Goal: Task Accomplishment & Management: Complete application form

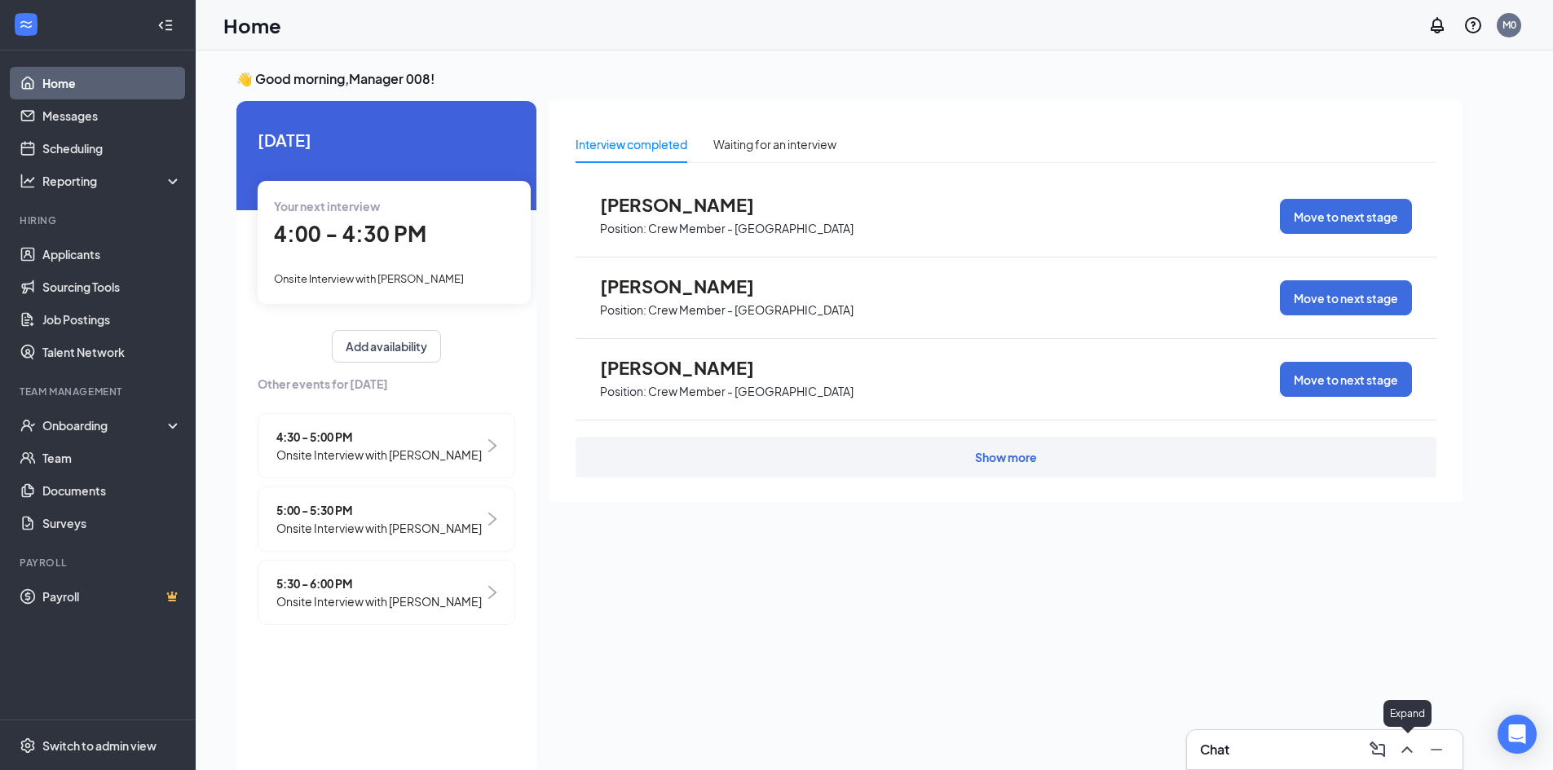
click at [1411, 750] on icon "ChevronUp" at bounding box center [1407, 750] width 20 height 20
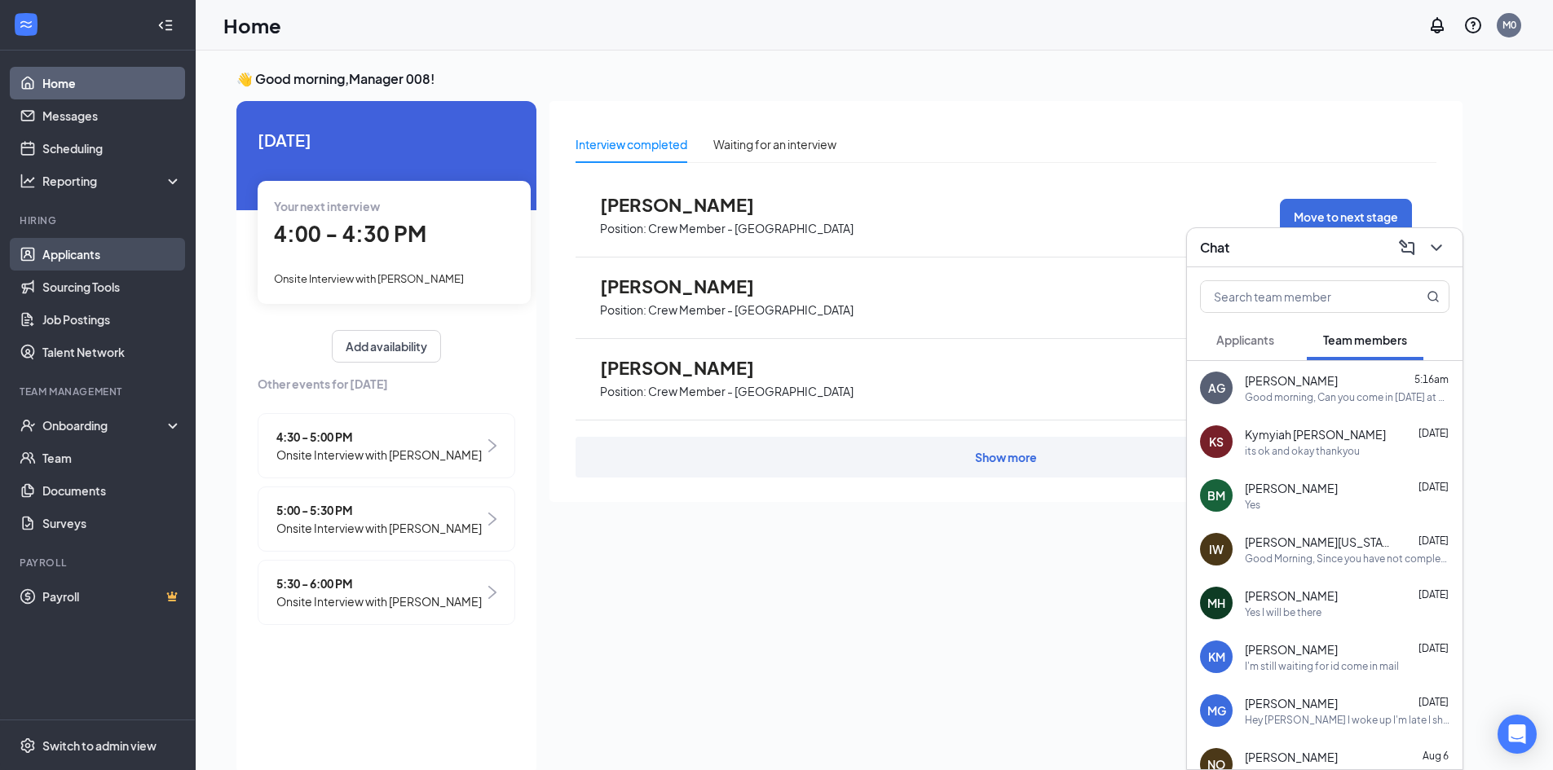
click at [95, 258] on link "Applicants" at bounding box center [111, 254] width 139 height 33
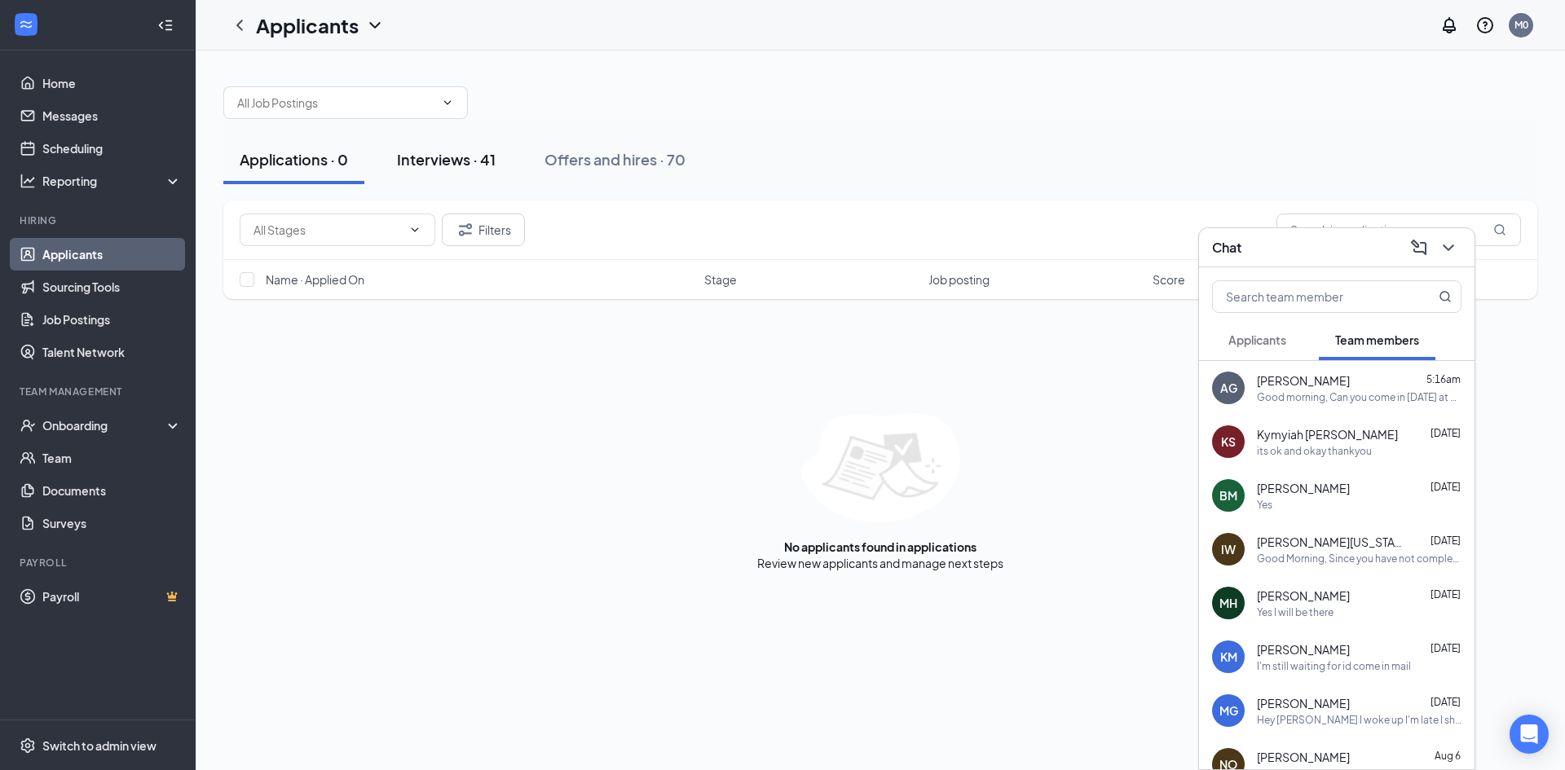
click at [457, 155] on div "Interviews · 41" at bounding box center [446, 159] width 99 height 20
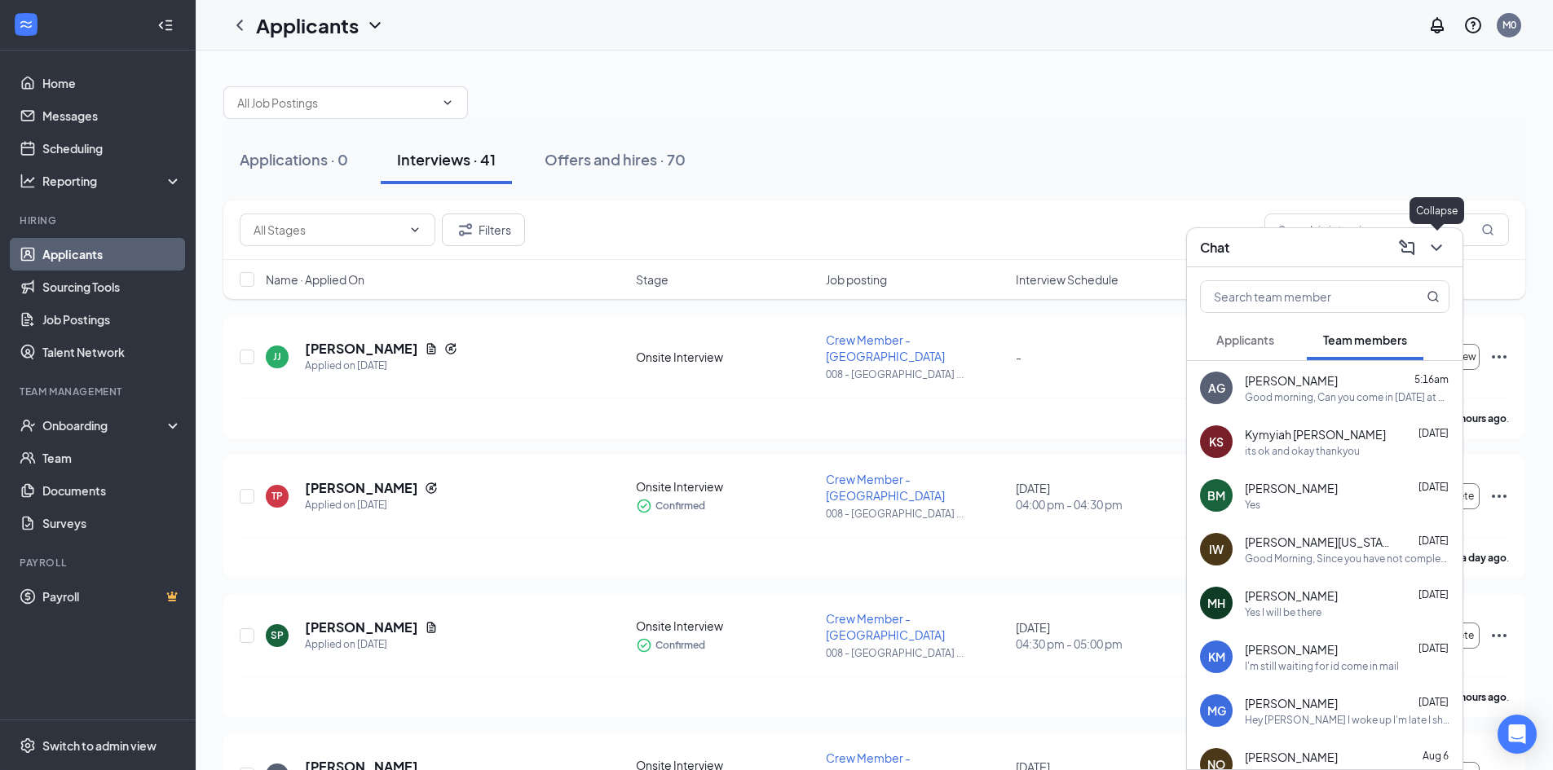
click at [1435, 242] on icon "ChevronDown" at bounding box center [1436, 248] width 20 height 20
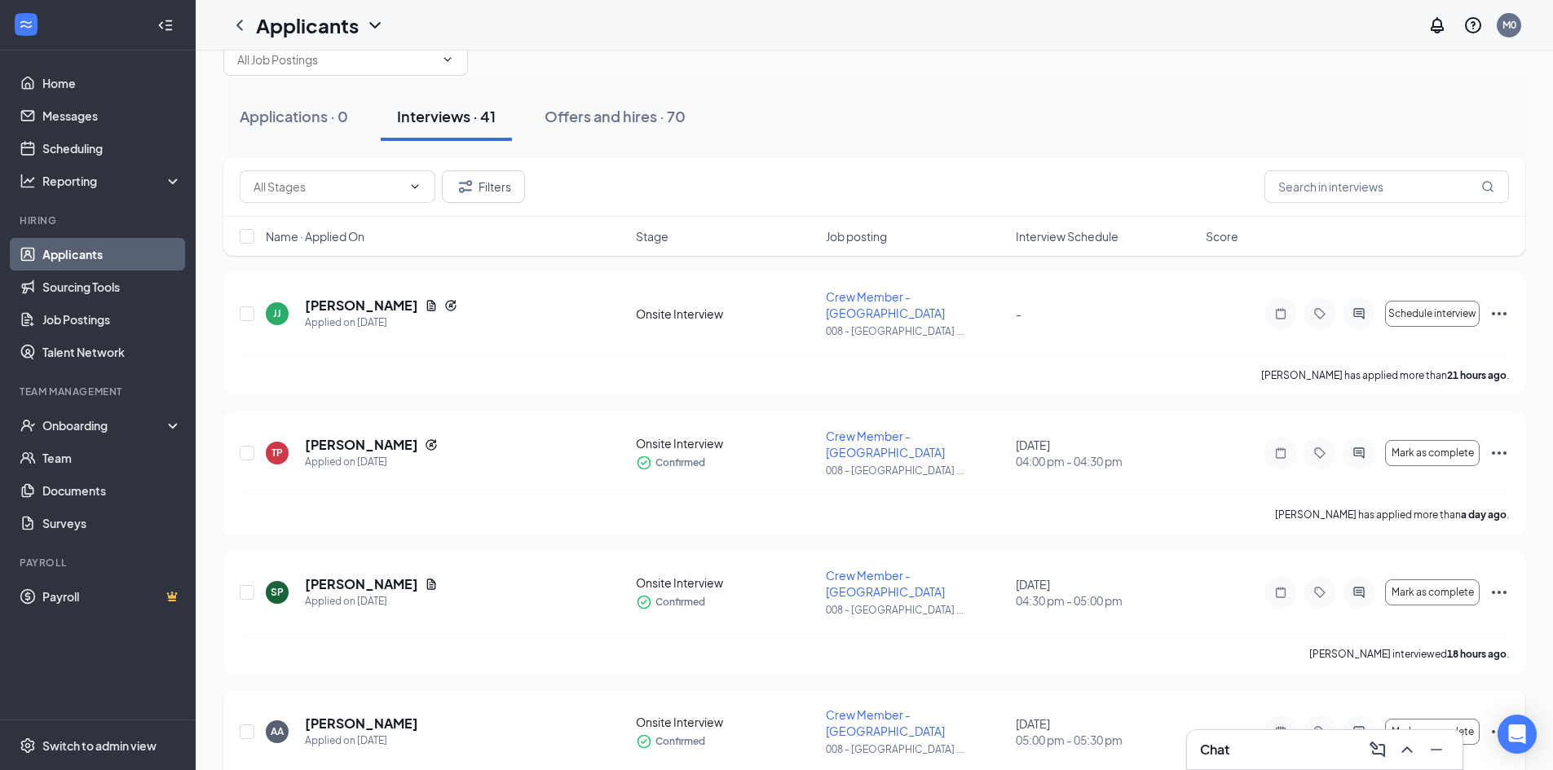
scroll to position [81, 0]
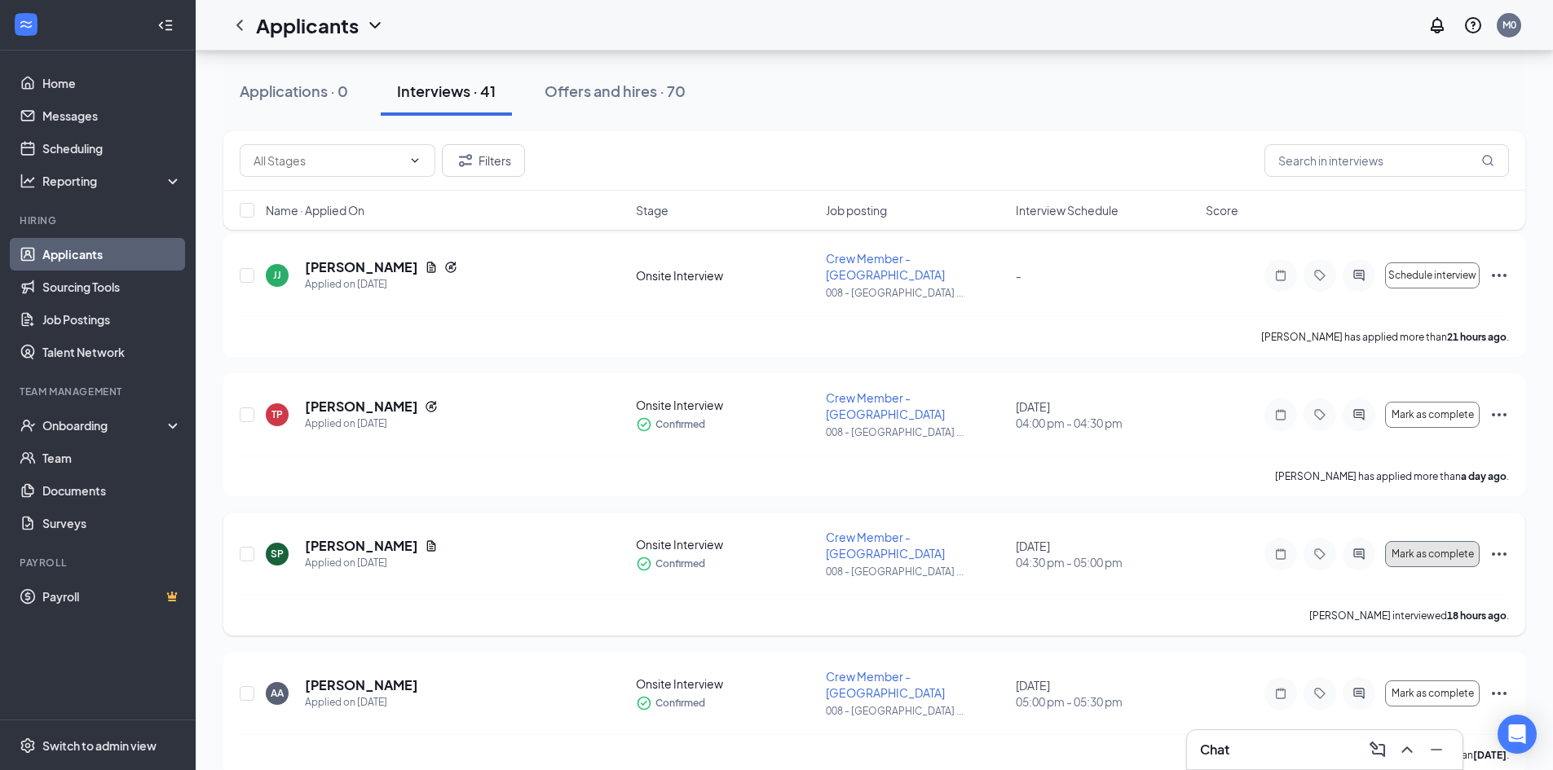
click at [1443, 548] on span "Mark as complete" at bounding box center [1432, 553] width 82 height 11
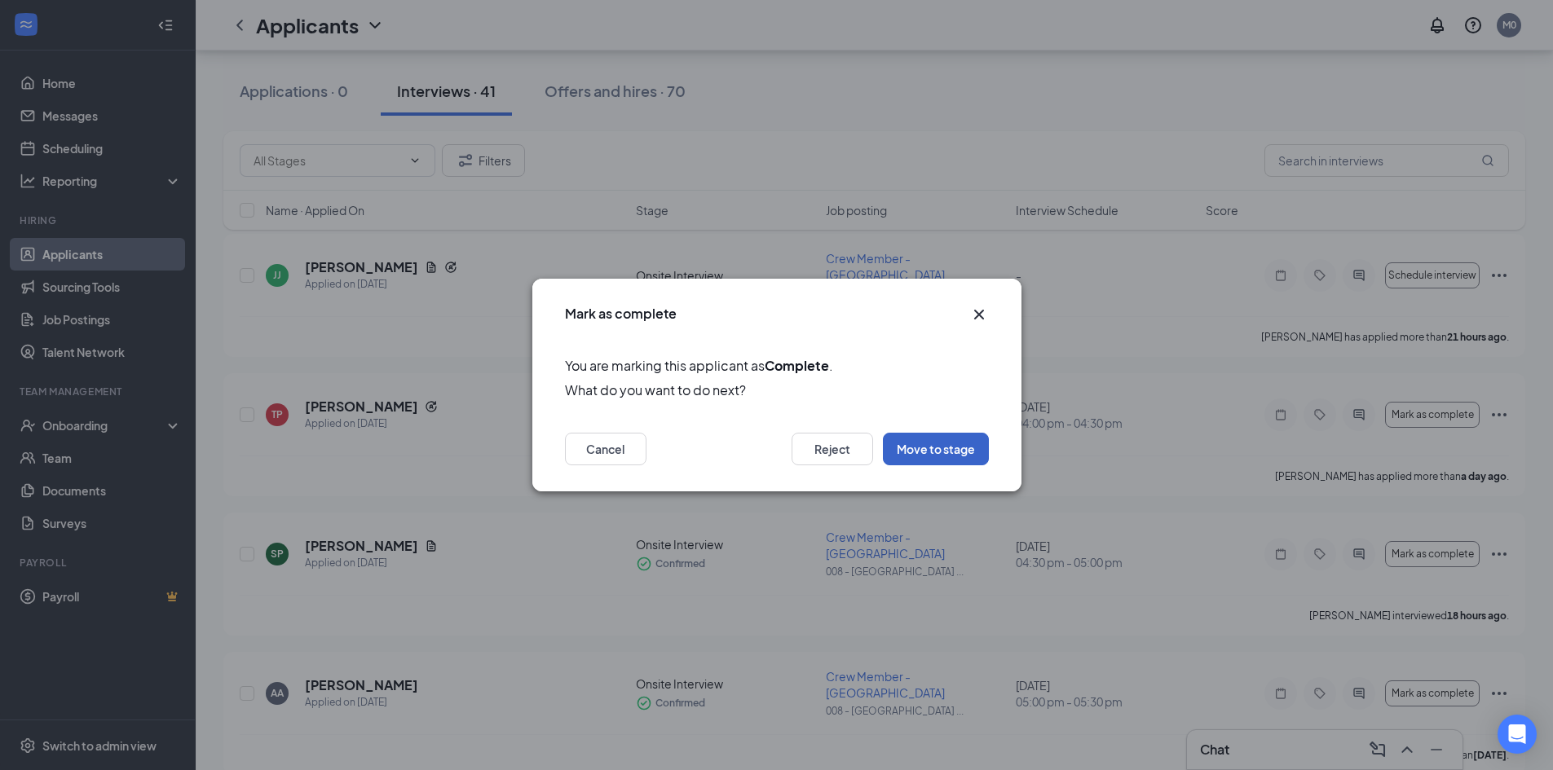
click at [981, 452] on button "Move to stage" at bounding box center [936, 449] width 106 height 33
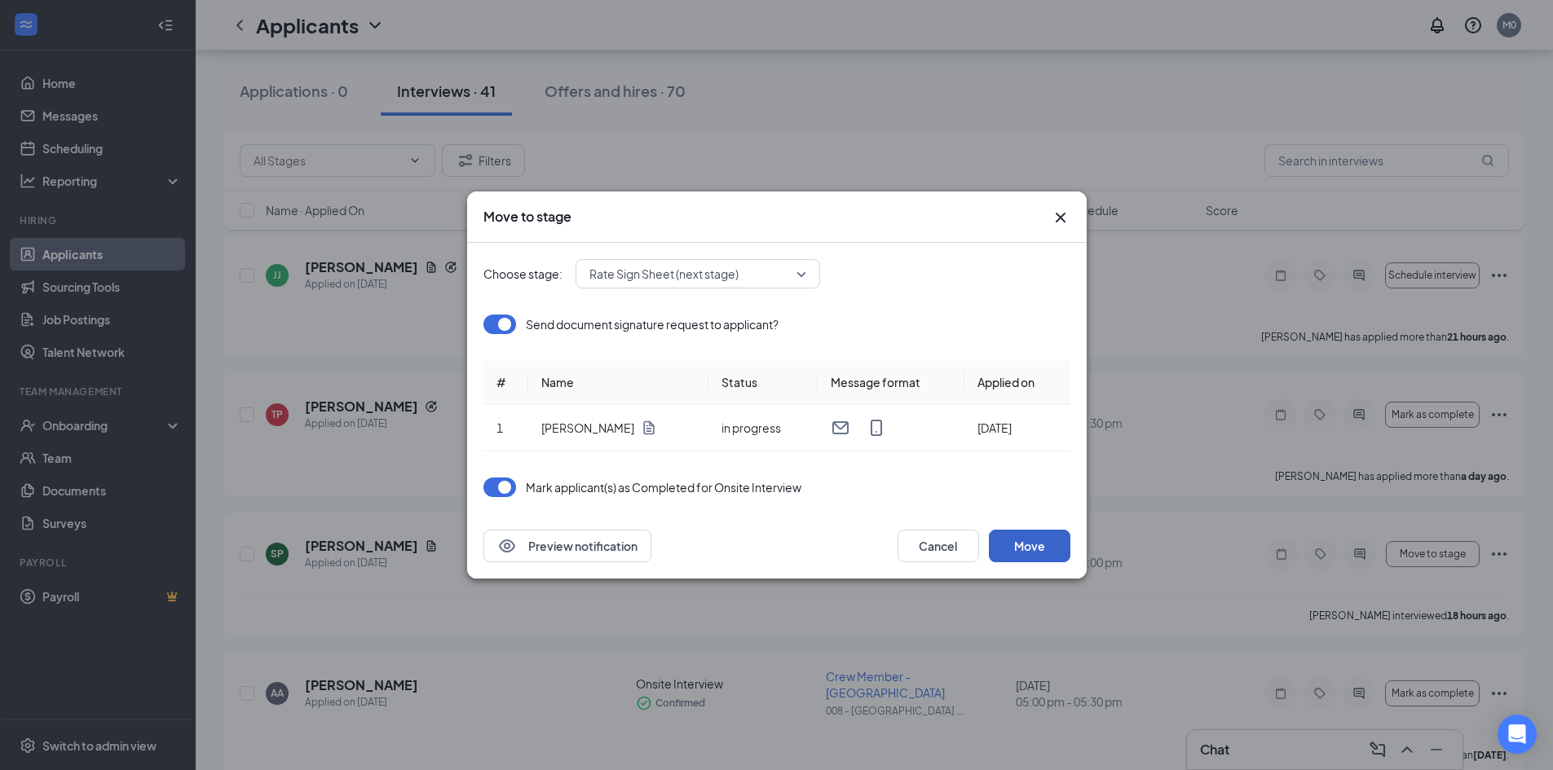
click at [1047, 536] on button "Move" at bounding box center [1029, 546] width 81 height 33
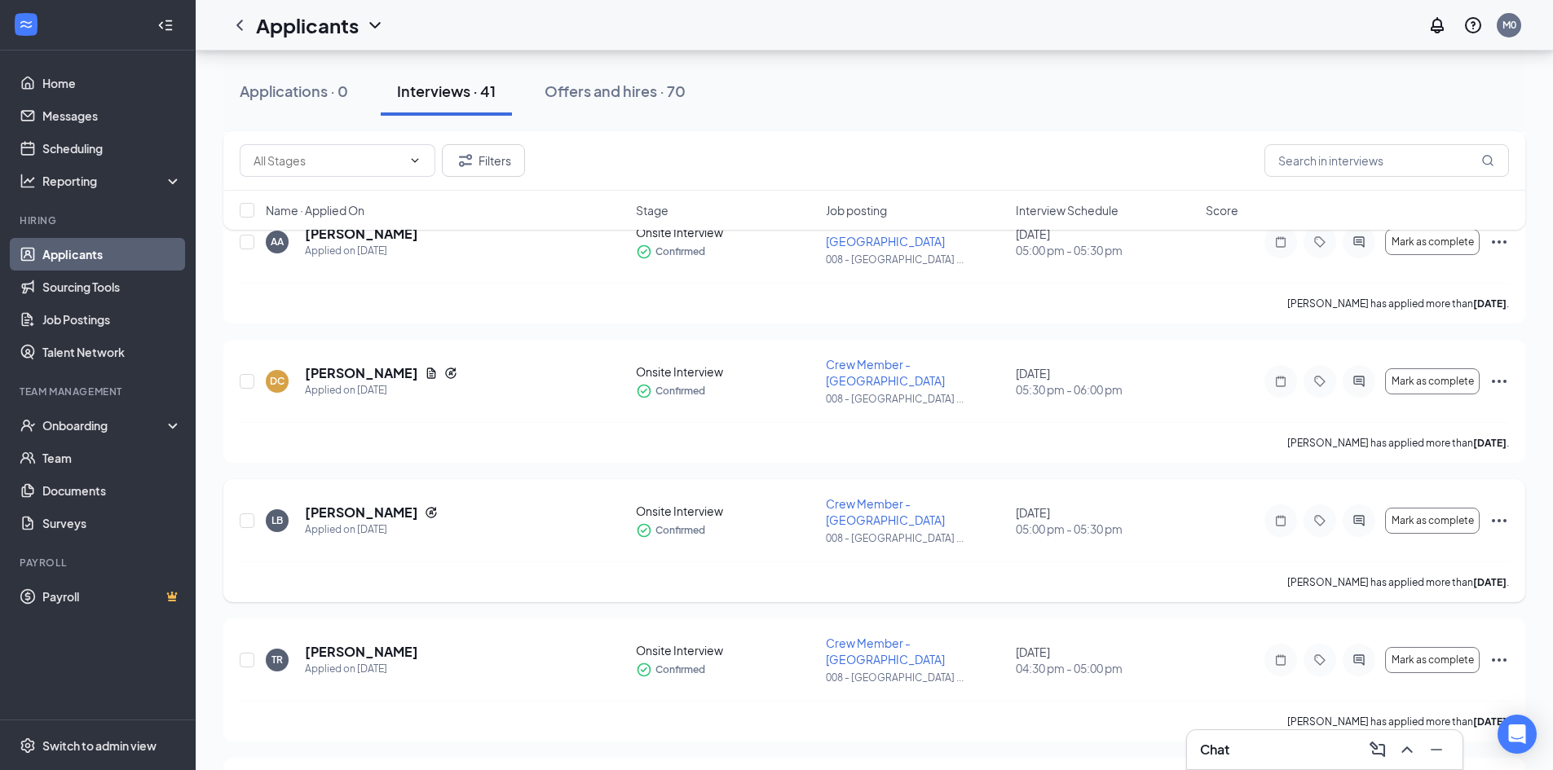
scroll to position [570, 0]
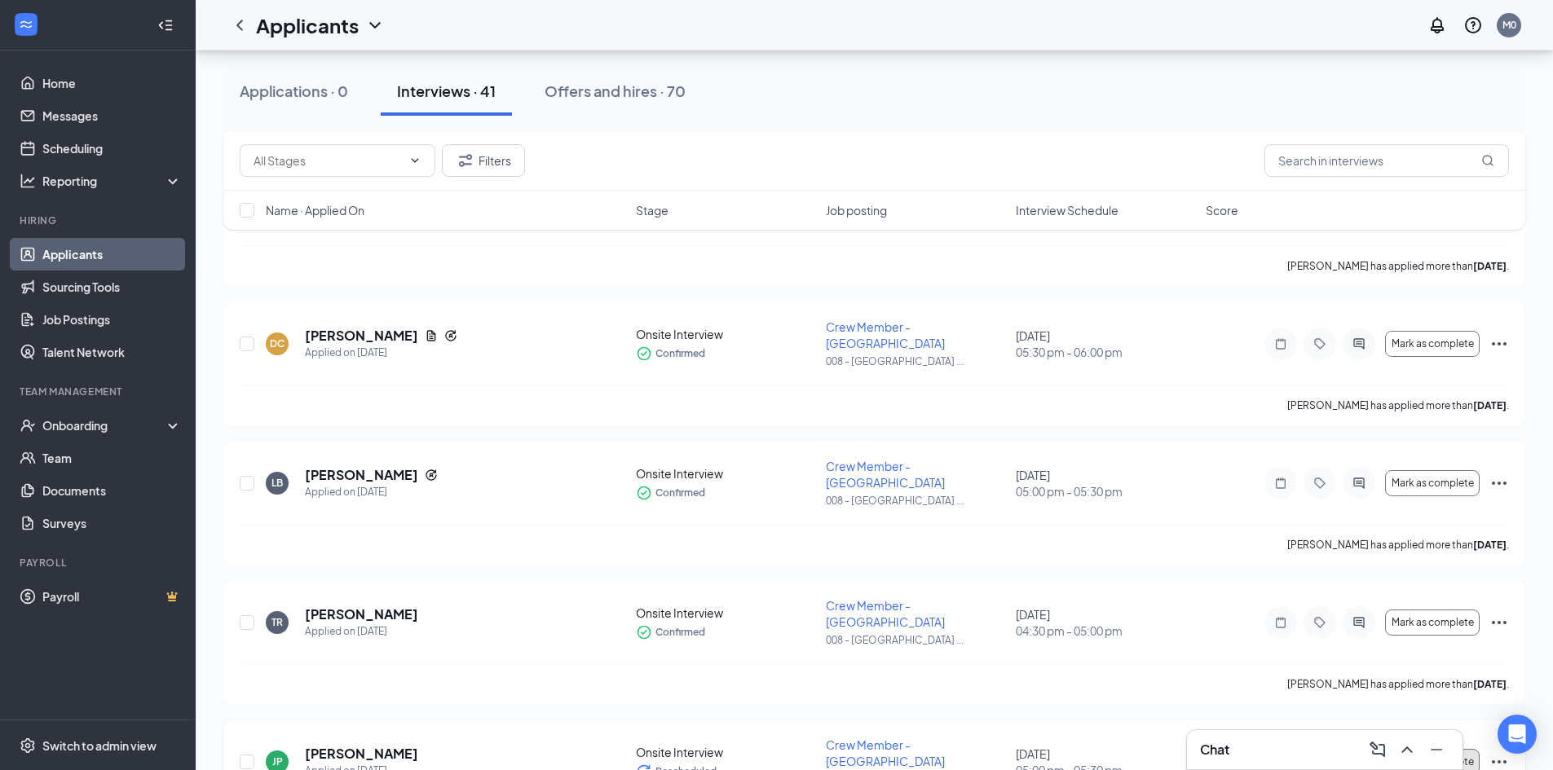
click at [1422, 756] on span "Mark as complete" at bounding box center [1432, 761] width 82 height 11
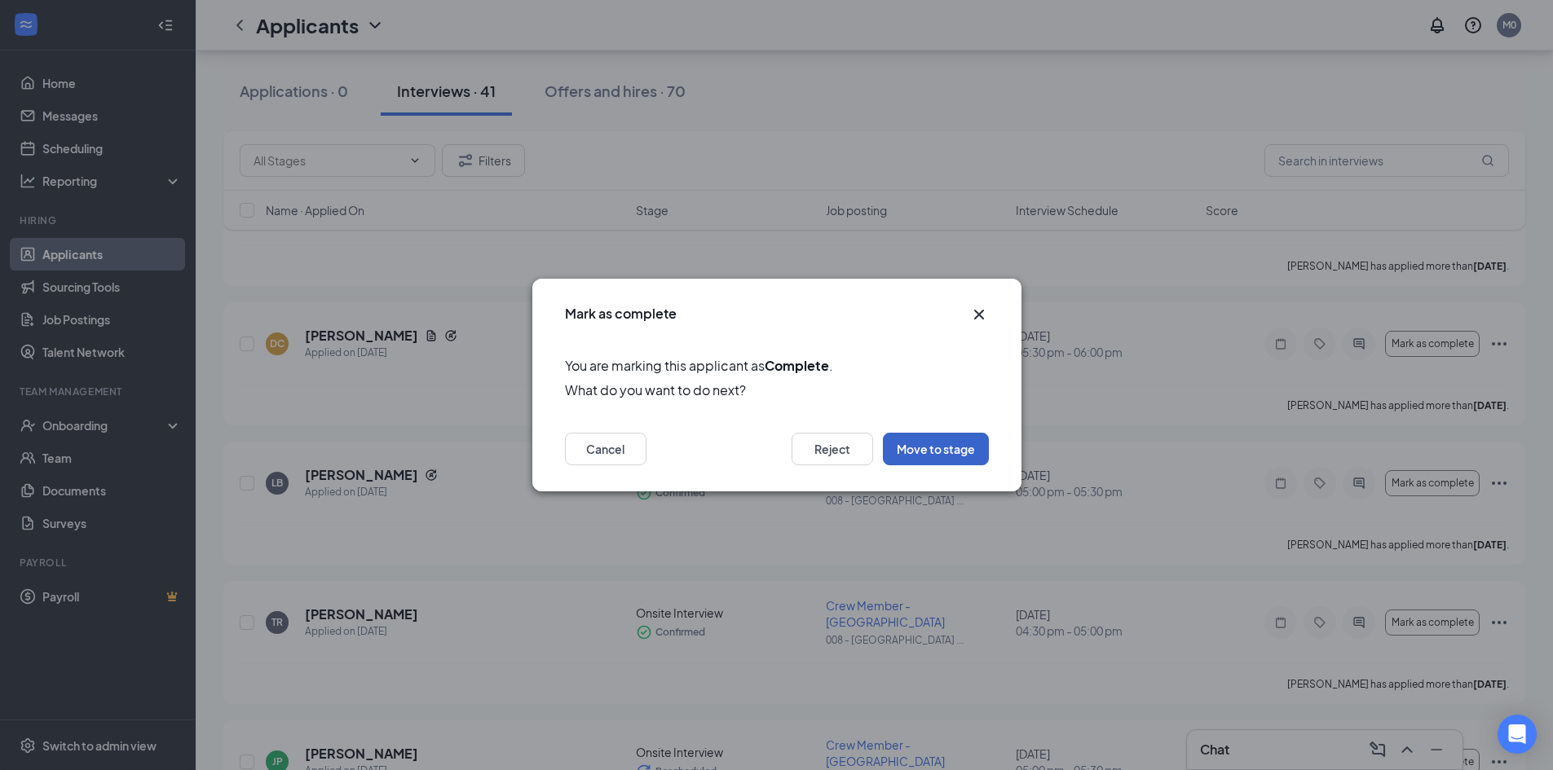
click at [939, 449] on button "Move to stage" at bounding box center [936, 449] width 106 height 33
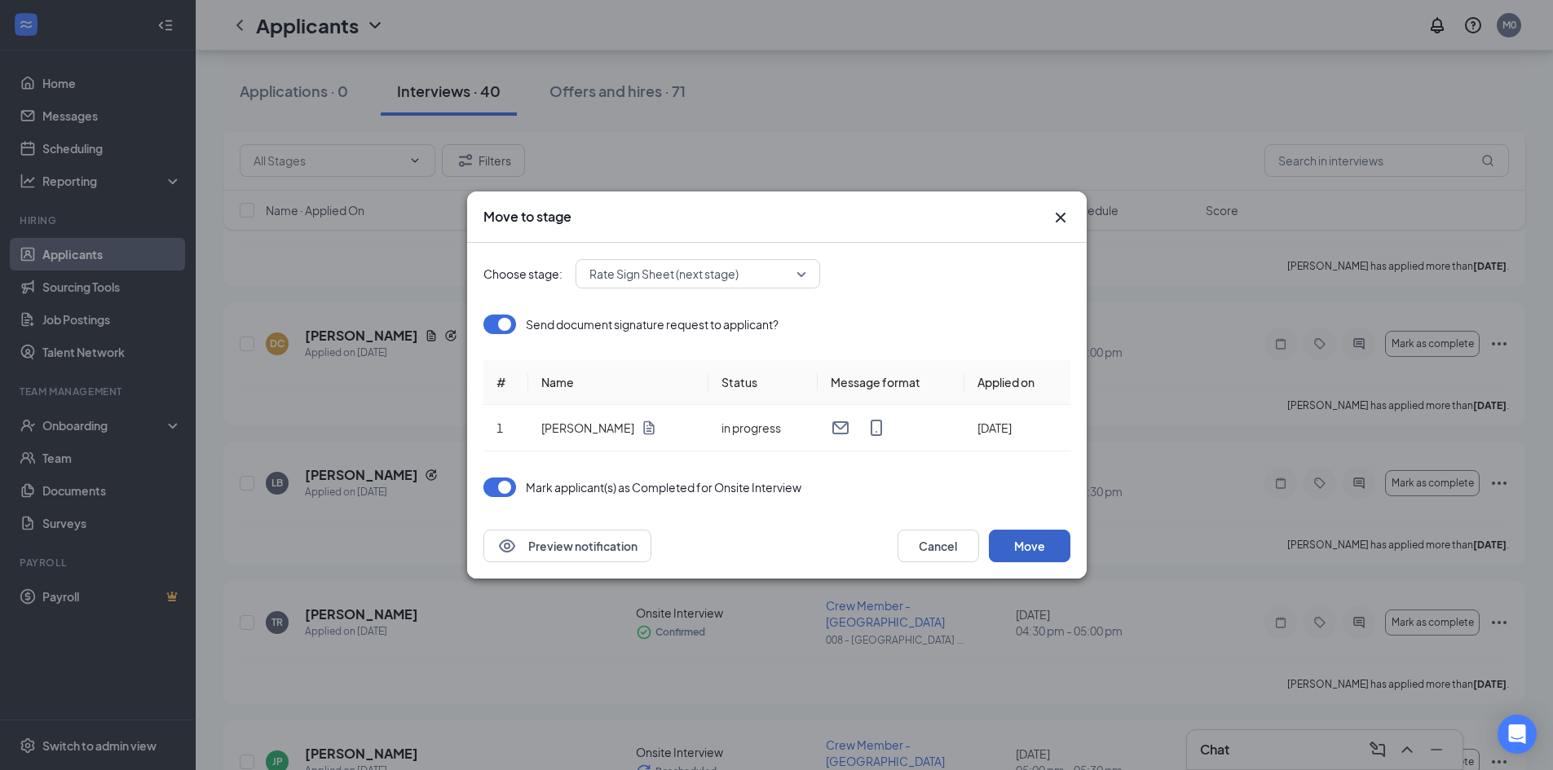
click at [1038, 537] on button "Move" at bounding box center [1029, 546] width 81 height 33
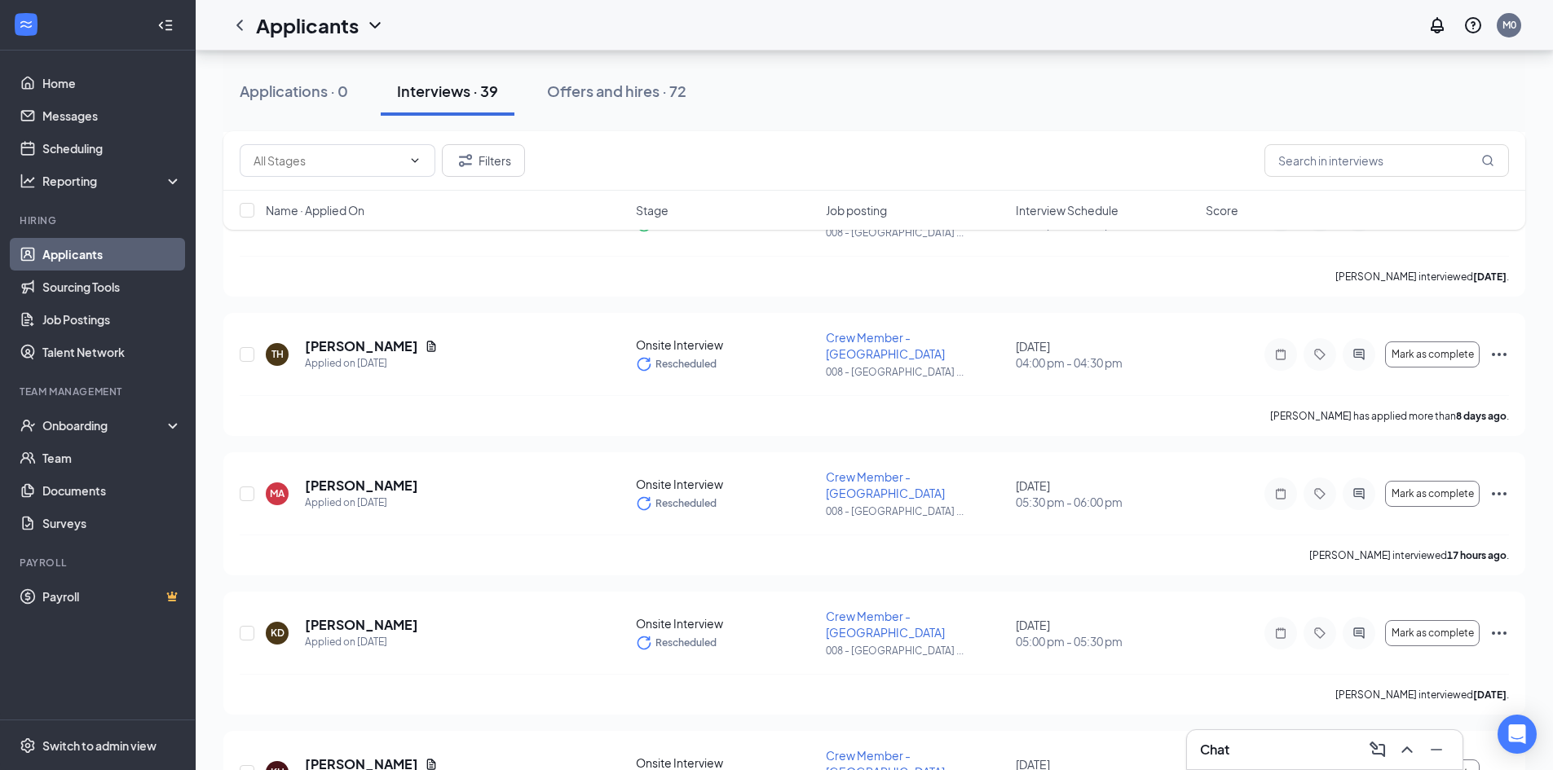
scroll to position [1141, 0]
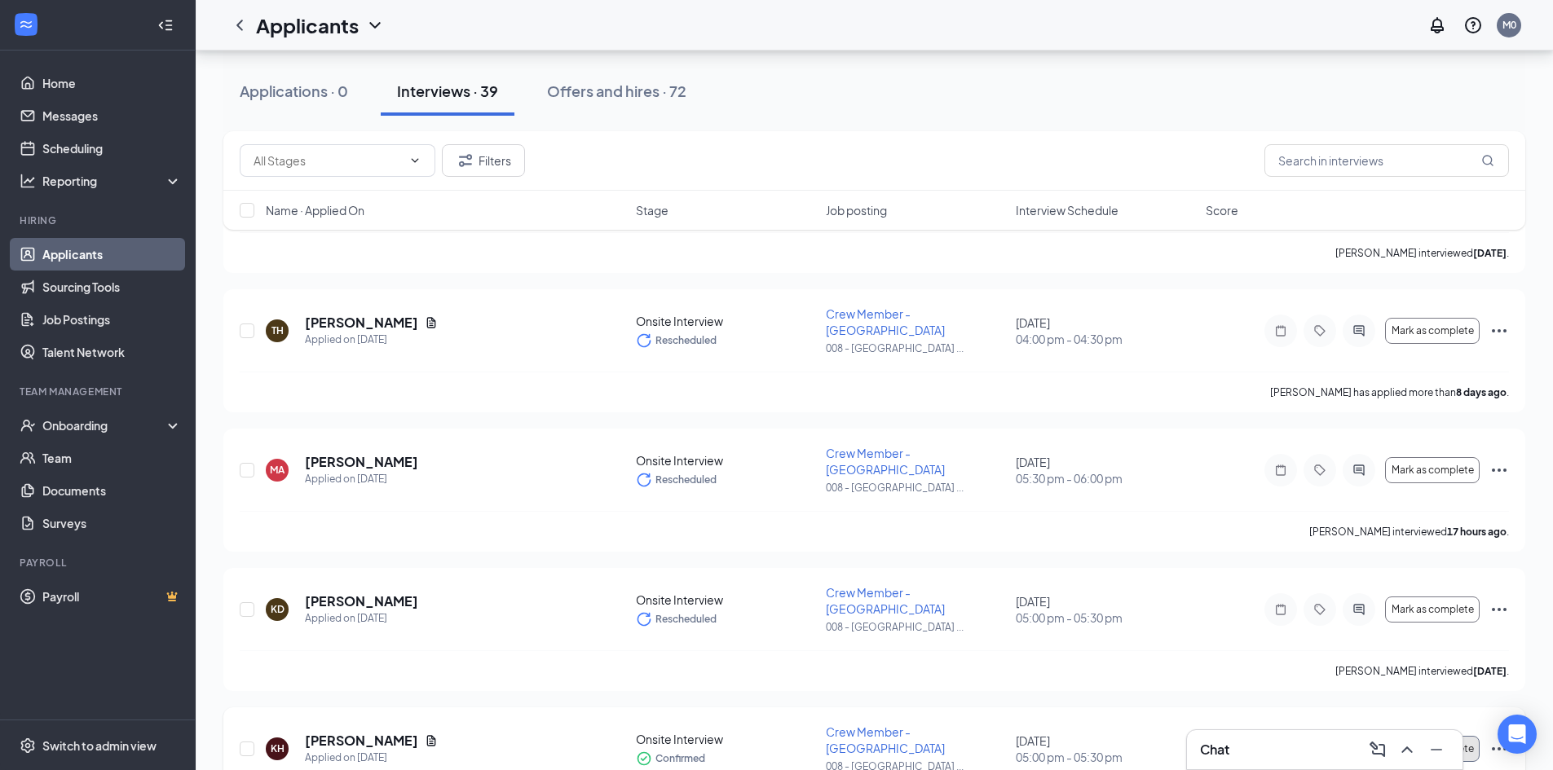
click at [1411, 743] on span "Mark as complete" at bounding box center [1432, 748] width 82 height 11
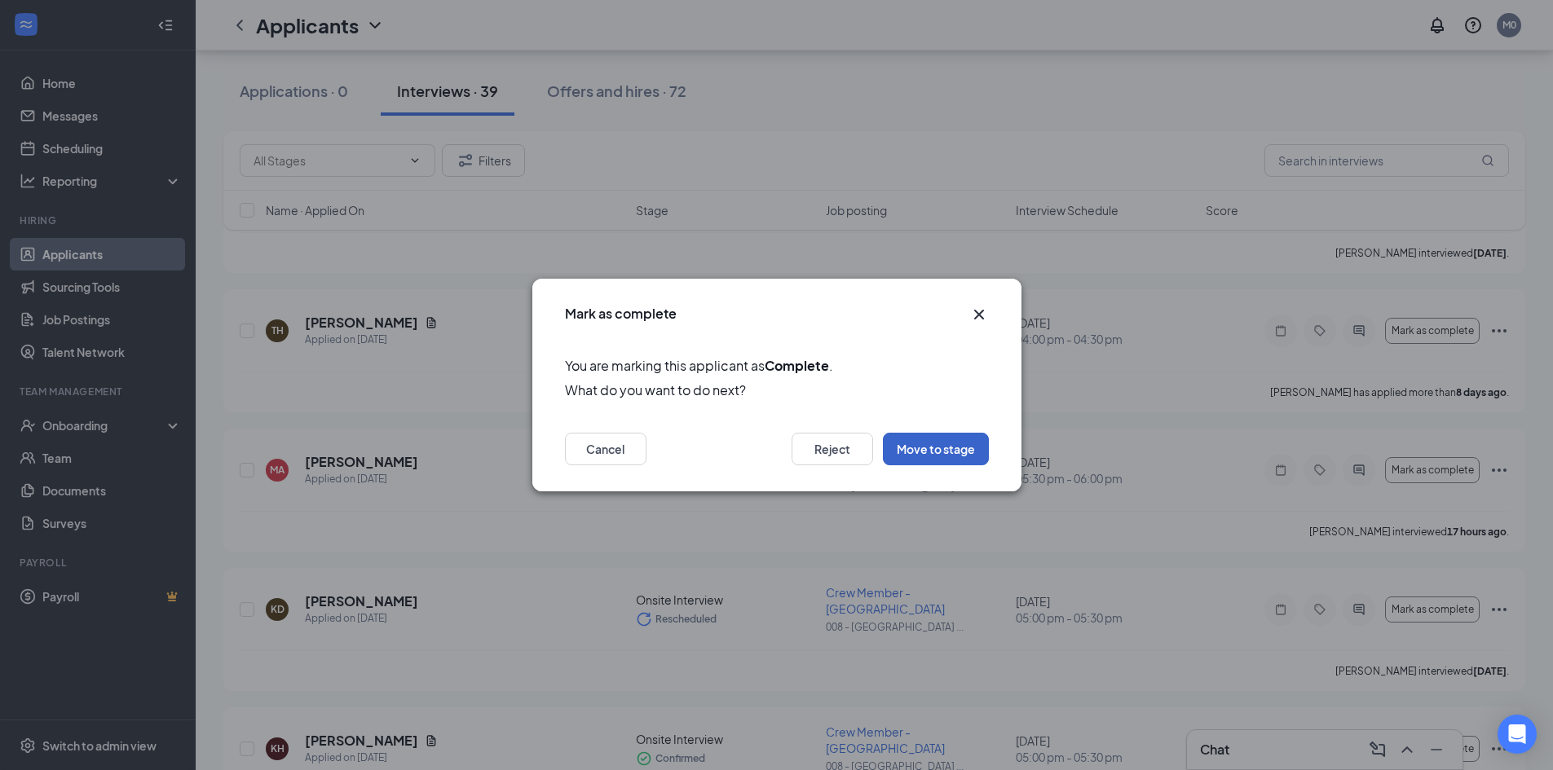
click at [924, 452] on button "Move to stage" at bounding box center [936, 449] width 106 height 33
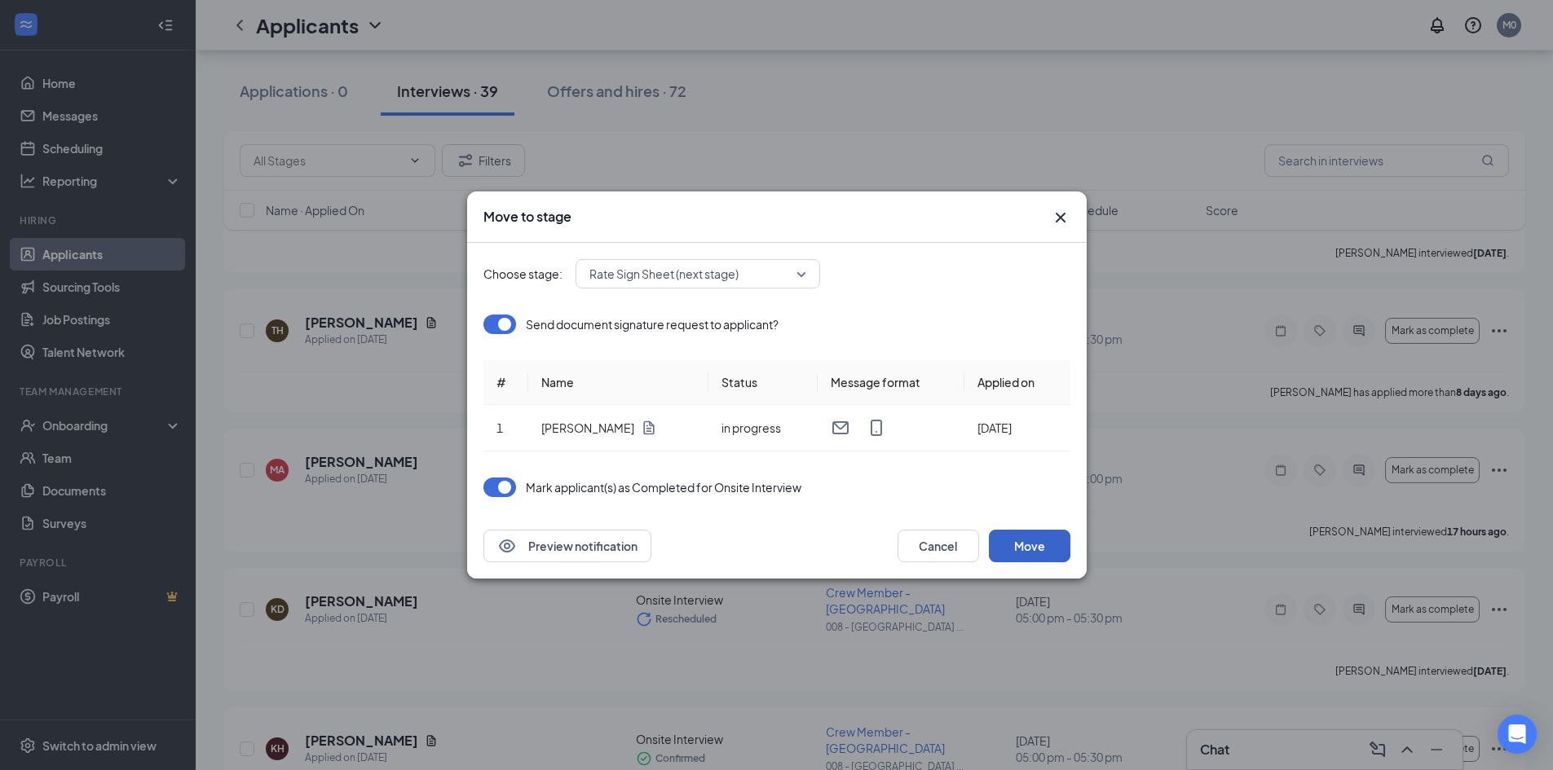
click at [1032, 554] on button "Move" at bounding box center [1029, 546] width 81 height 33
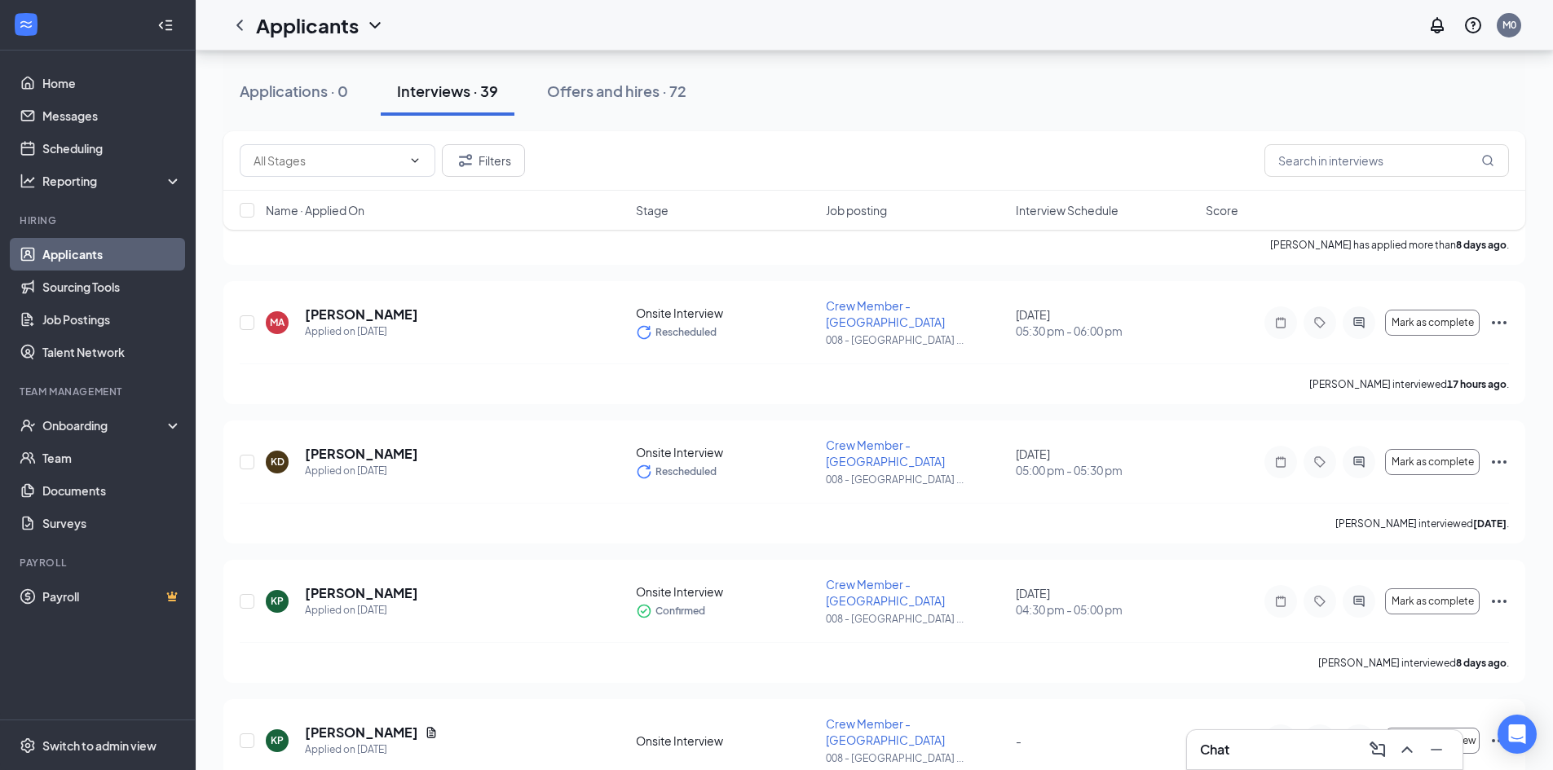
scroll to position [1304, 0]
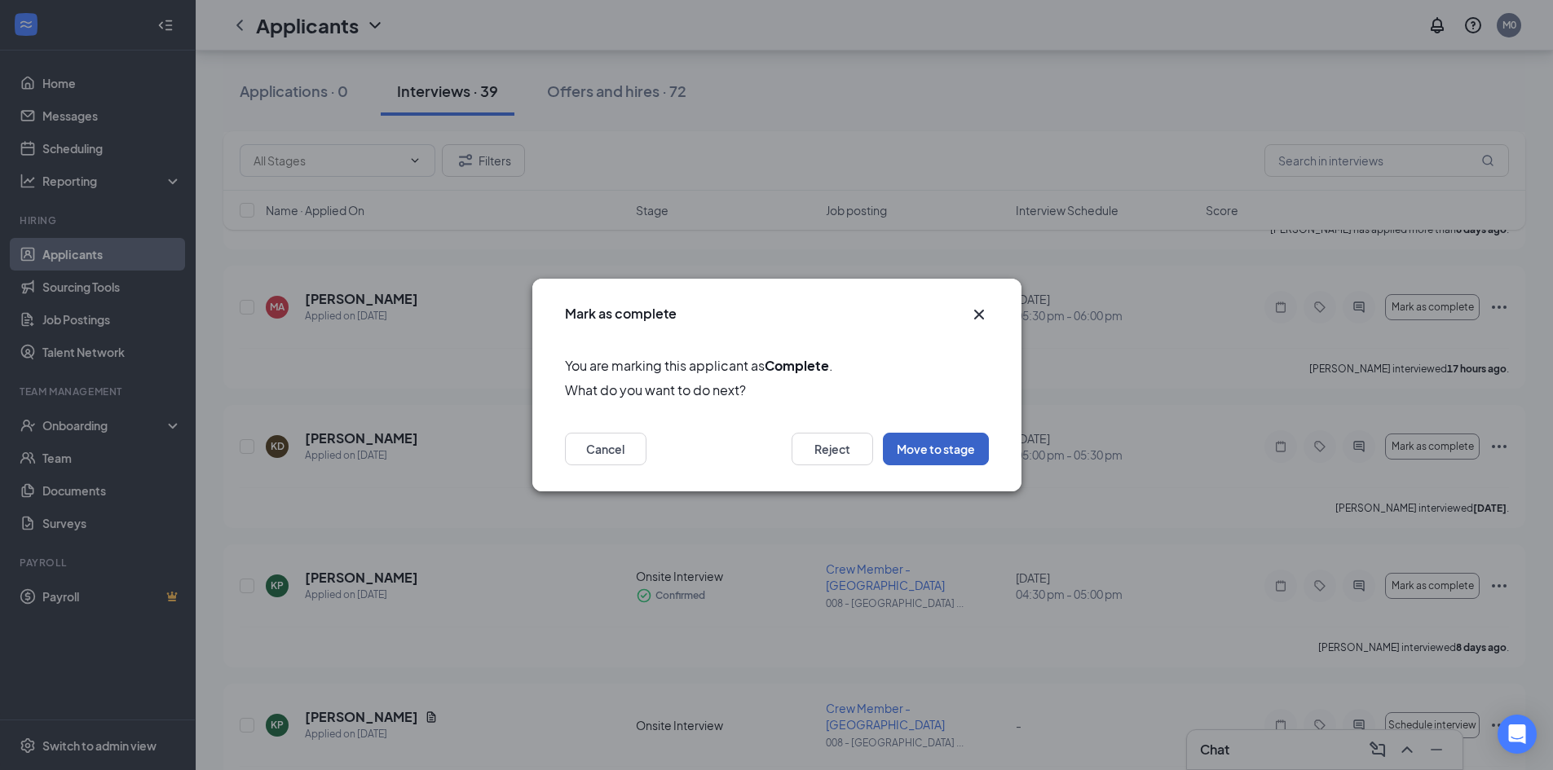
click at [956, 442] on button "Move to stage" at bounding box center [936, 449] width 106 height 33
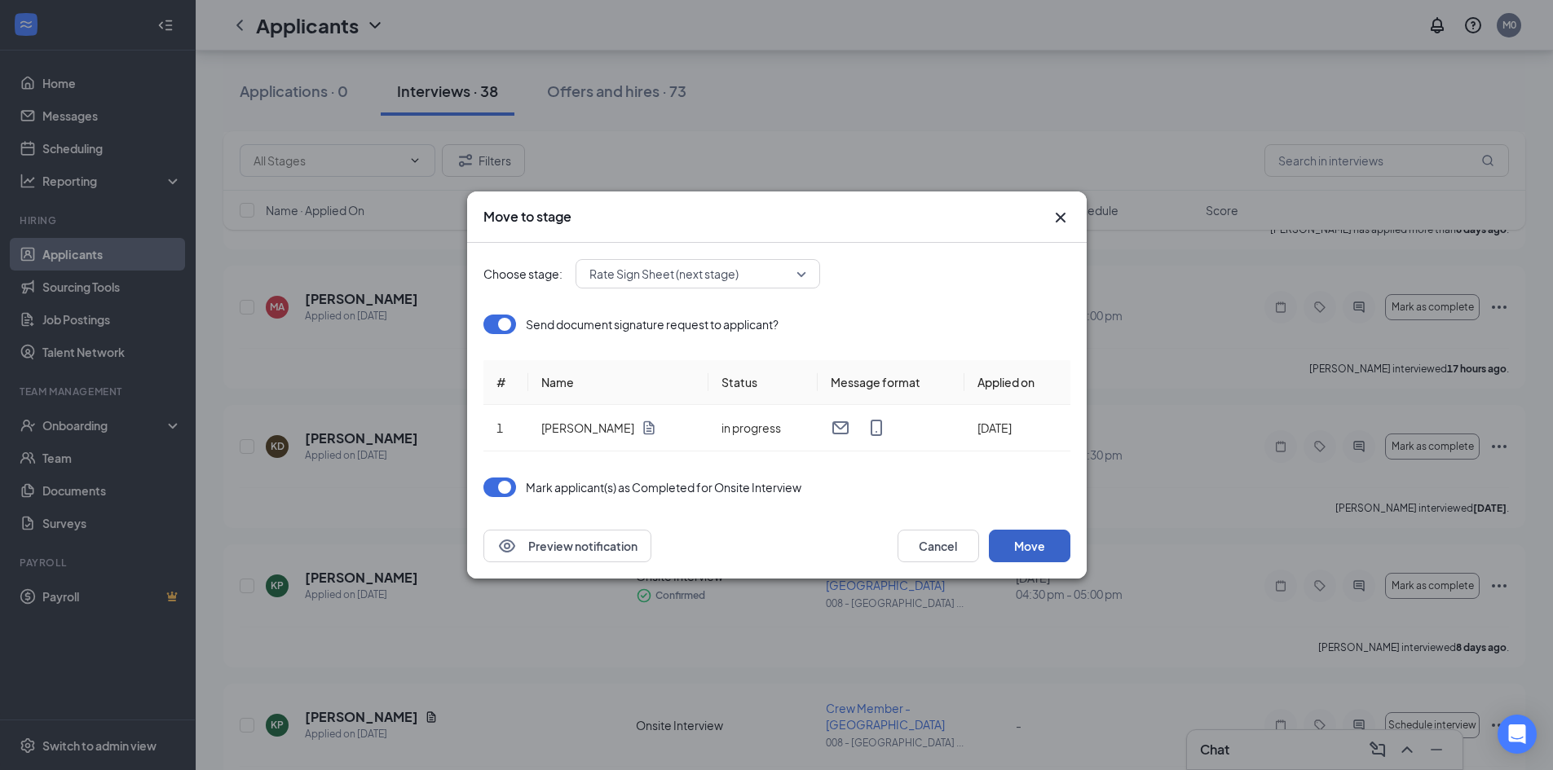
click at [1036, 536] on button "Move" at bounding box center [1029, 546] width 81 height 33
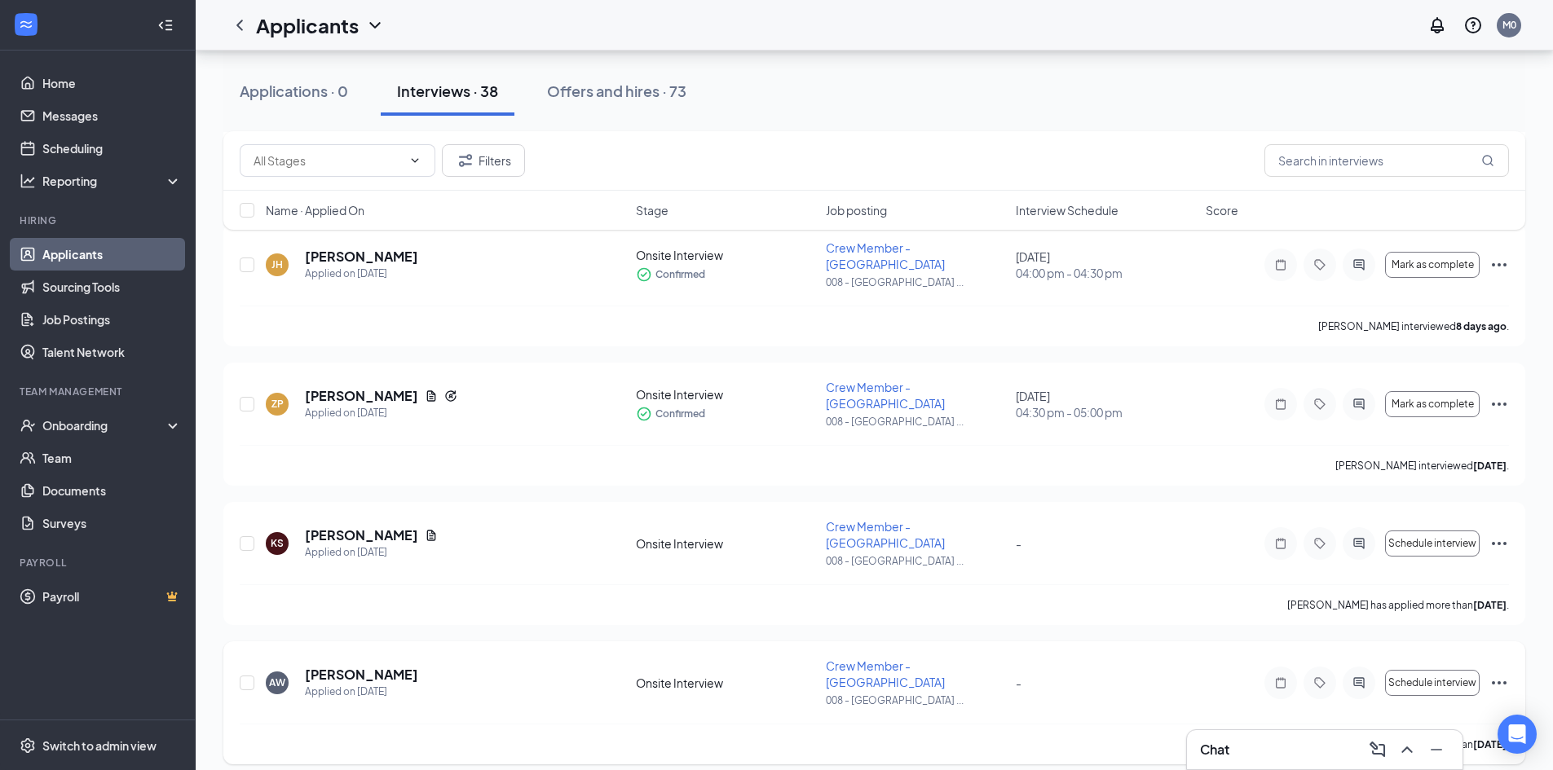
scroll to position [2934, 0]
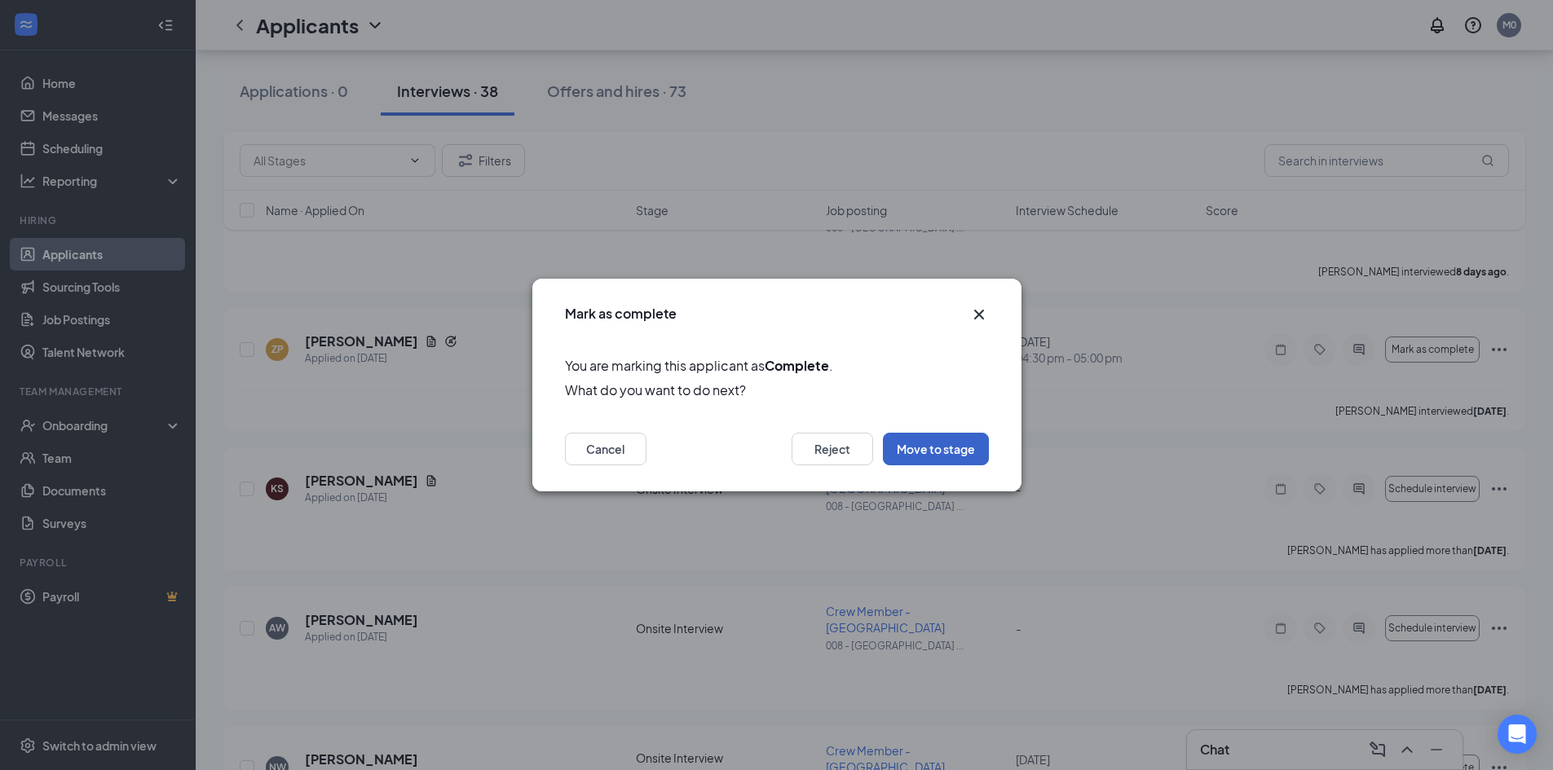
click at [983, 448] on button "Move to stage" at bounding box center [936, 449] width 106 height 33
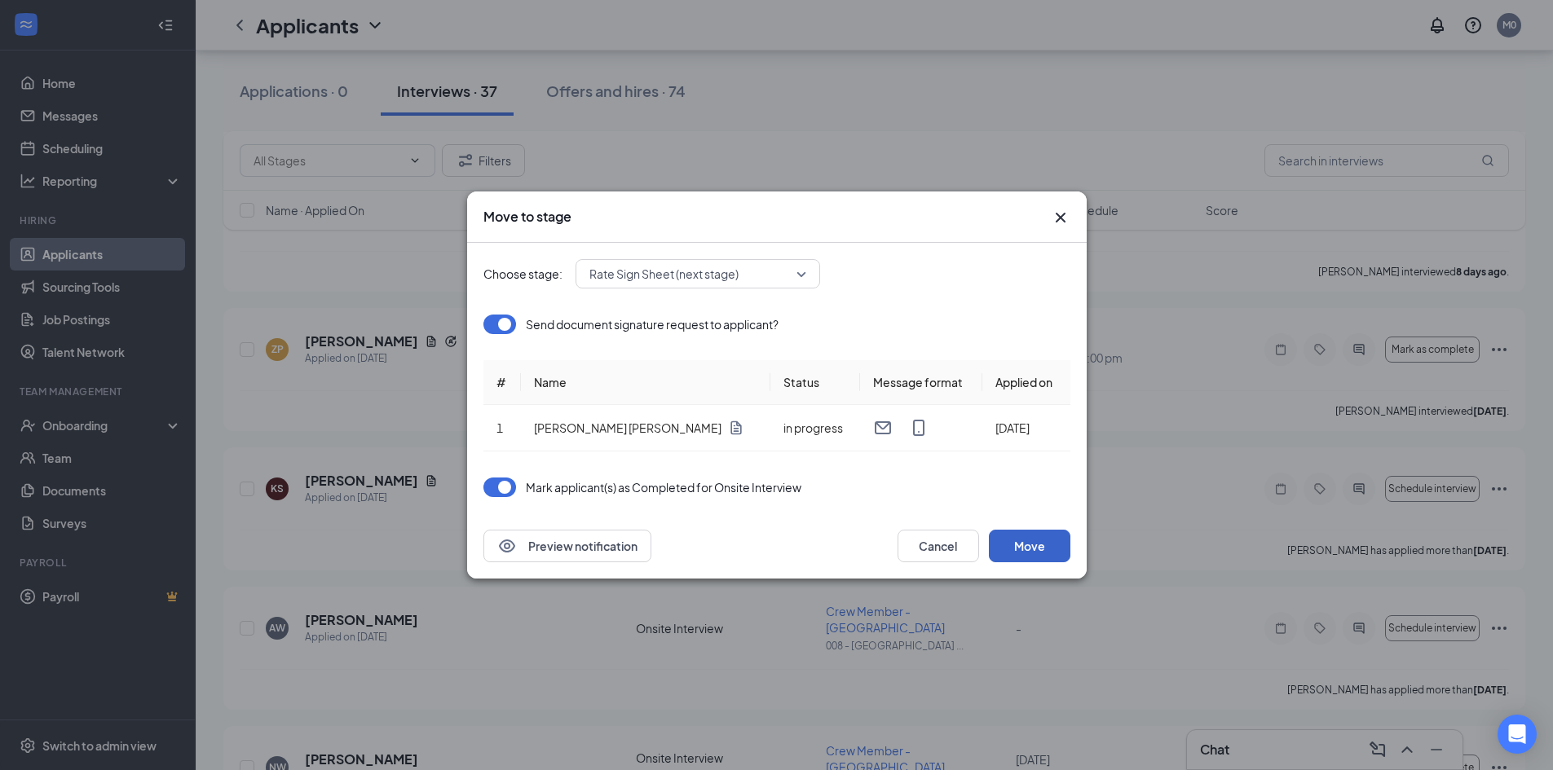
click at [1023, 544] on button "Move" at bounding box center [1029, 546] width 81 height 33
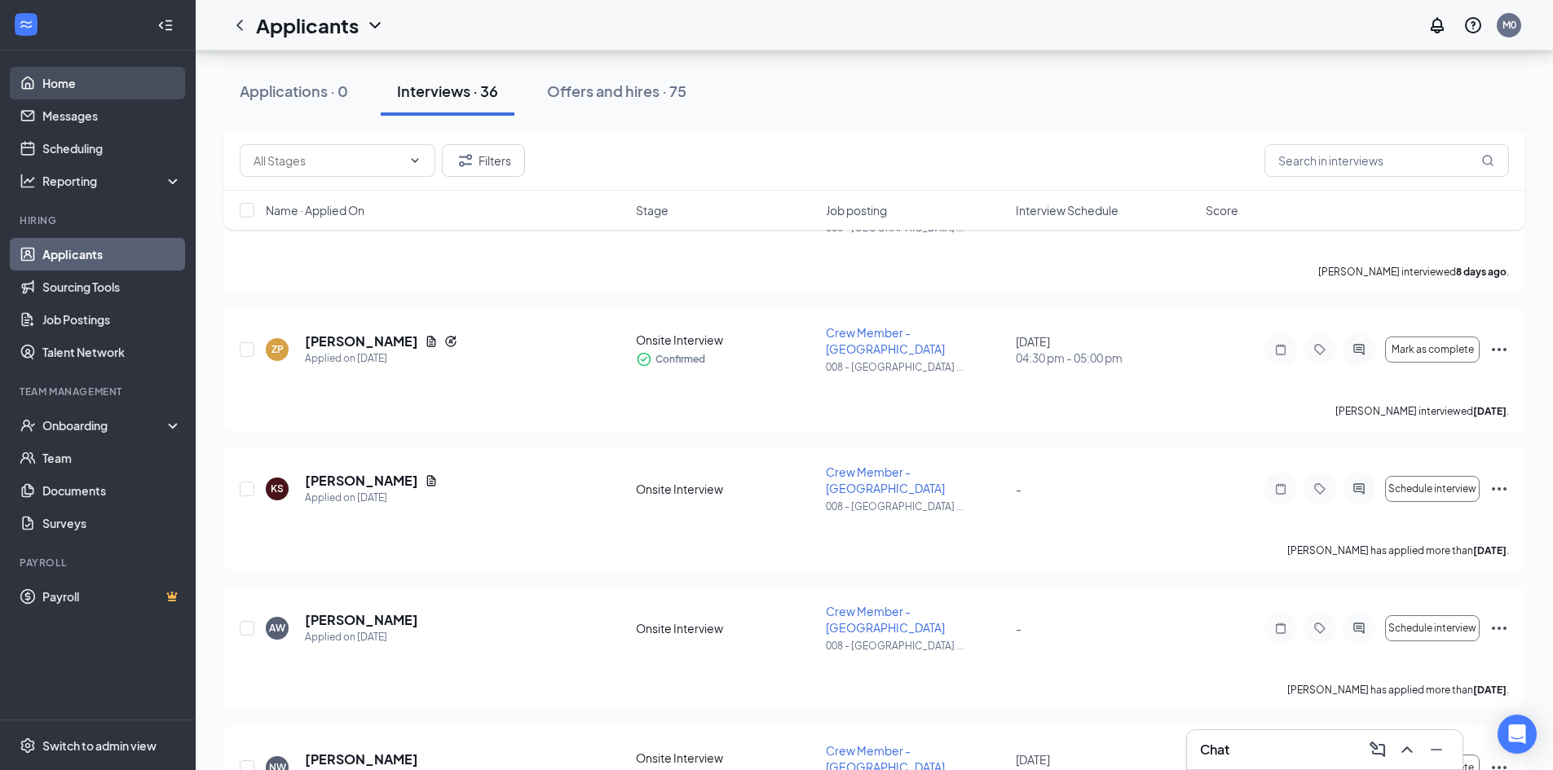
drag, startPoint x: 77, startPoint y: 71, endPoint x: 127, endPoint y: 86, distance: 51.8
click at [77, 71] on link "Home" at bounding box center [111, 83] width 139 height 33
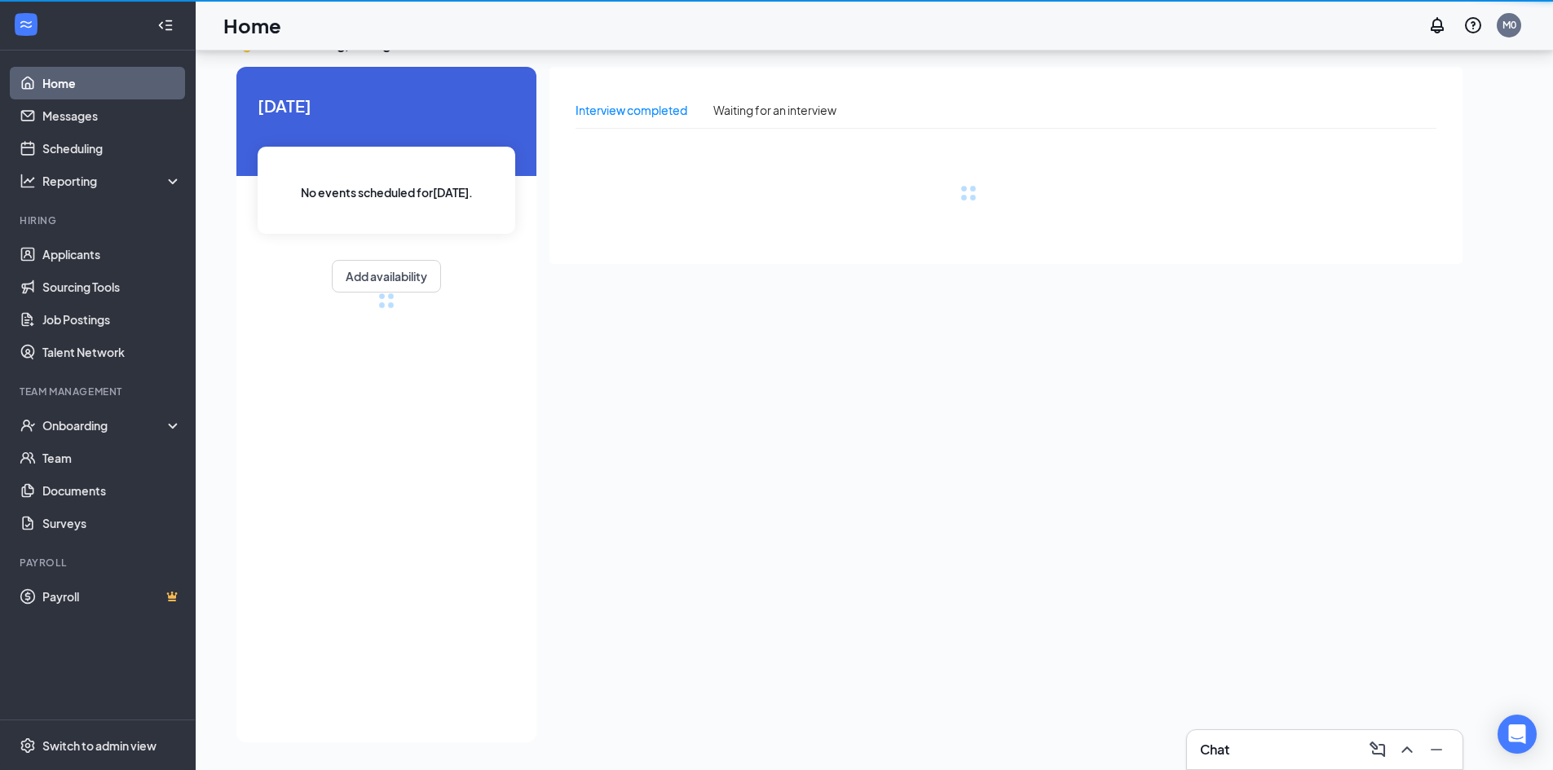
scroll to position [34, 0]
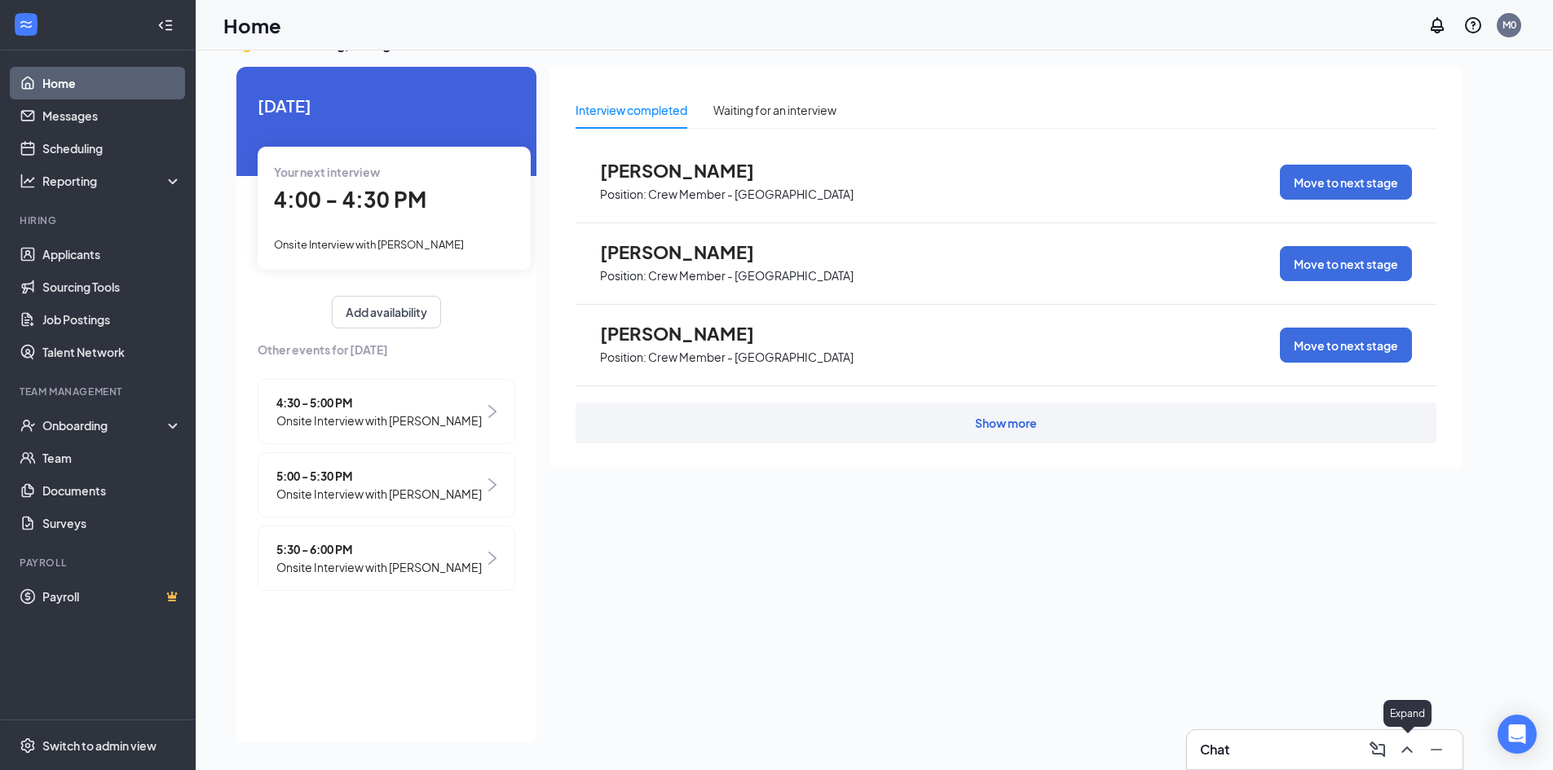
click at [1406, 746] on icon "ChevronUp" at bounding box center [1407, 750] width 20 height 20
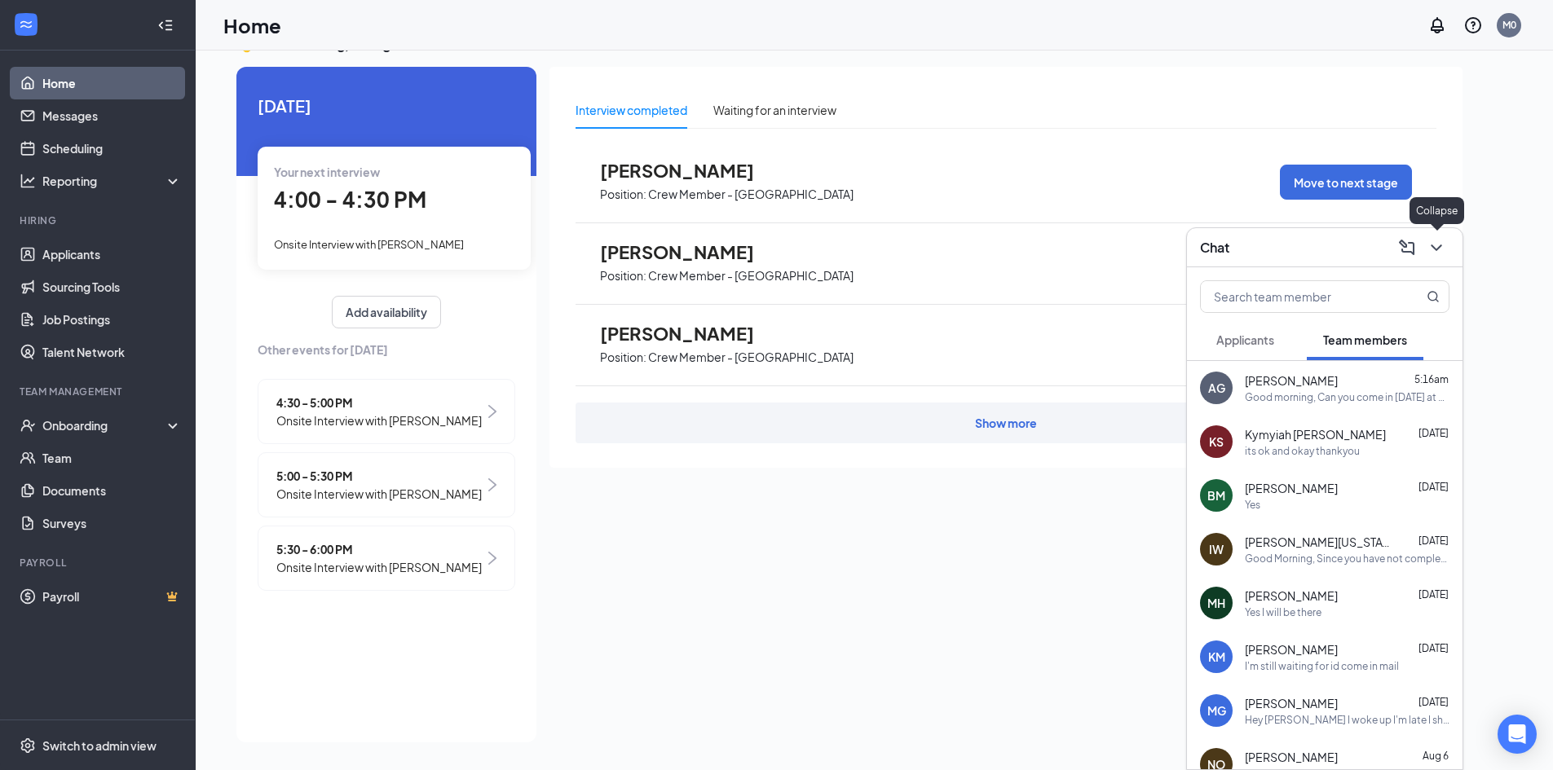
click at [1437, 249] on icon "ChevronDown" at bounding box center [1435, 247] width 11 height 7
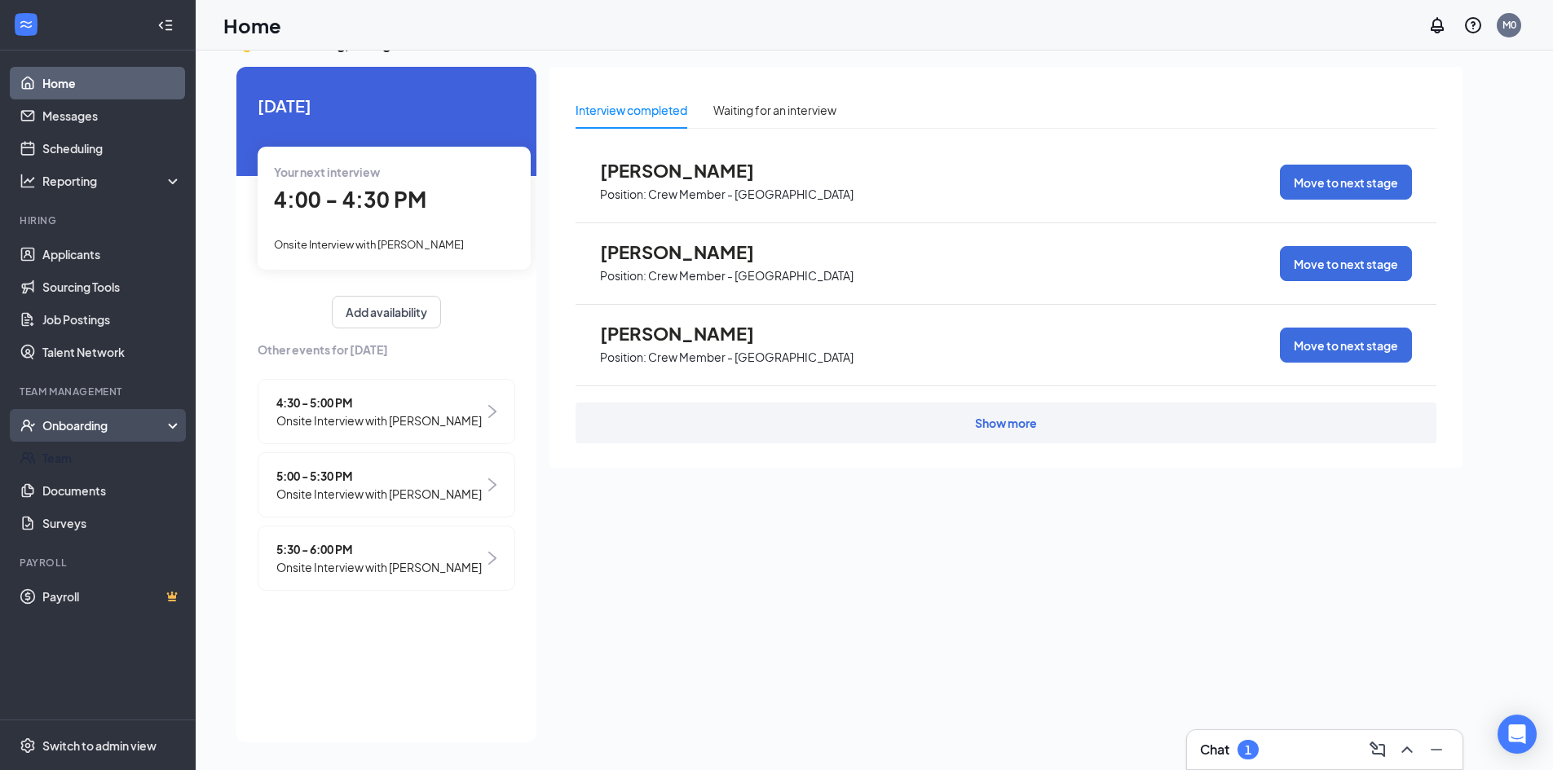
click at [66, 422] on div "Onboarding" at bounding box center [105, 425] width 126 height 16
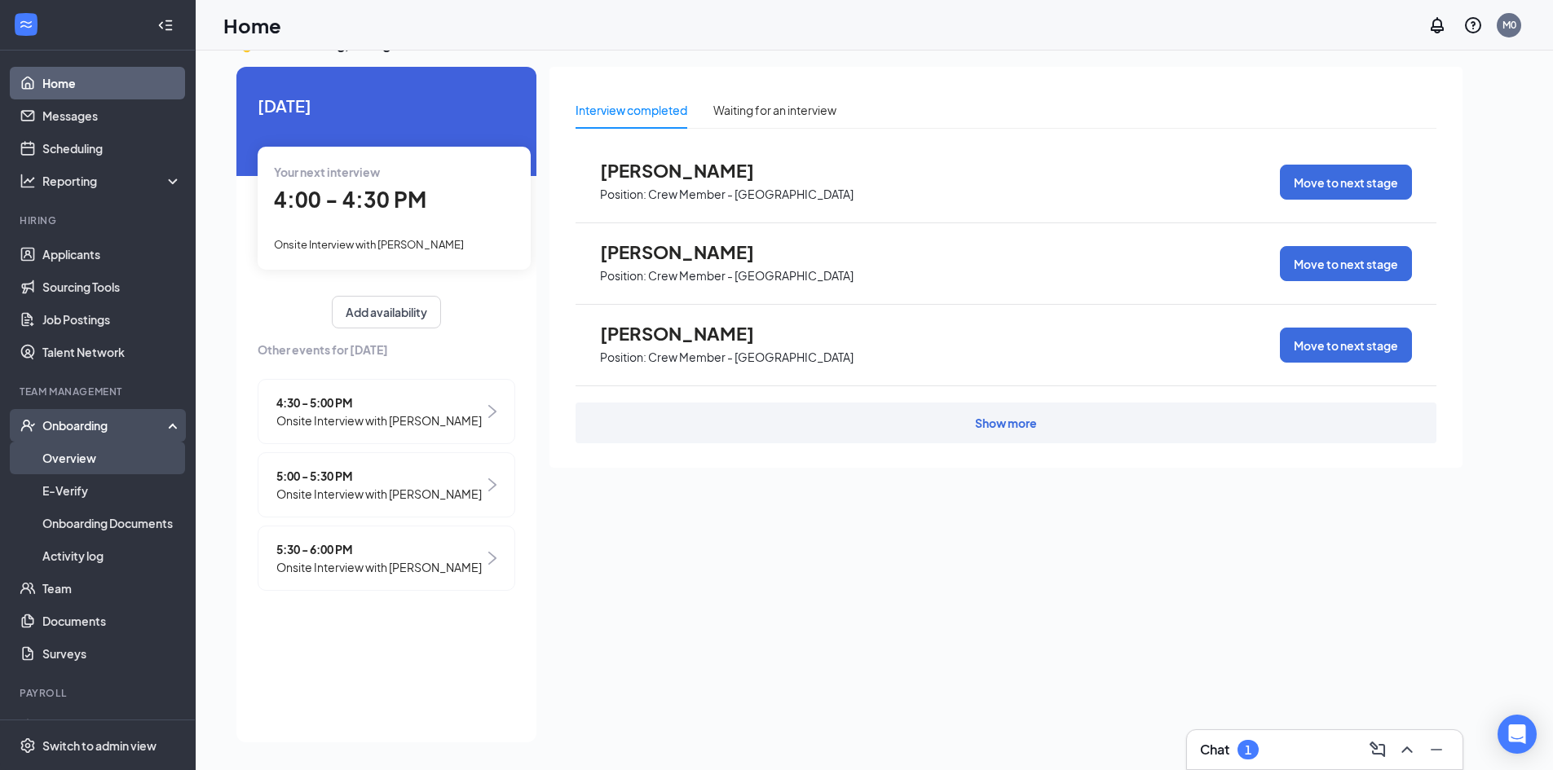
click at [101, 461] on link "Overview" at bounding box center [111, 458] width 139 height 33
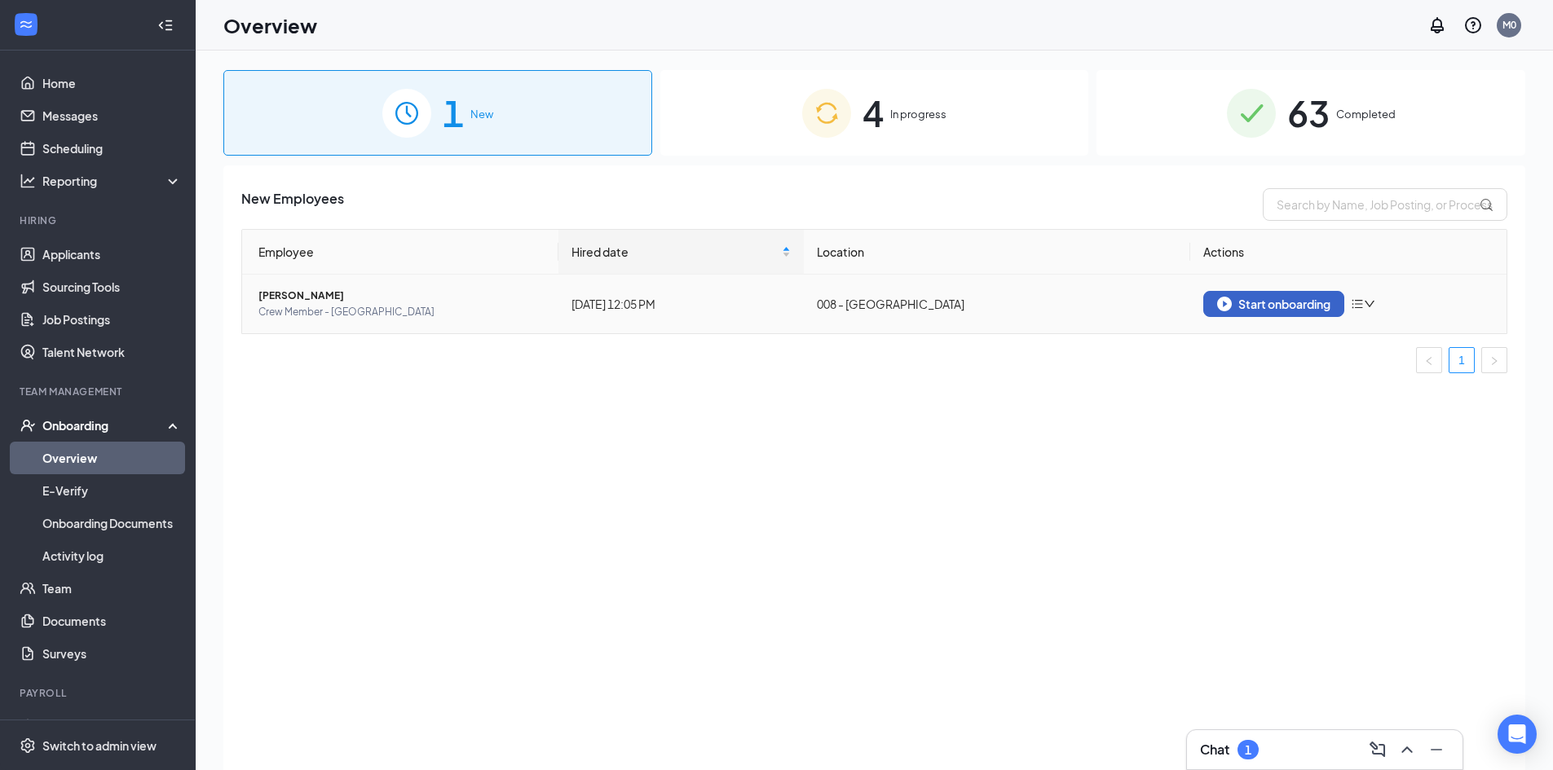
click at [1238, 297] on div "Start onboarding" at bounding box center [1273, 304] width 113 height 15
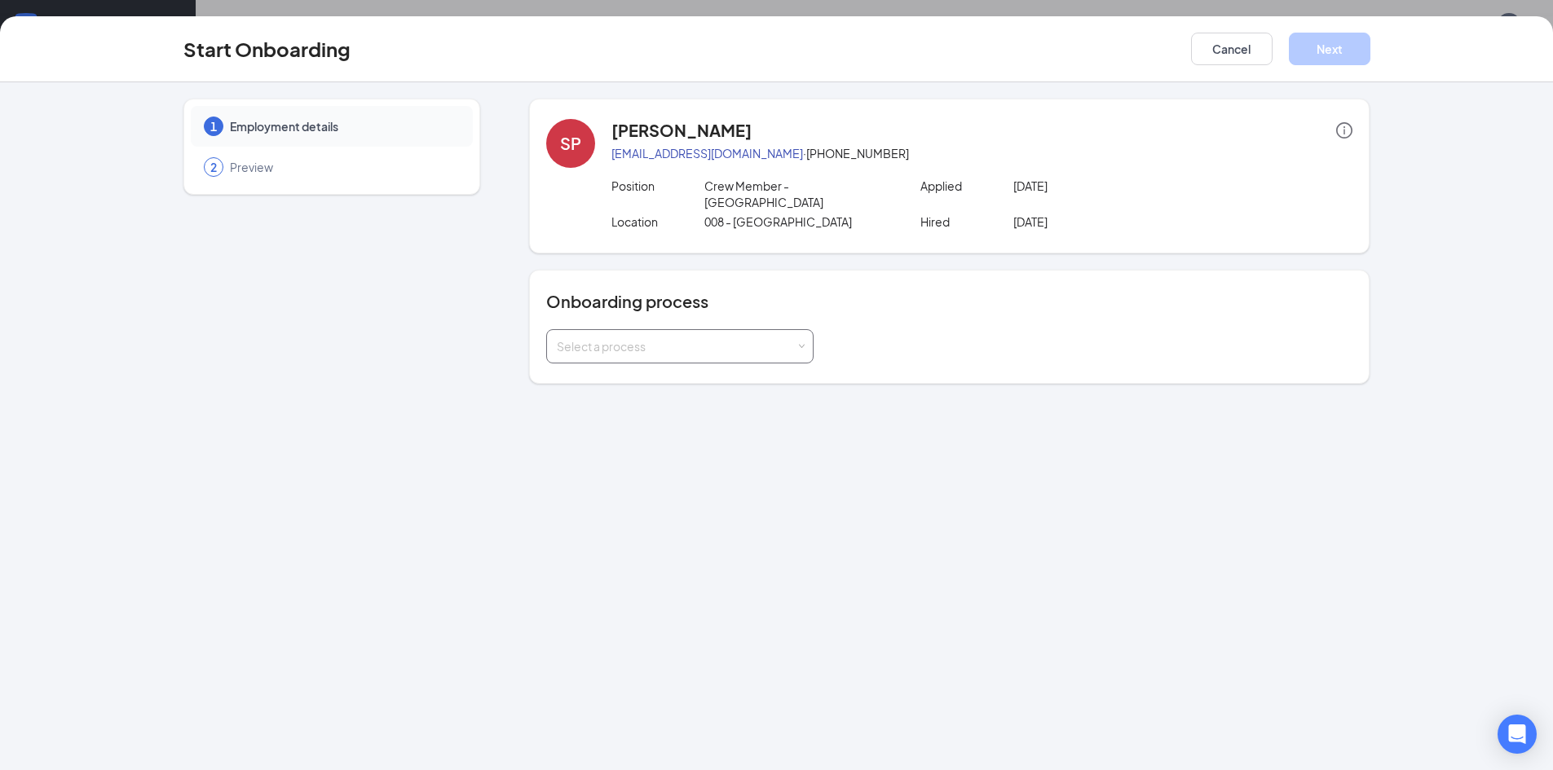
click at [802, 343] on span at bounding box center [801, 346] width 7 height 7
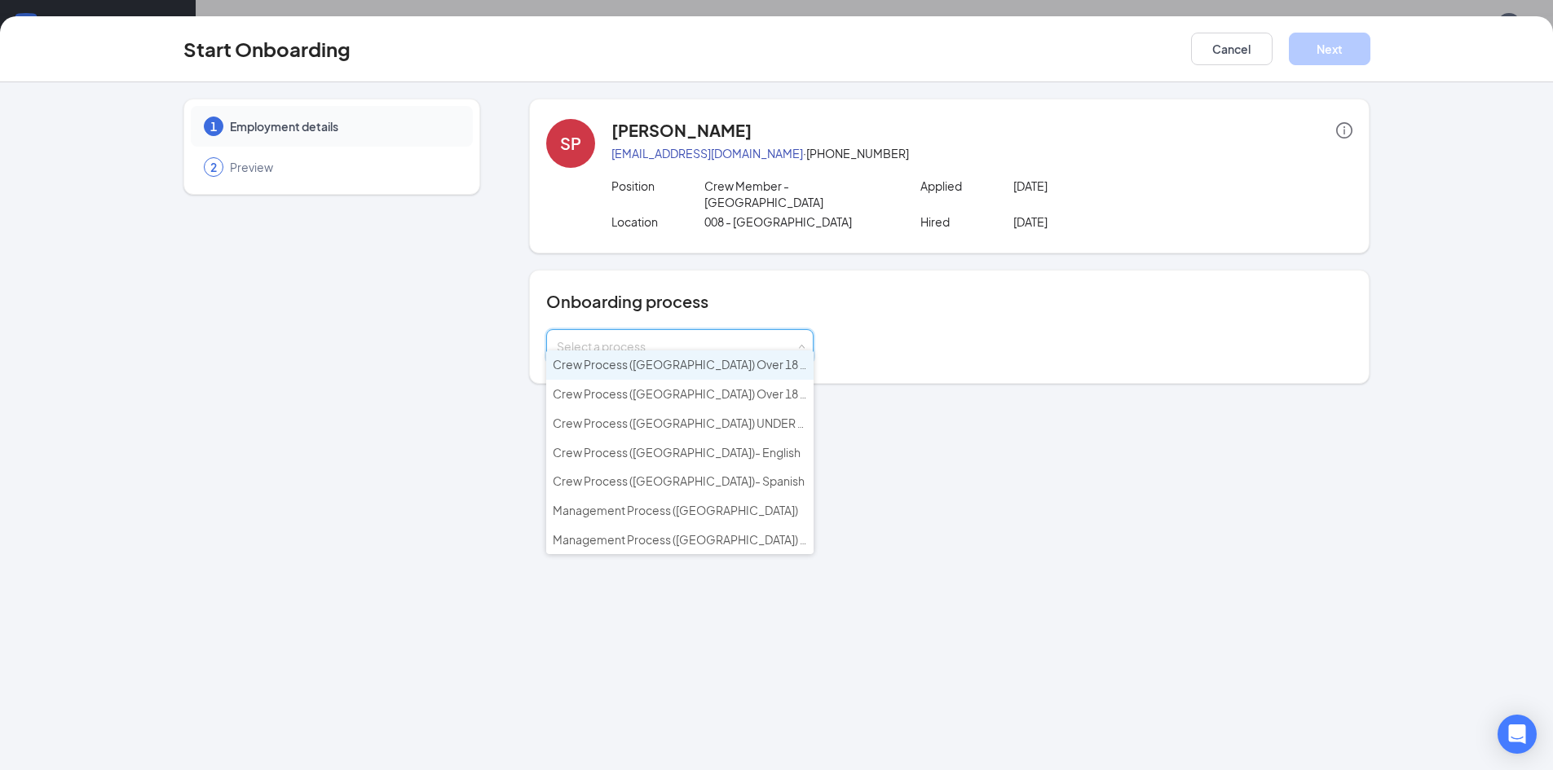
click at [745, 365] on span "Crew Process ([GEOGRAPHIC_DATA]) Over 18 - English" at bounding box center [699, 364] width 293 height 15
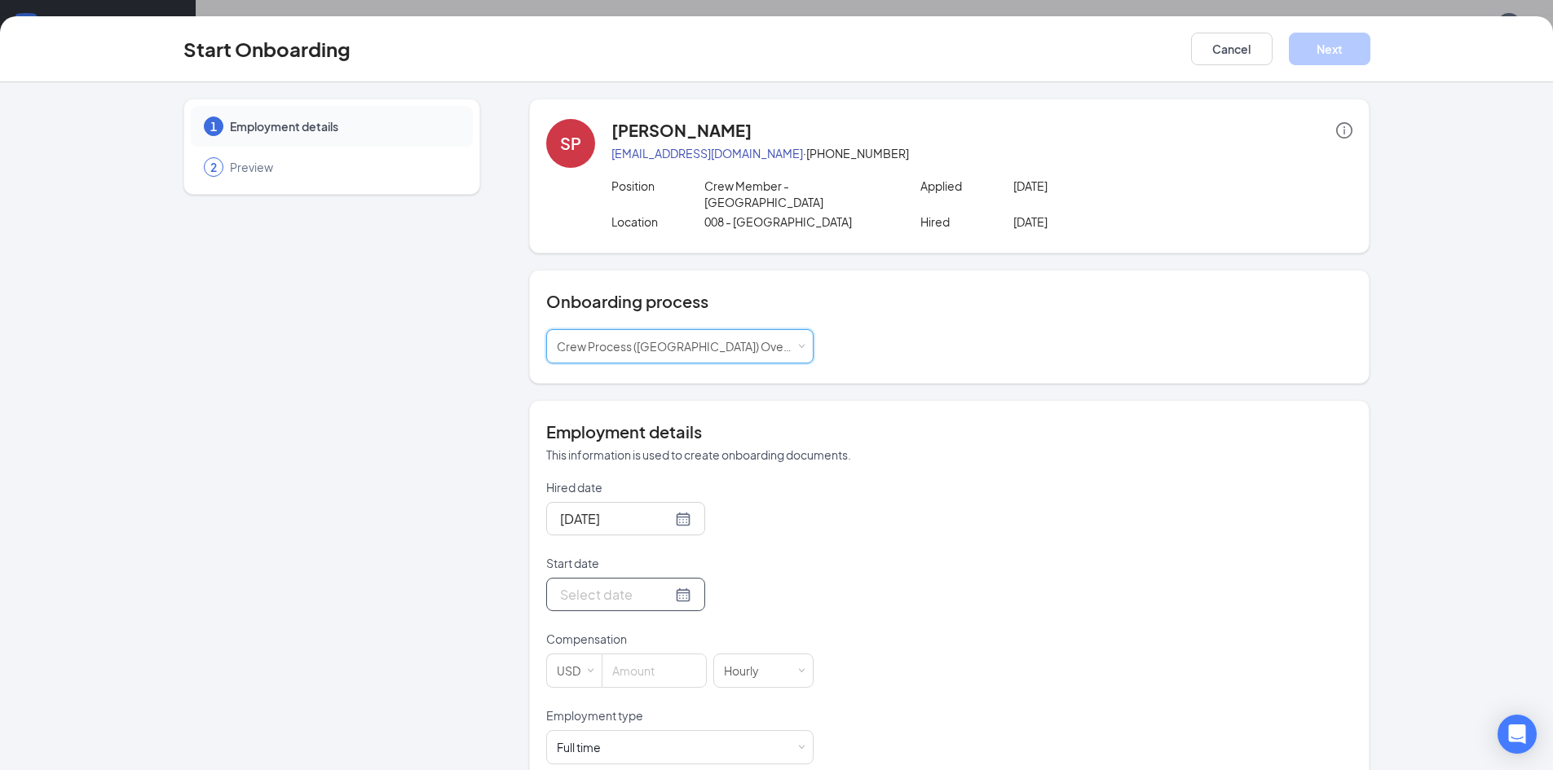
click at [663, 584] on div at bounding box center [625, 594] width 131 height 20
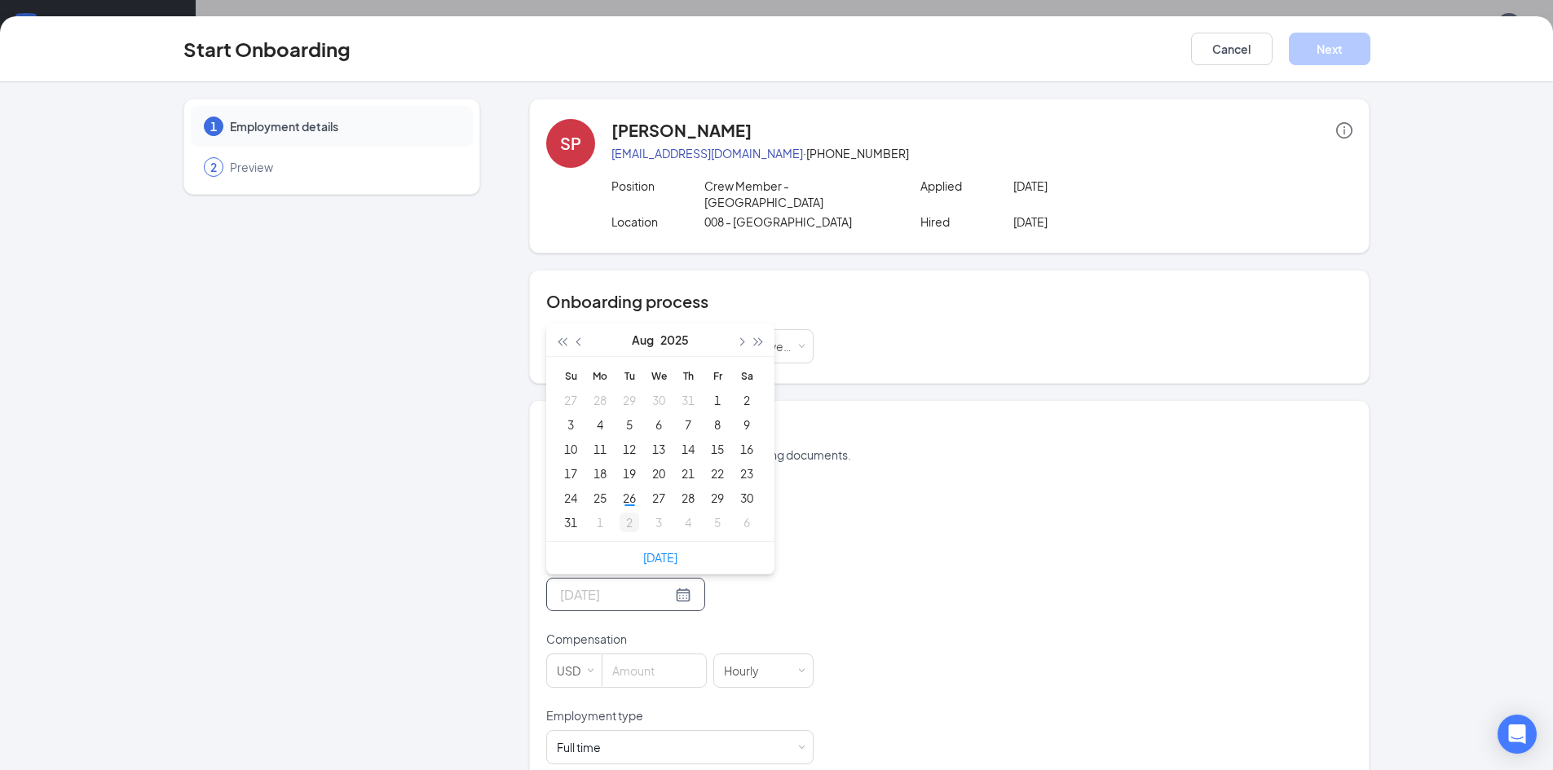
type input "[DATE]"
click at [628, 513] on div "2" at bounding box center [629, 523] width 20 height 20
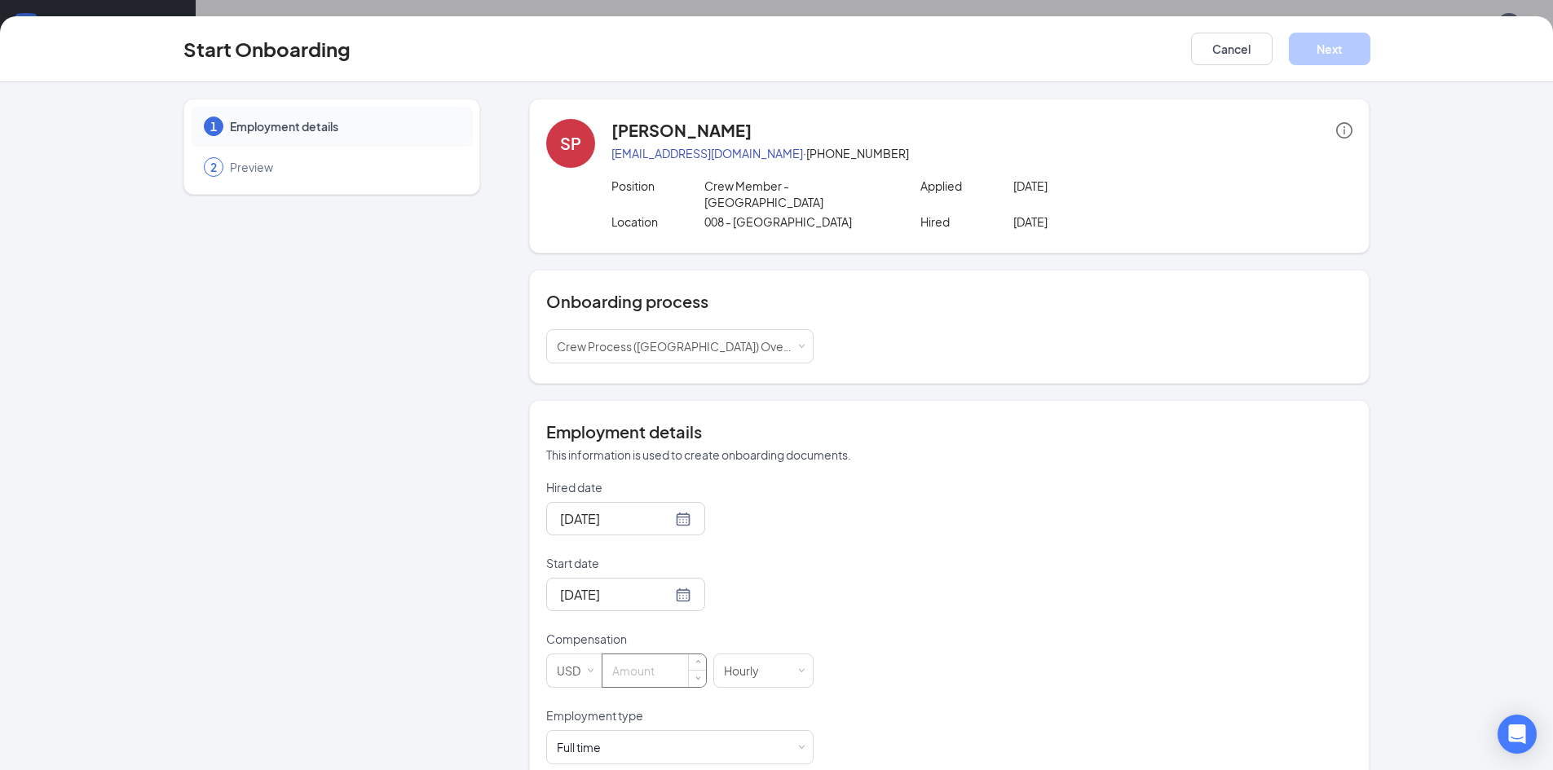
click at [641, 656] on input at bounding box center [654, 670] width 104 height 33
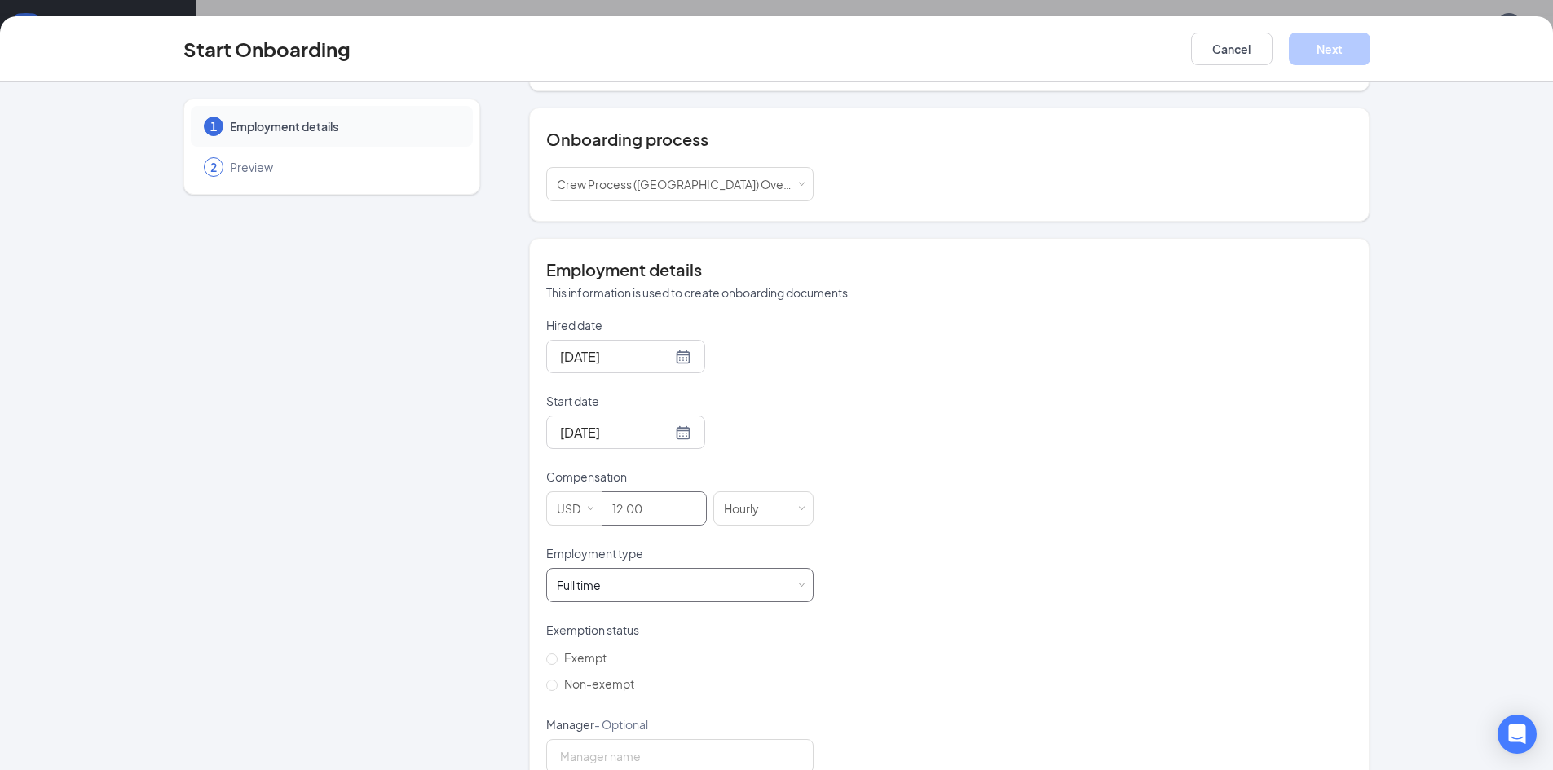
scroll to position [163, 0]
type input "12"
click at [649, 575] on div "Full time Works 30+ hours per week and is reasonably expected to work" at bounding box center [680, 584] width 246 height 33
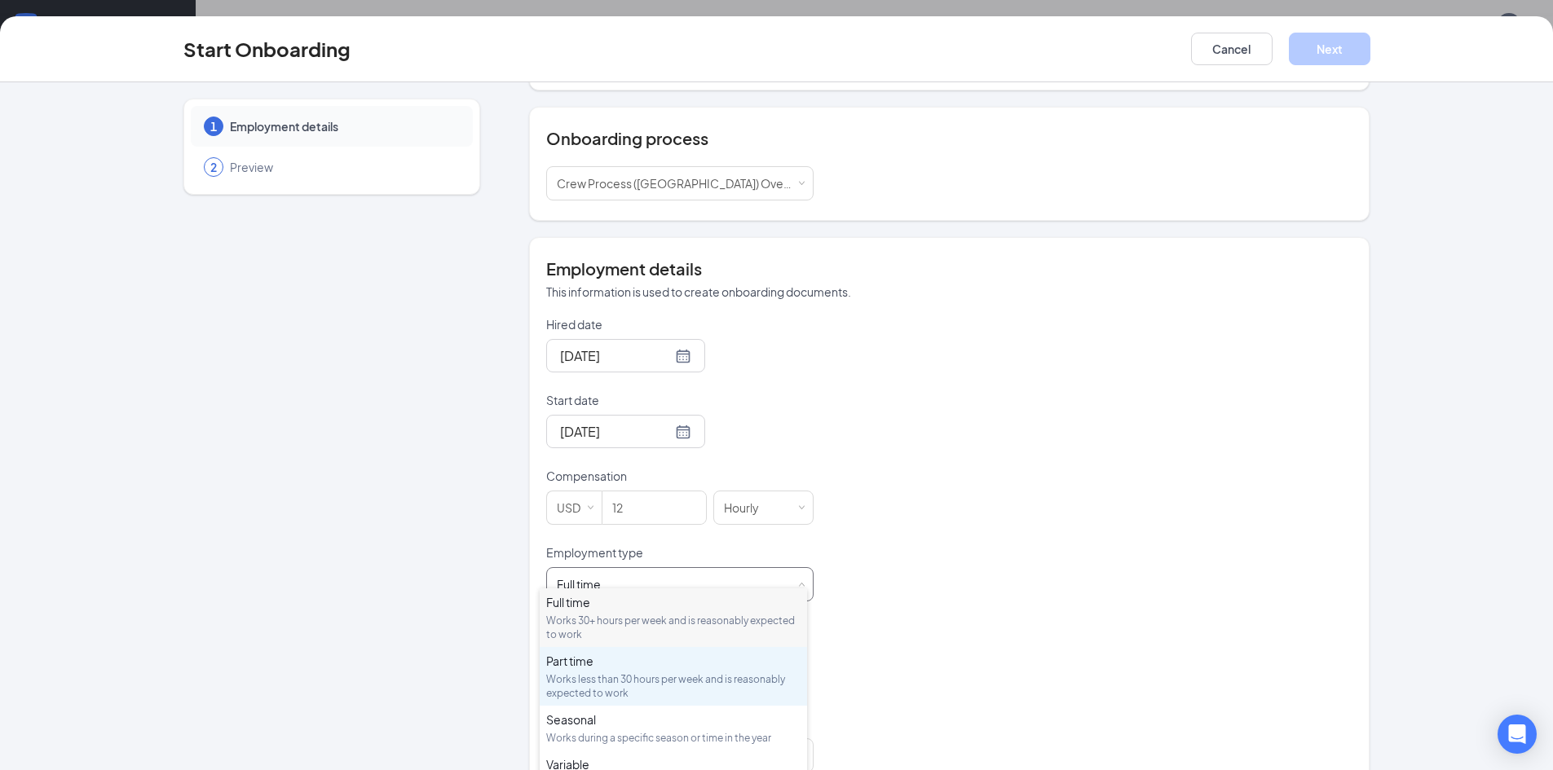
click at [625, 676] on div "Works less than 30 hours per week and is reasonably expected to work" at bounding box center [673, 686] width 254 height 28
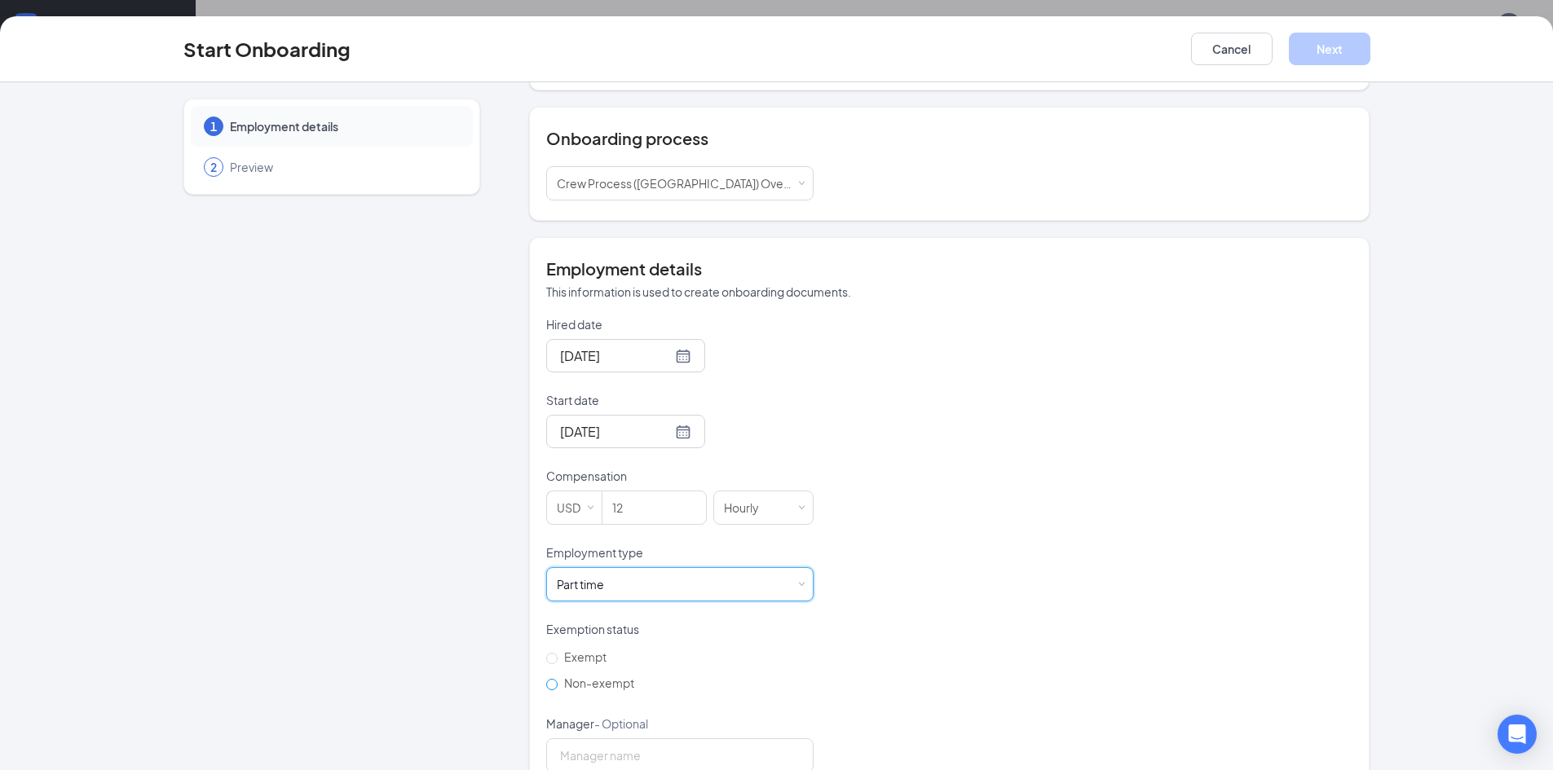
click at [546, 679] on input "Non-exempt" at bounding box center [551, 684] width 11 height 11
radio input "true"
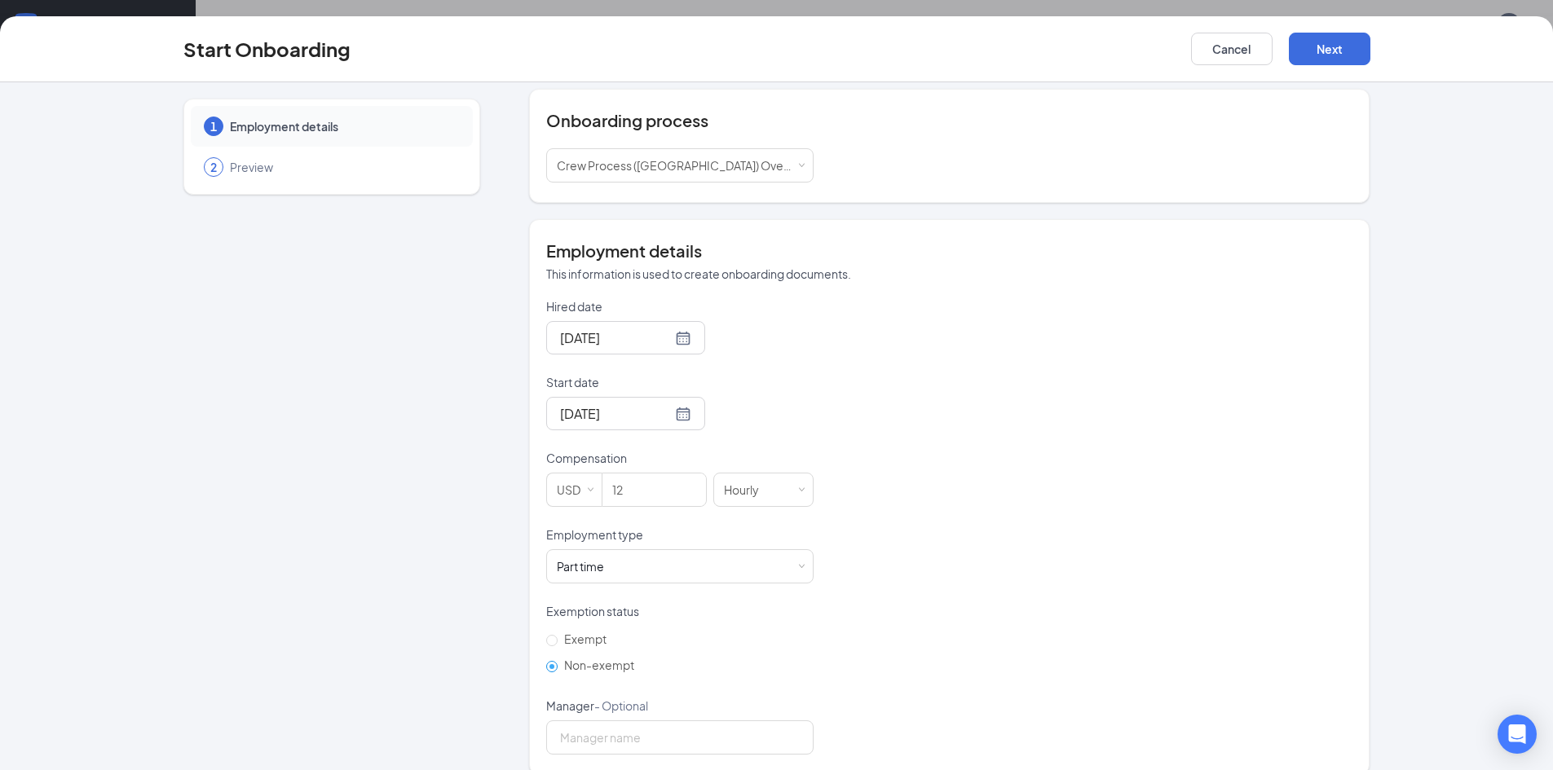
scroll to position [186, 0]
click at [1328, 59] on button "Next" at bounding box center [1328, 49] width 81 height 33
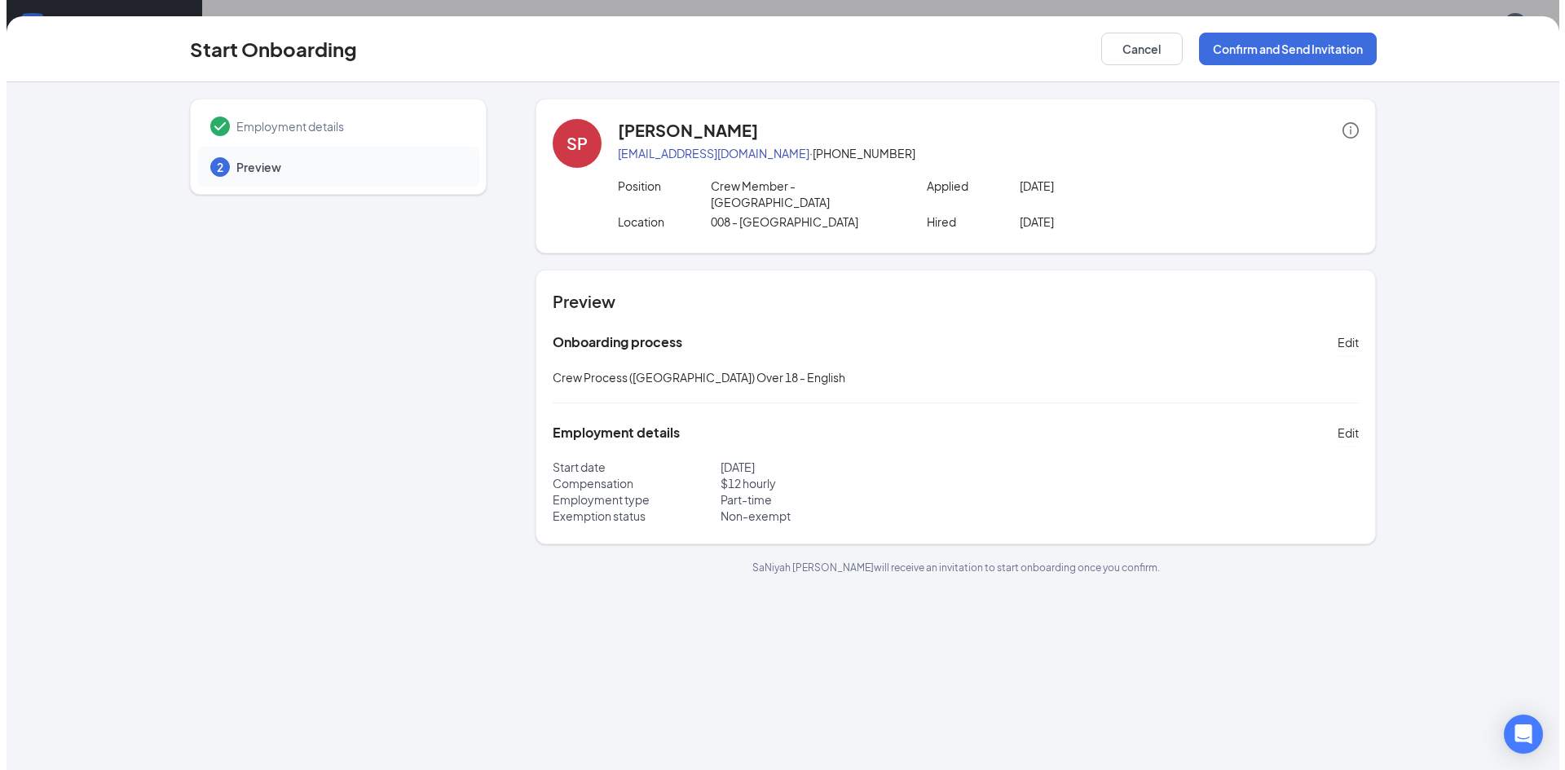
scroll to position [0, 0]
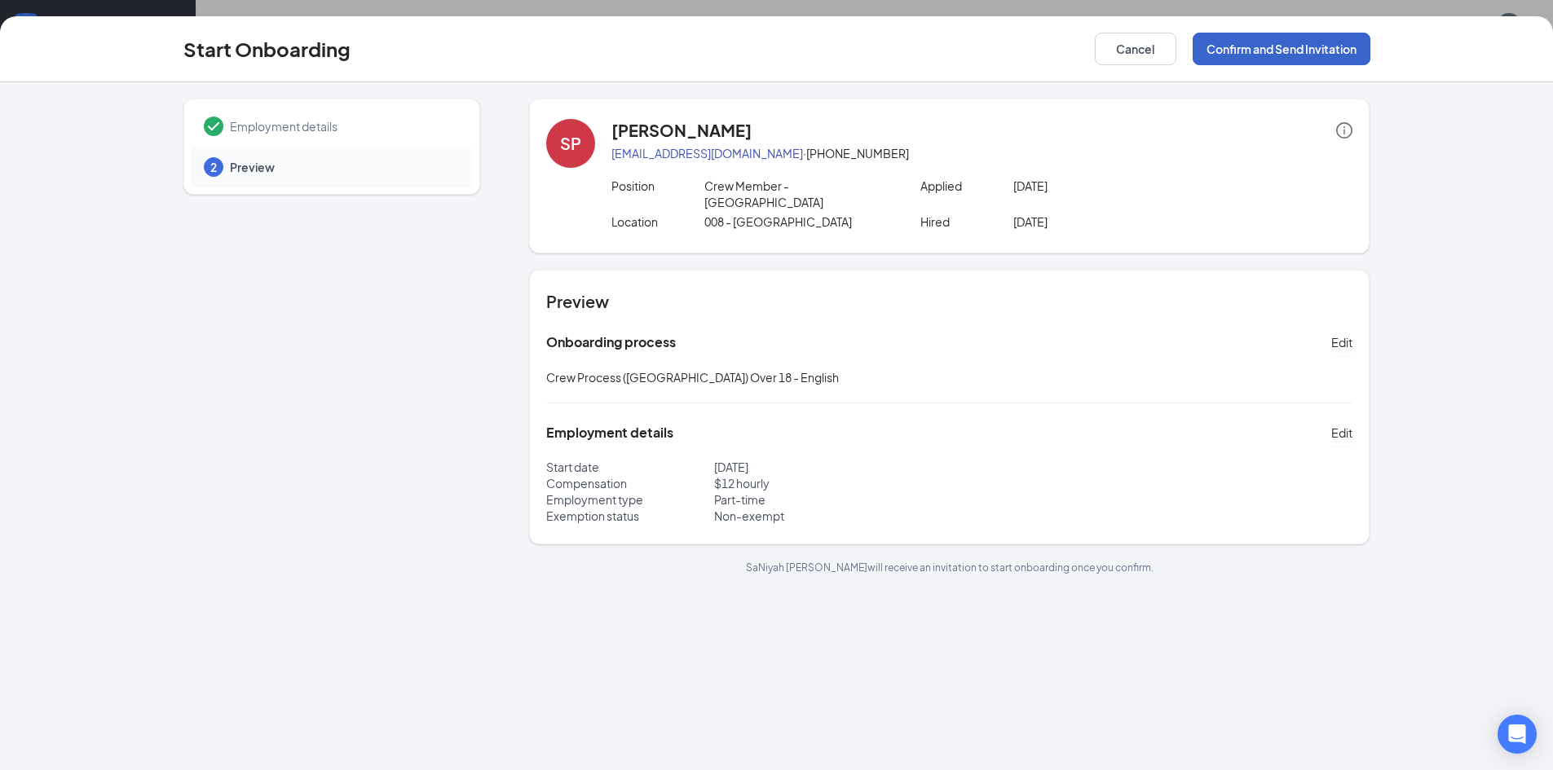
click at [1319, 55] on button "Confirm and Send Invitation" at bounding box center [1281, 49] width 178 height 33
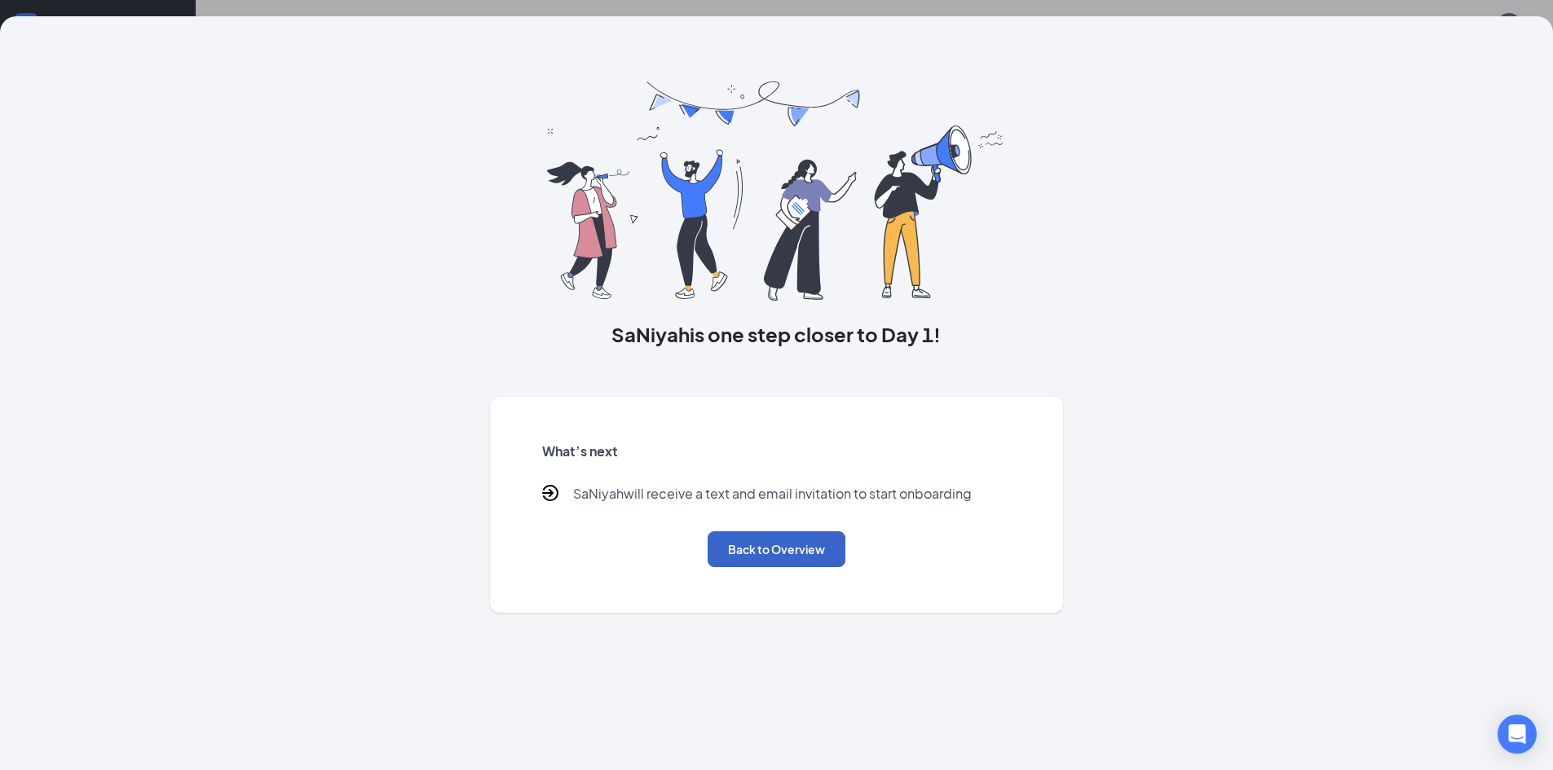
click at [788, 542] on button "Back to Overview" at bounding box center [776, 549] width 138 height 36
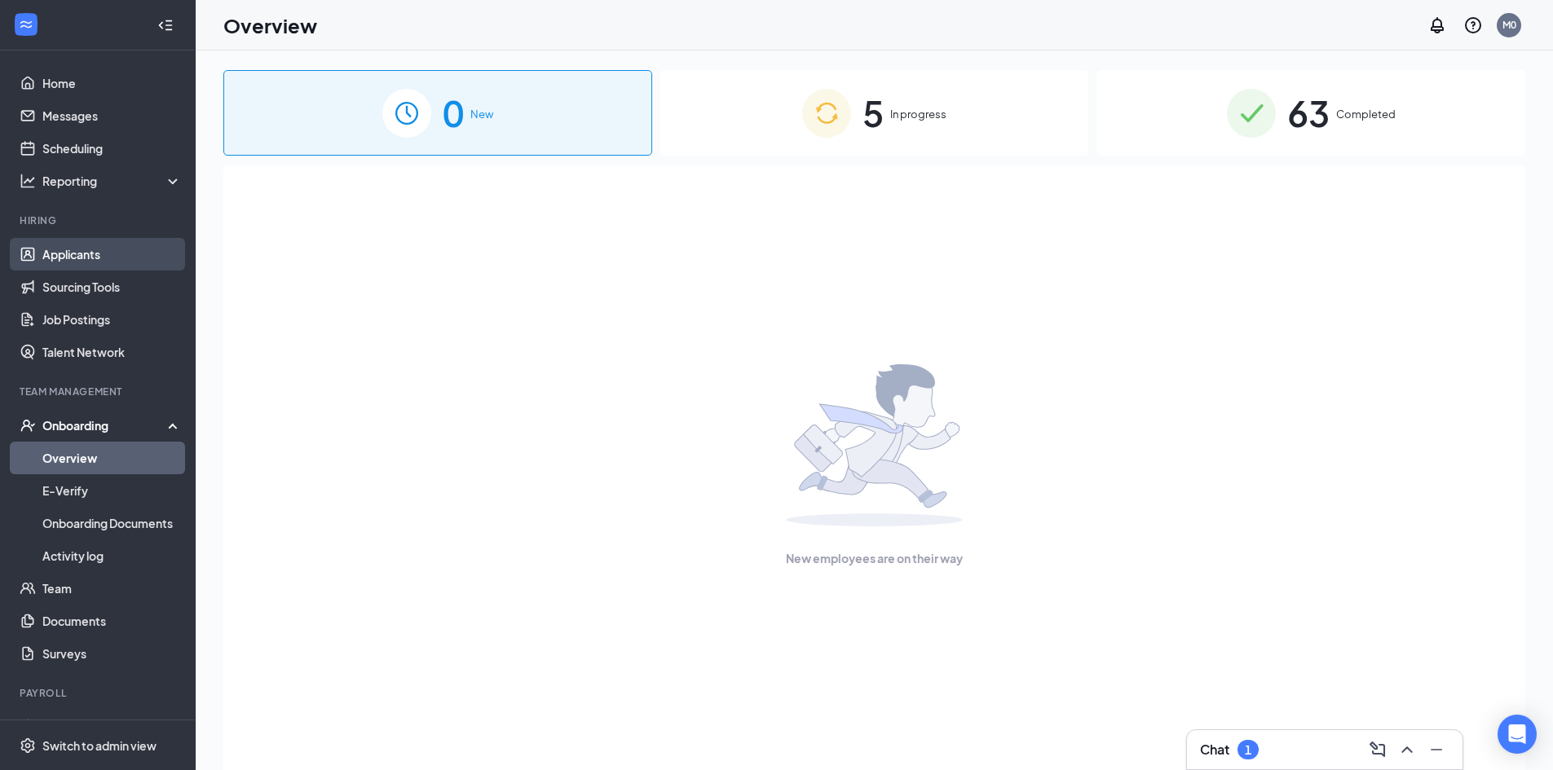
click at [78, 248] on link "Applicants" at bounding box center [111, 254] width 139 height 33
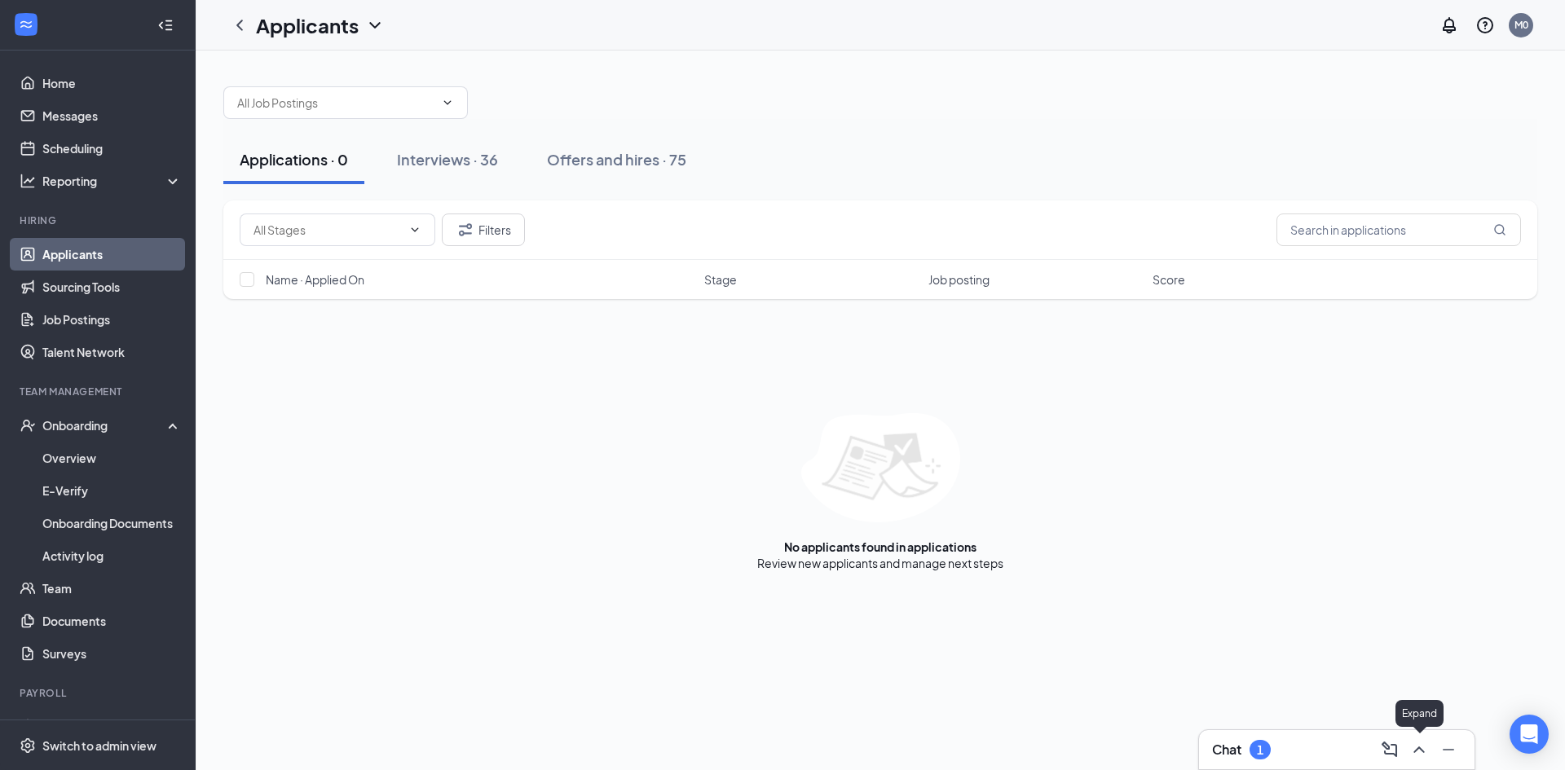
click at [1421, 751] on icon "ChevronUp" at bounding box center [1418, 750] width 11 height 7
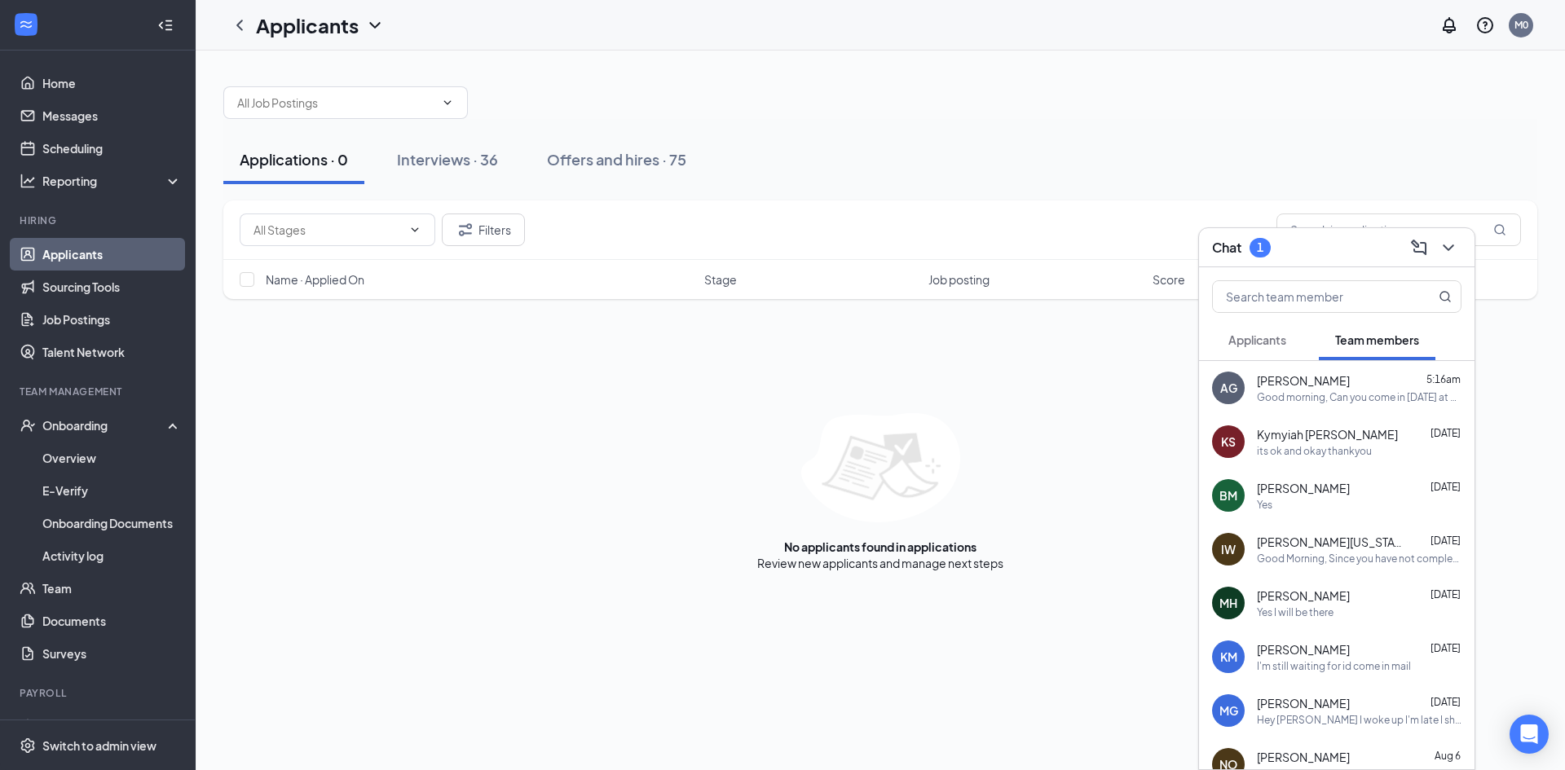
click at [1267, 343] on span "Applicants" at bounding box center [1257, 340] width 58 height 15
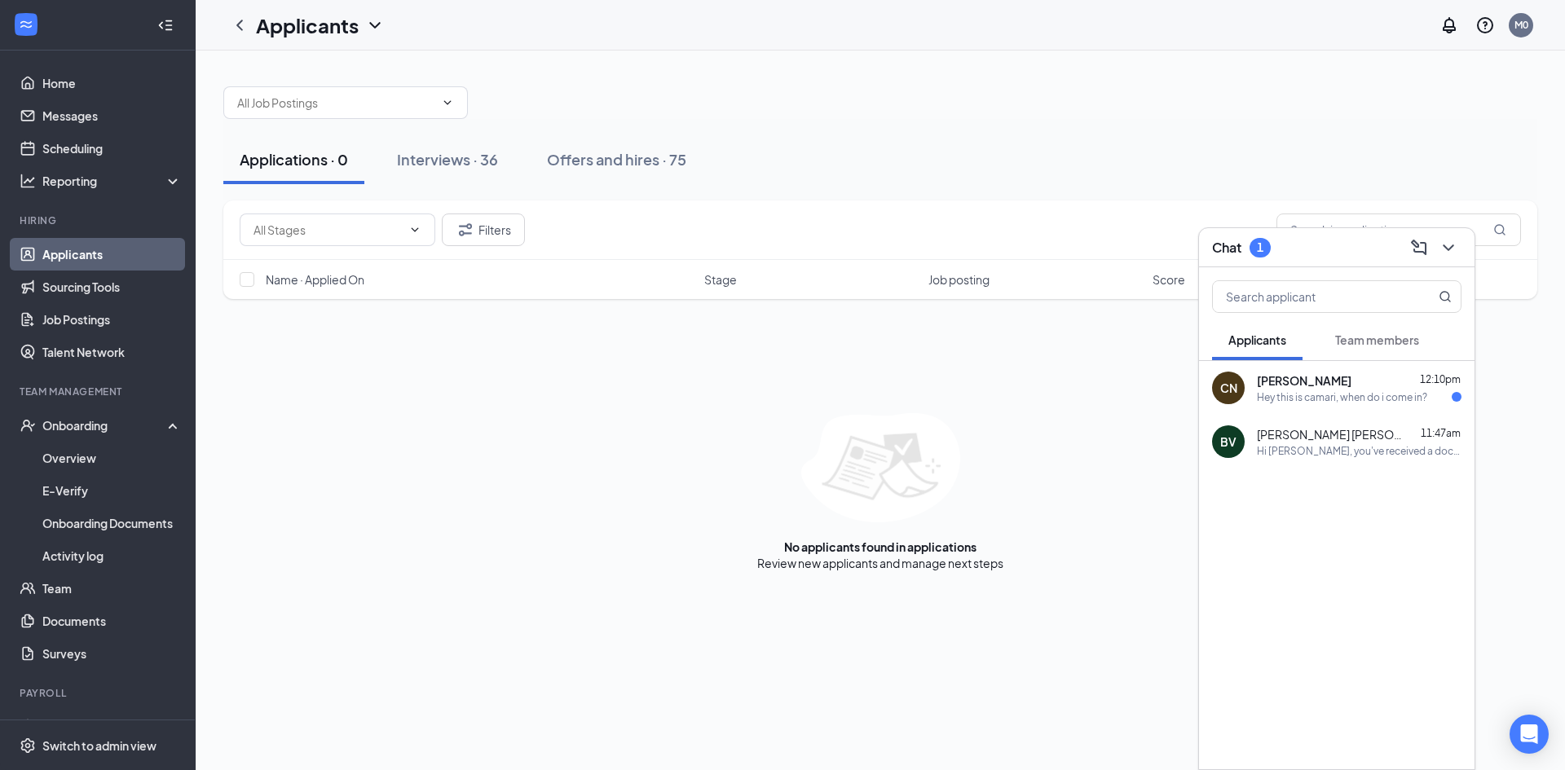
click at [1278, 396] on div "Hey this is camari, when do i come in?" at bounding box center [1342, 397] width 170 height 14
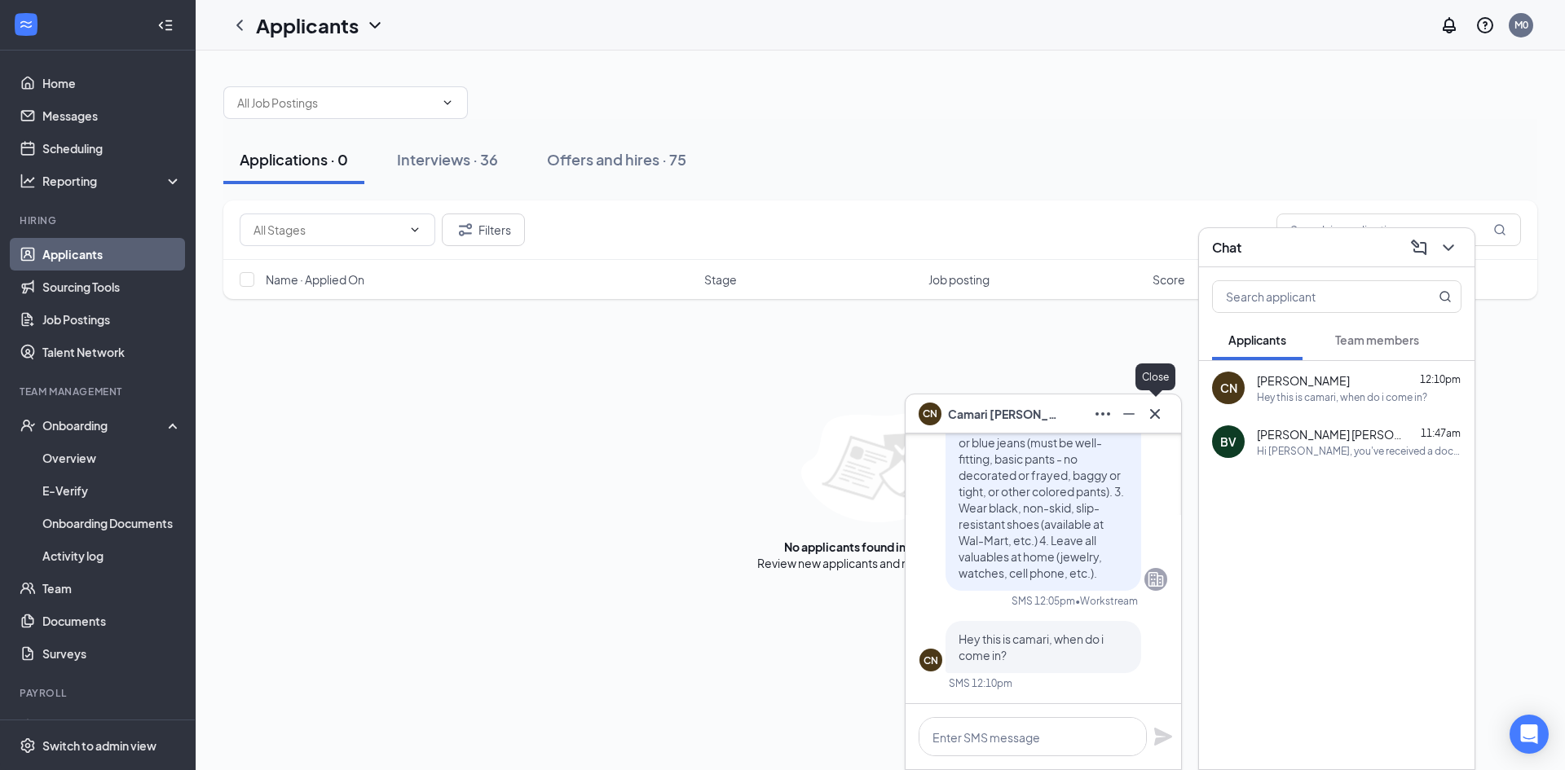
click at [1160, 417] on icon "Cross" at bounding box center [1155, 414] width 20 height 20
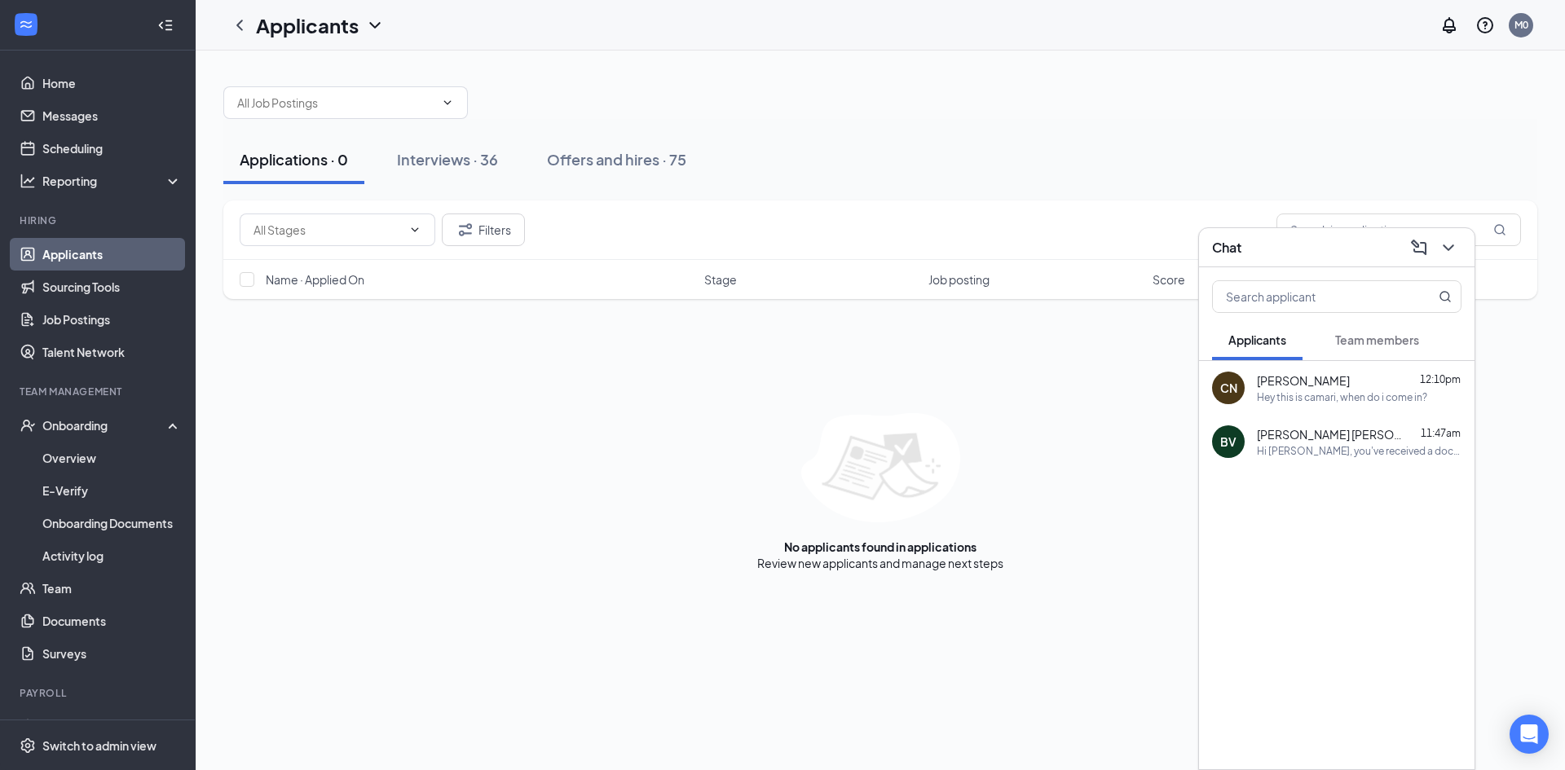
click at [1385, 449] on div "Hi [PERSON_NAME], you've received a document signature request from Tri-Arc Foo…" at bounding box center [1359, 451] width 205 height 14
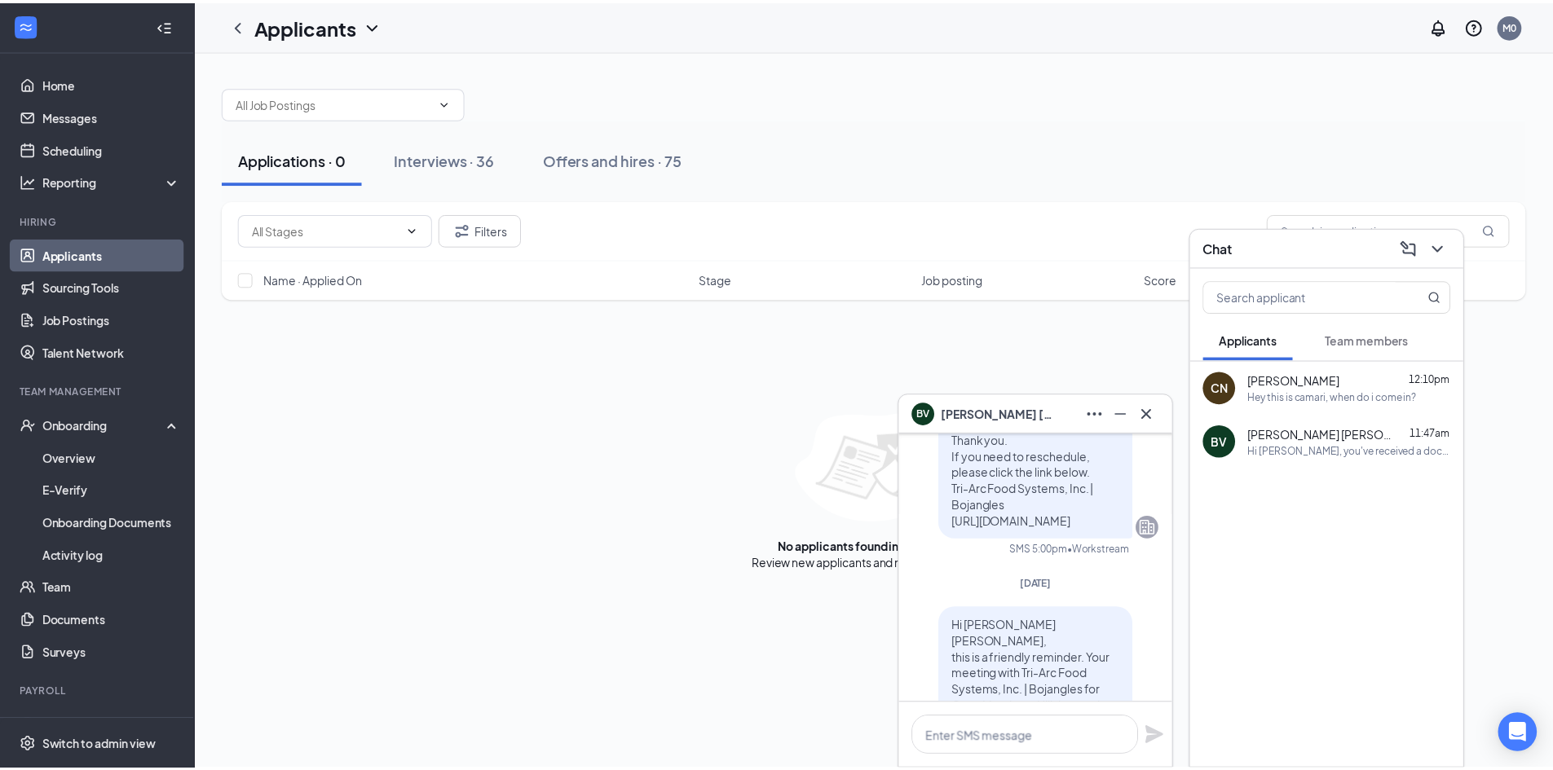
scroll to position [-815, 0]
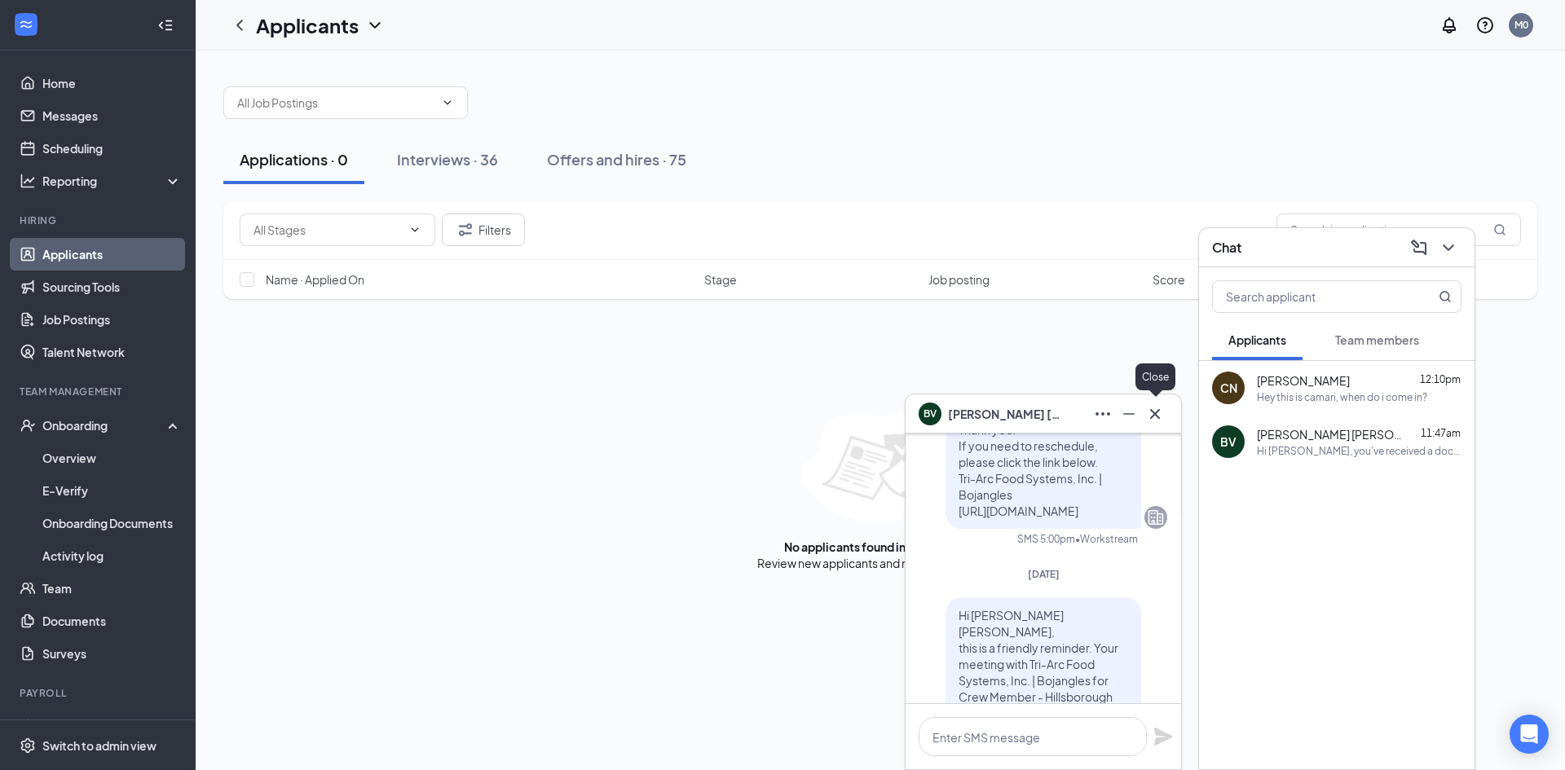
click at [1149, 412] on icon "Cross" at bounding box center [1155, 414] width 20 height 20
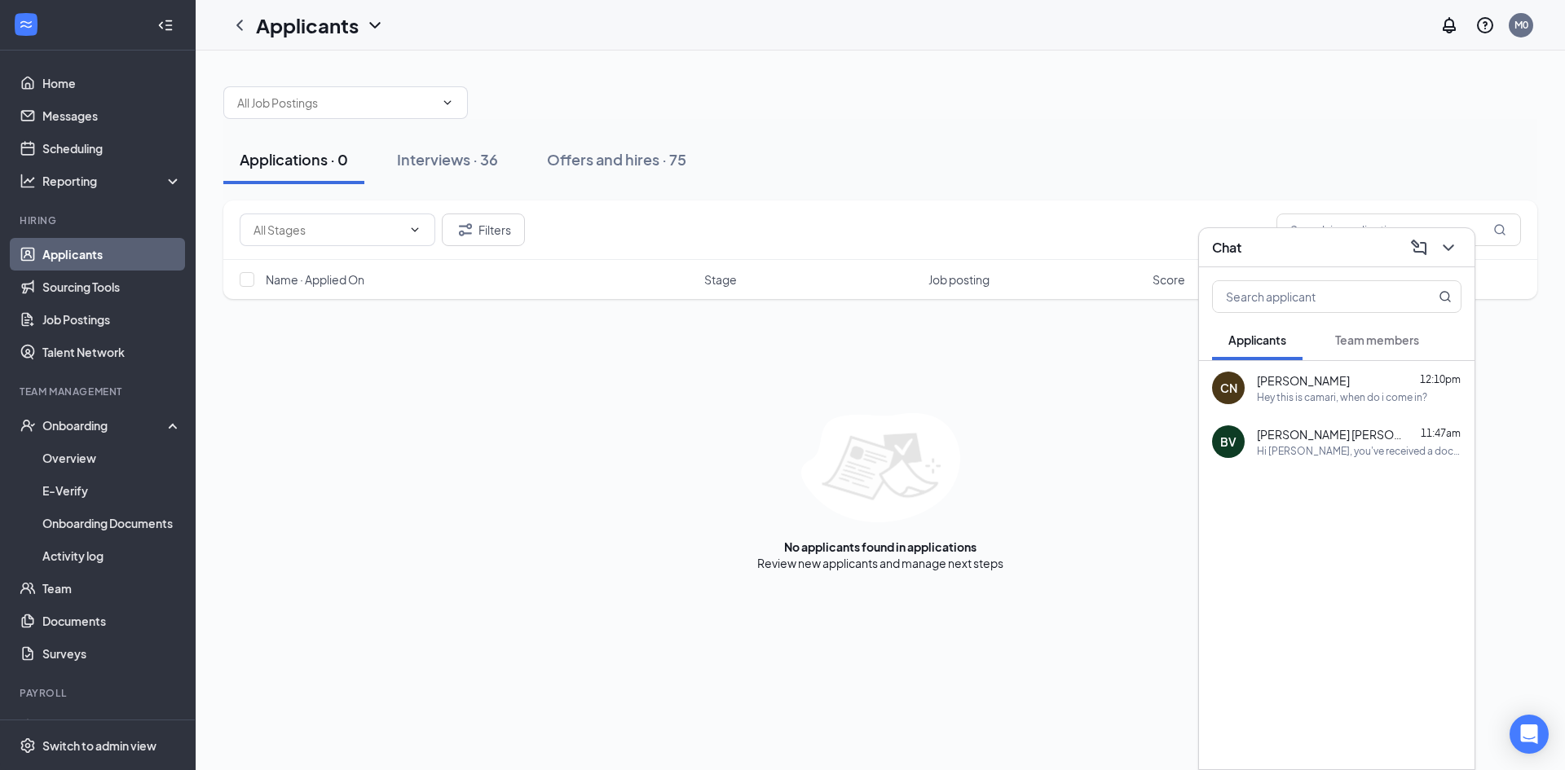
click at [1372, 328] on button "Team members" at bounding box center [1377, 339] width 117 height 41
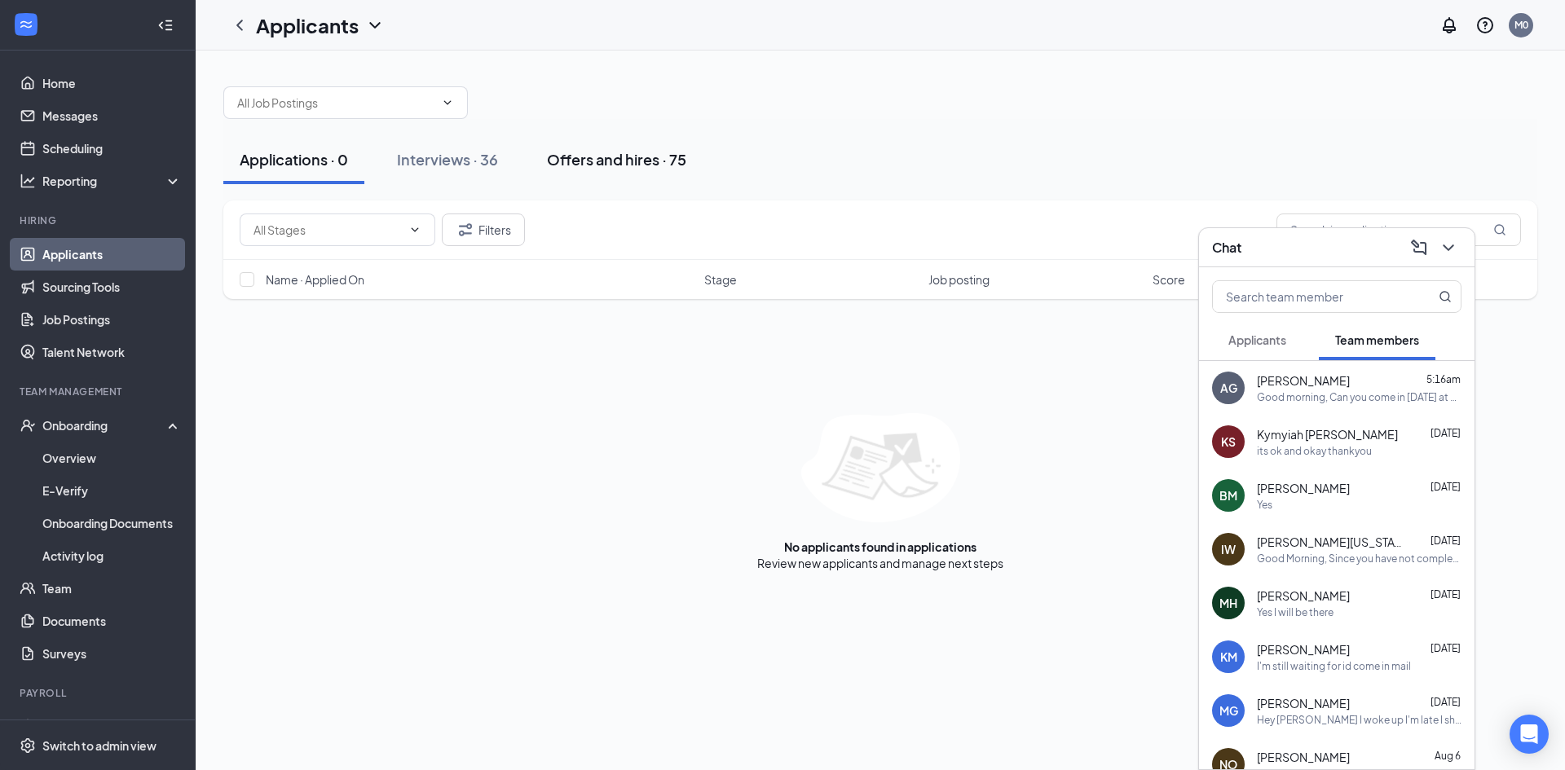
click at [650, 154] on div "Offers and hires · 75" at bounding box center [616, 159] width 139 height 20
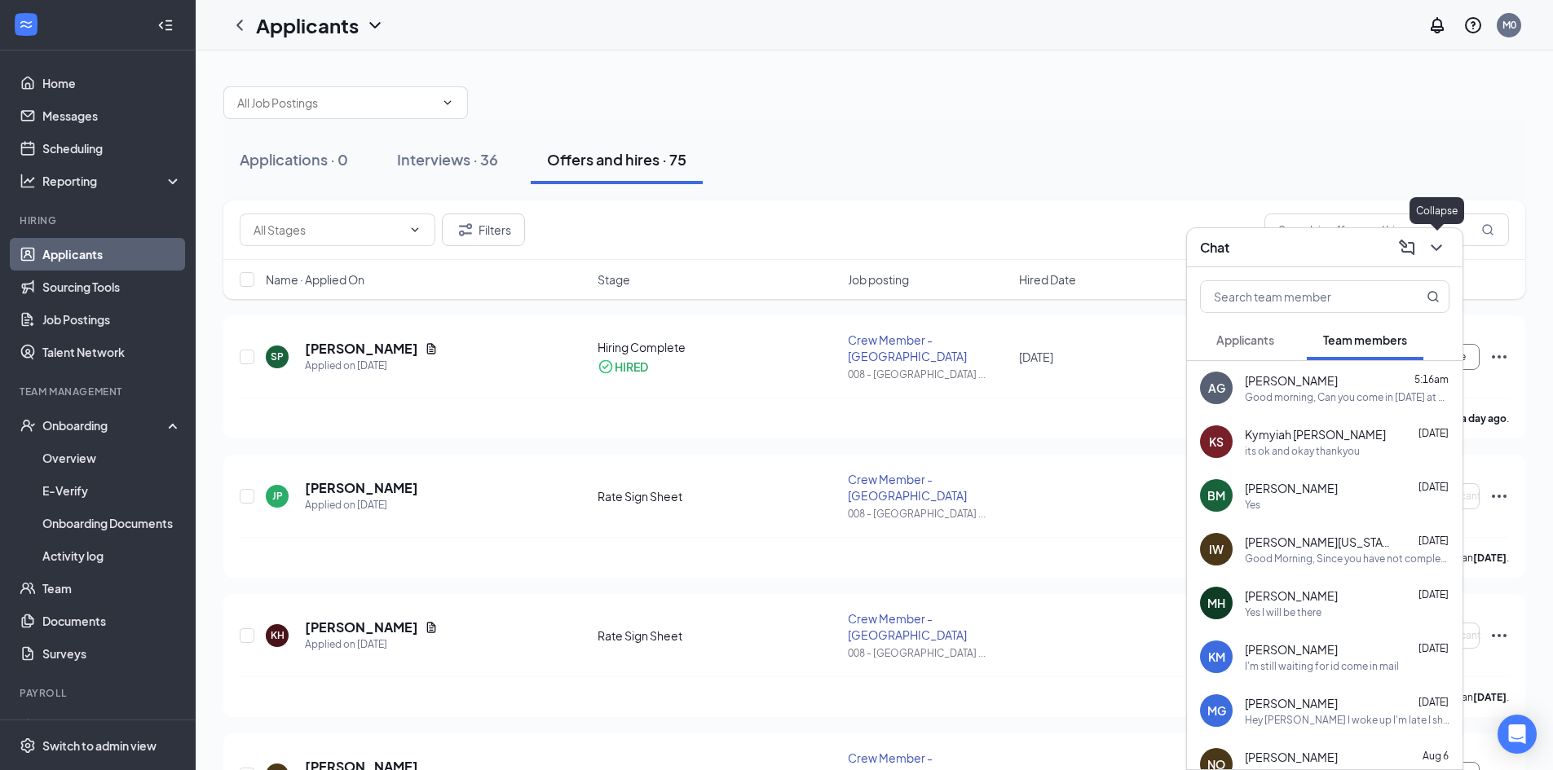
click at [1441, 246] on icon "ChevronDown" at bounding box center [1436, 248] width 20 height 20
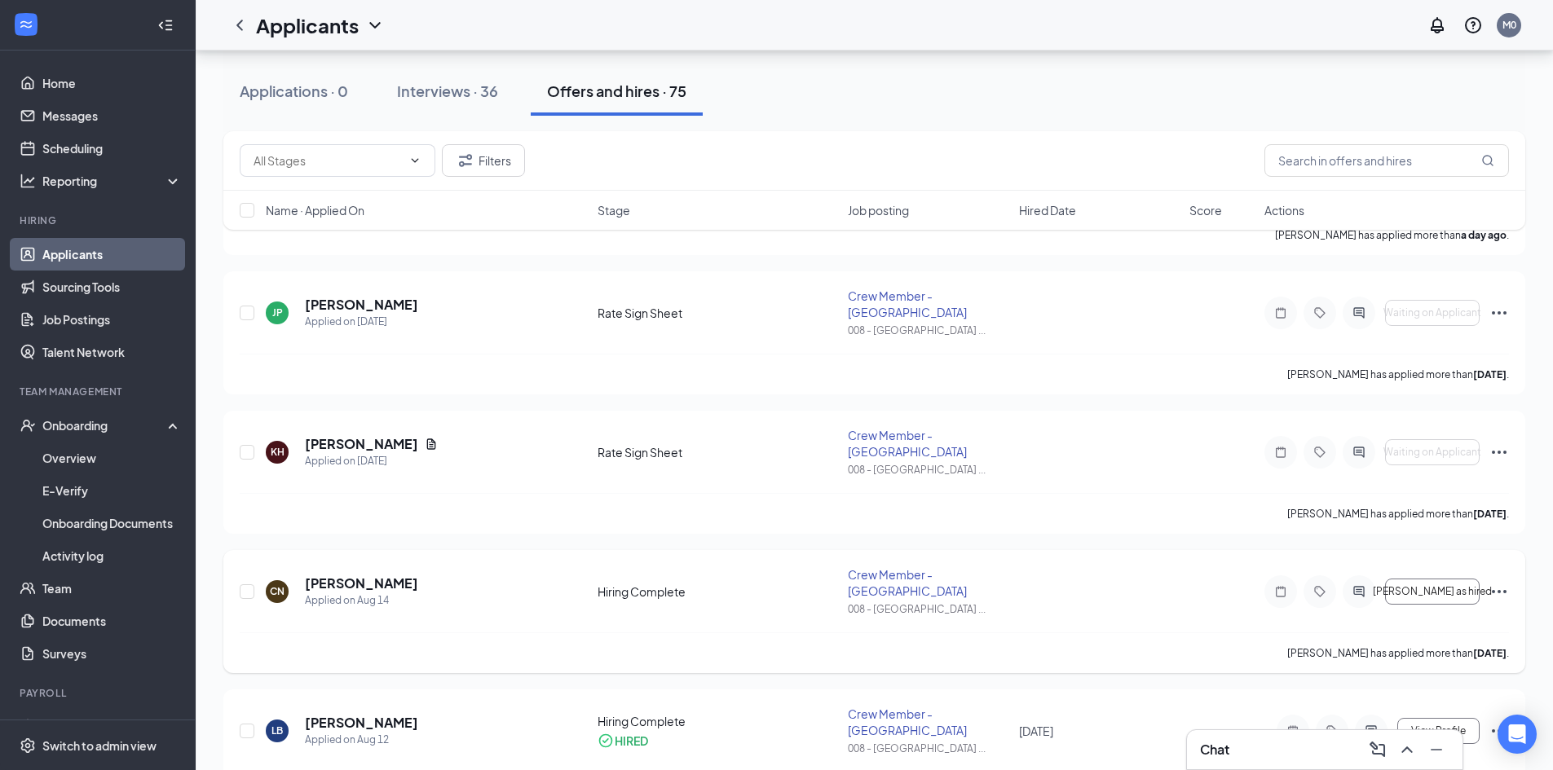
scroll to position [244, 0]
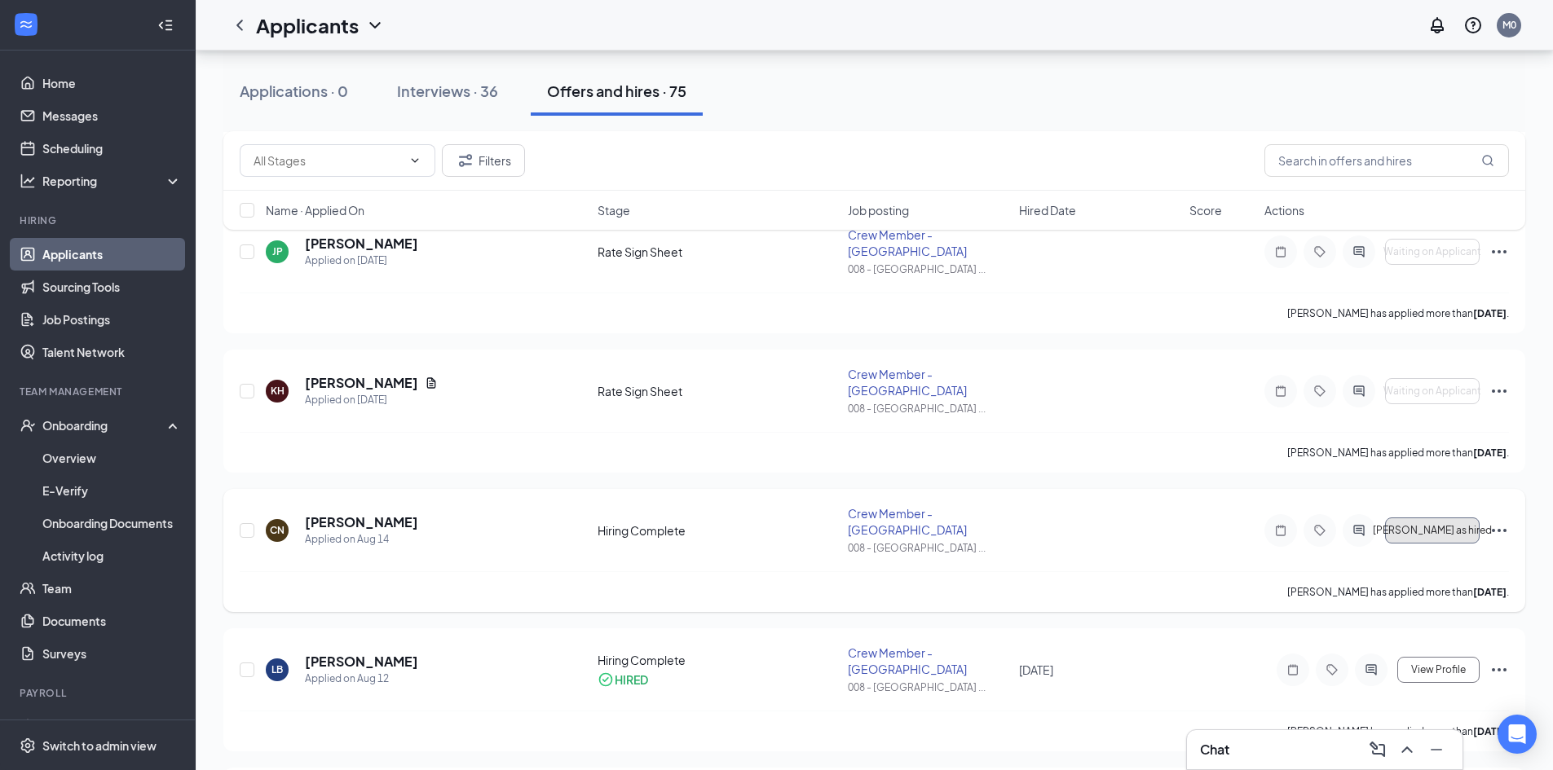
click at [1448, 534] on span "[PERSON_NAME] as hired" at bounding box center [1431, 530] width 119 height 11
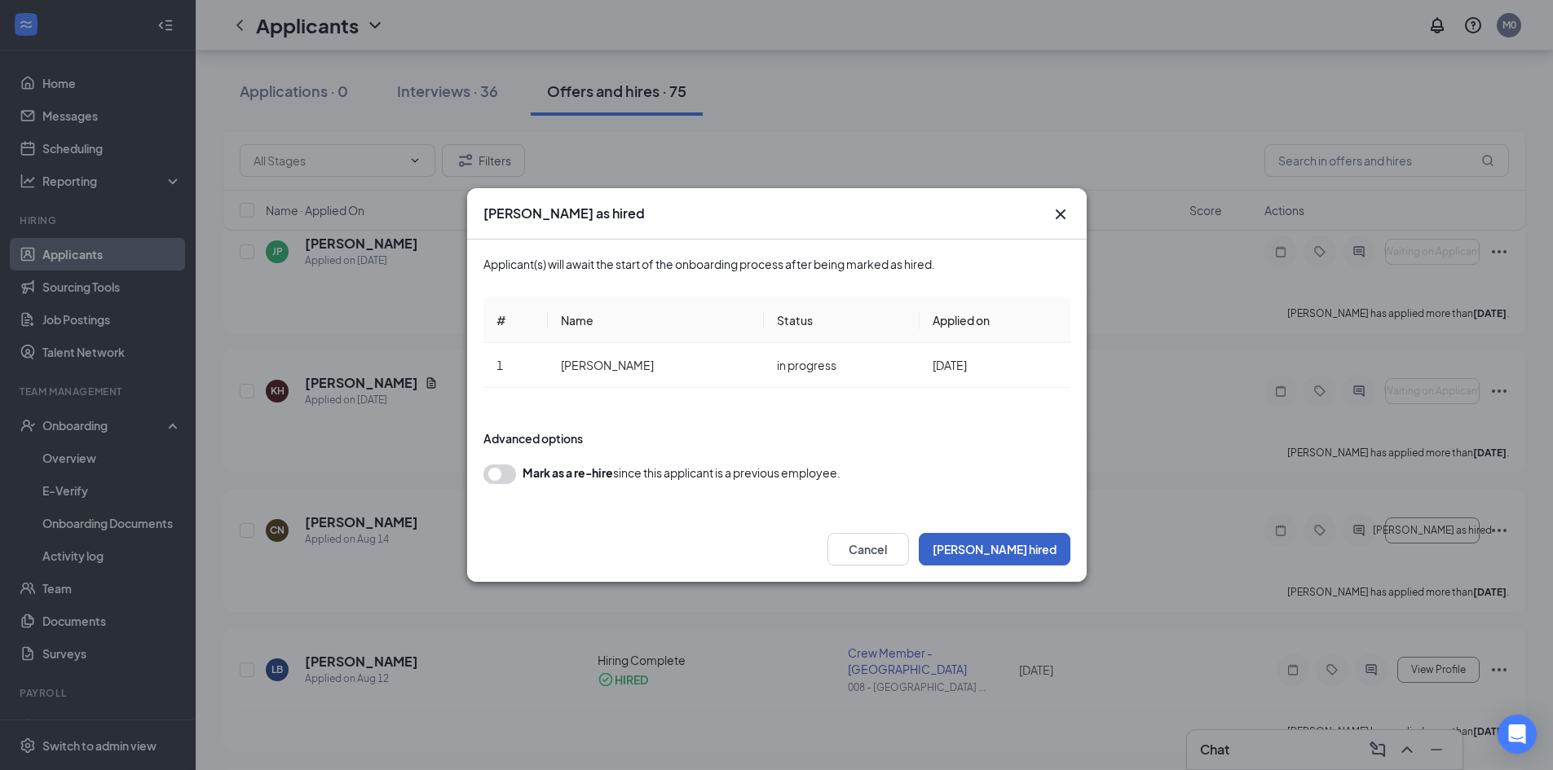
click at [1020, 547] on button "[PERSON_NAME] hired" at bounding box center [994, 549] width 152 height 33
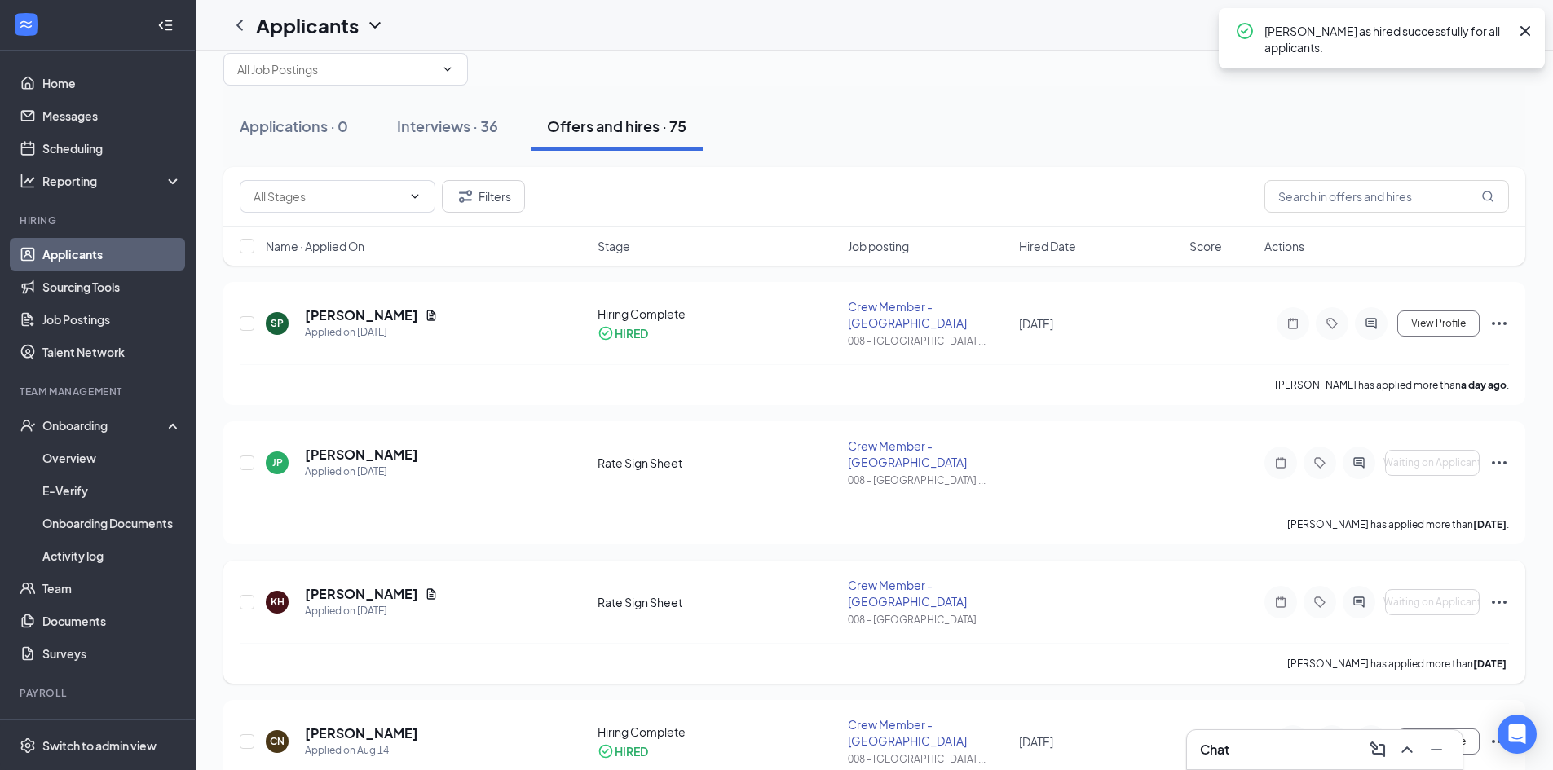
scroll to position [0, 0]
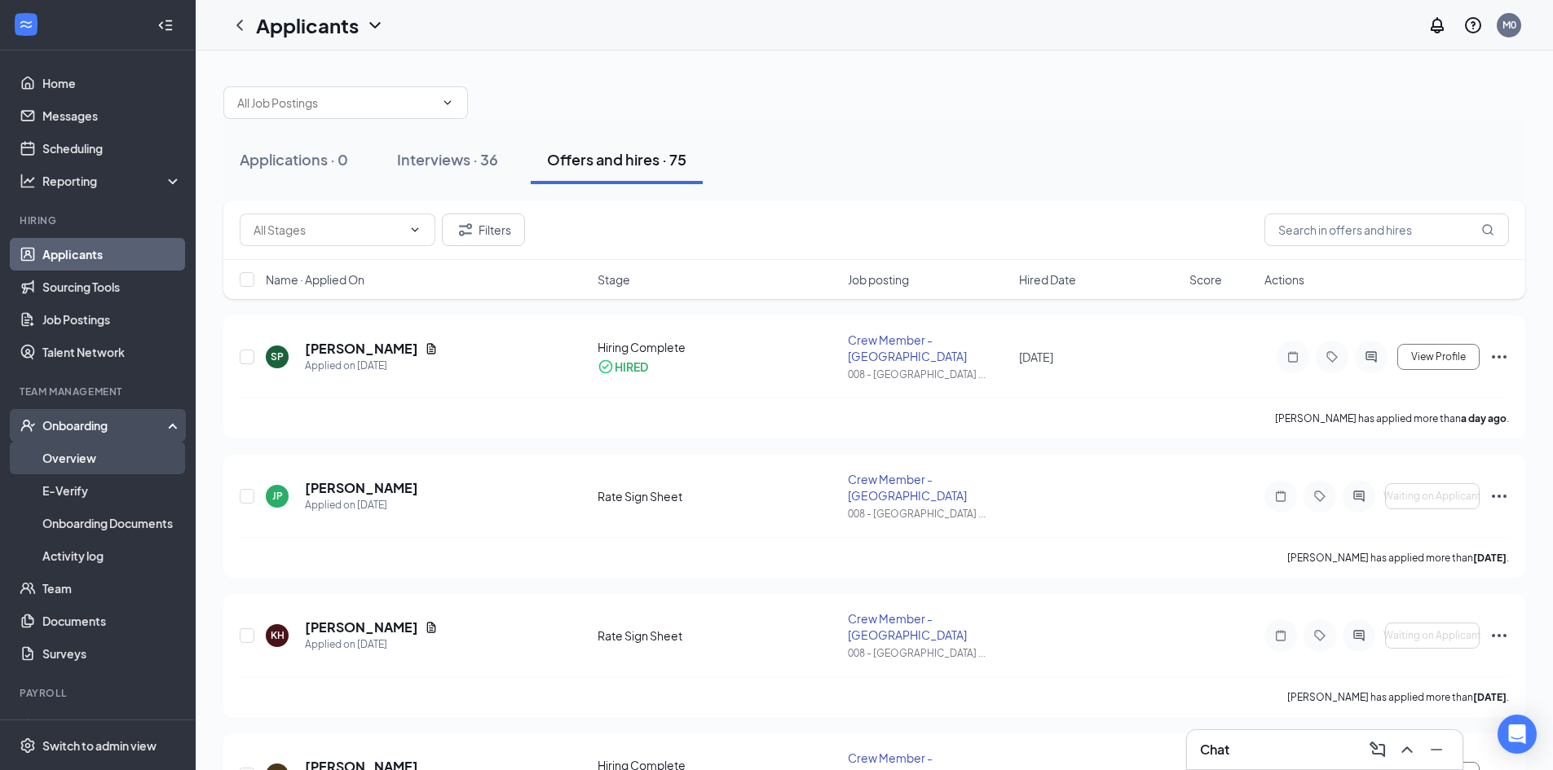
click at [114, 452] on link "Overview" at bounding box center [111, 458] width 139 height 33
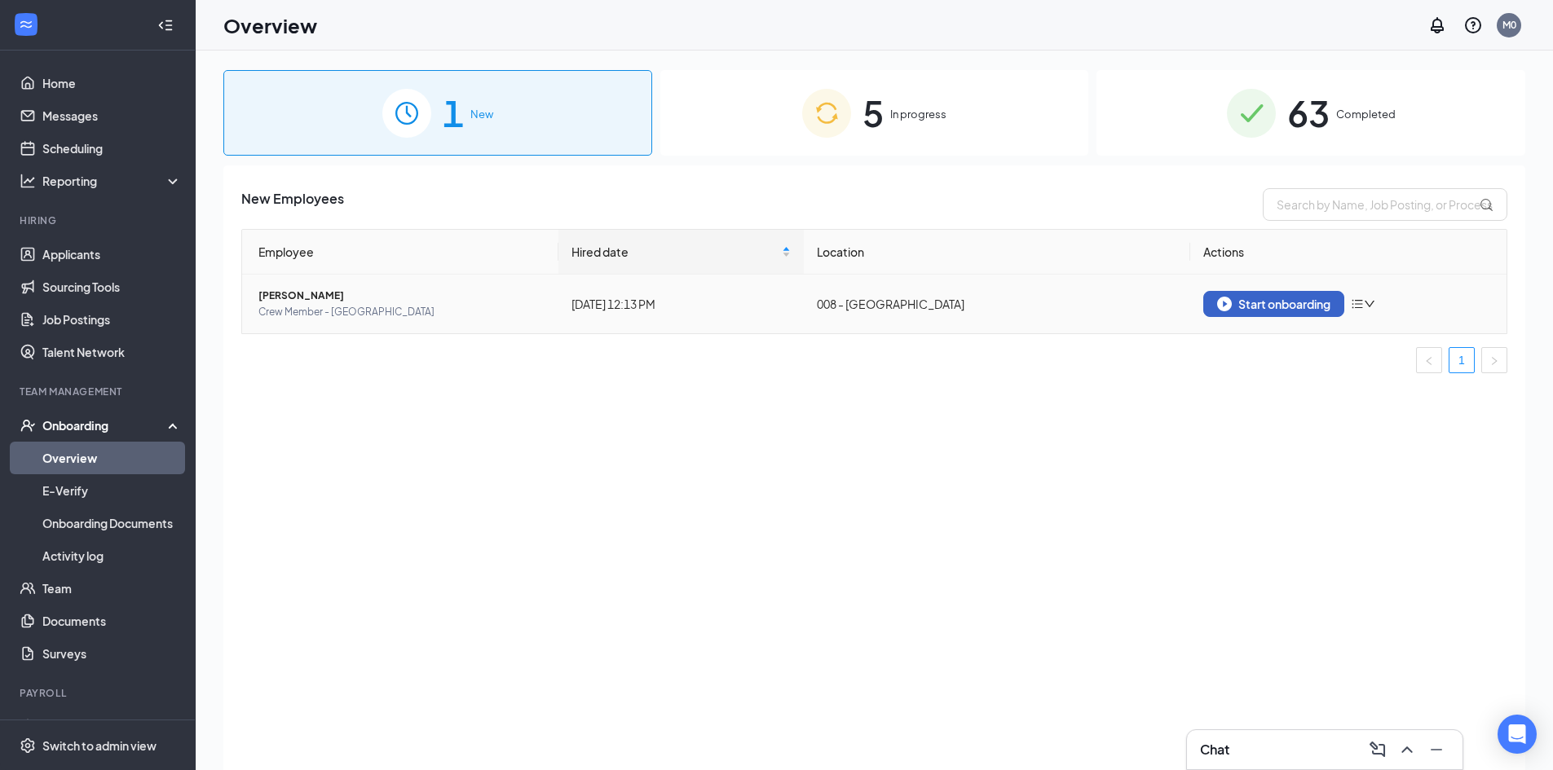
click at [1285, 302] on div "Start onboarding" at bounding box center [1273, 304] width 113 height 15
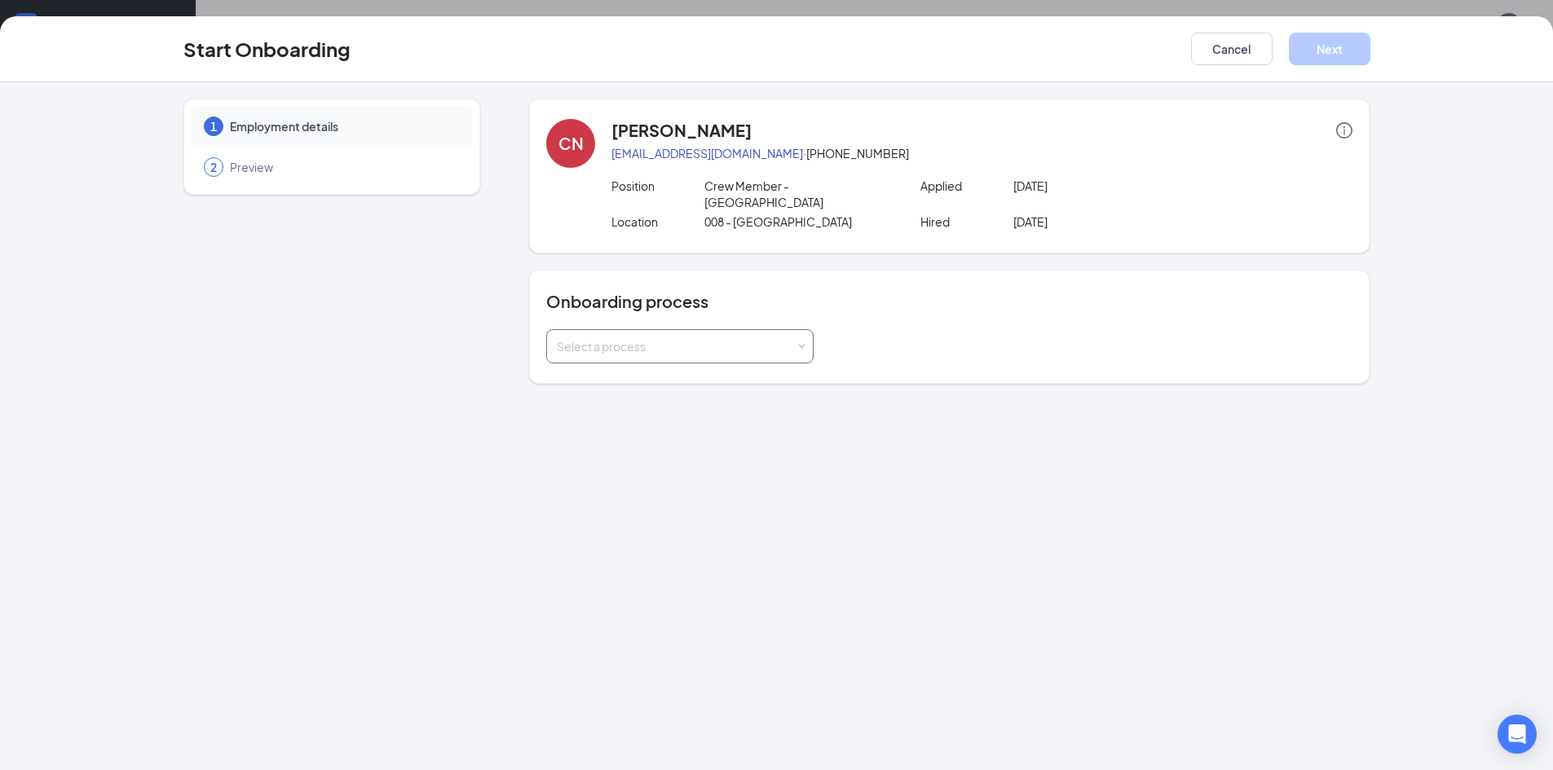
click at [799, 343] on span at bounding box center [801, 346] width 7 height 7
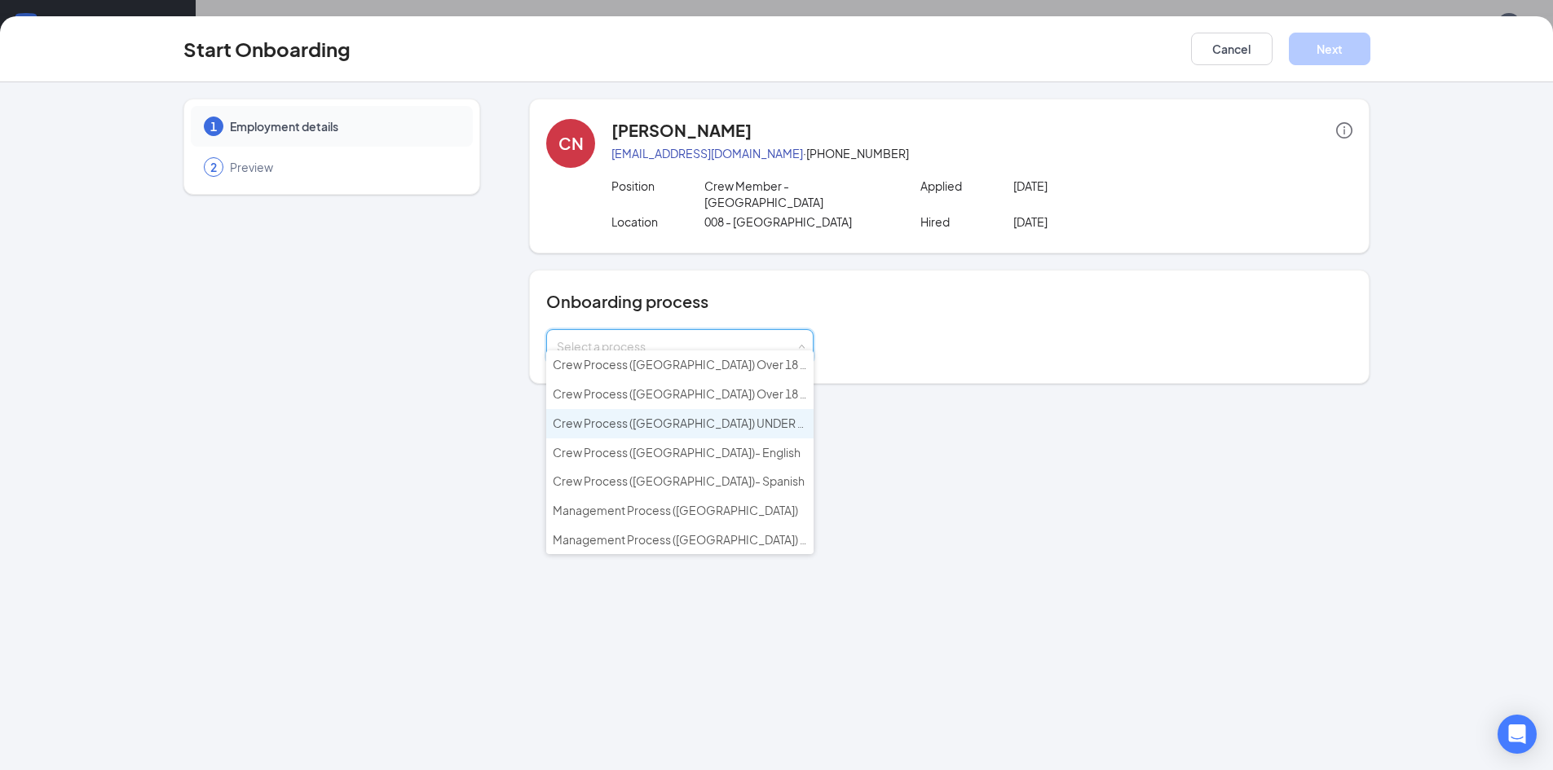
click at [773, 418] on li "Crew Process ([GEOGRAPHIC_DATA]) UNDER 18 - English" at bounding box center [679, 423] width 267 height 29
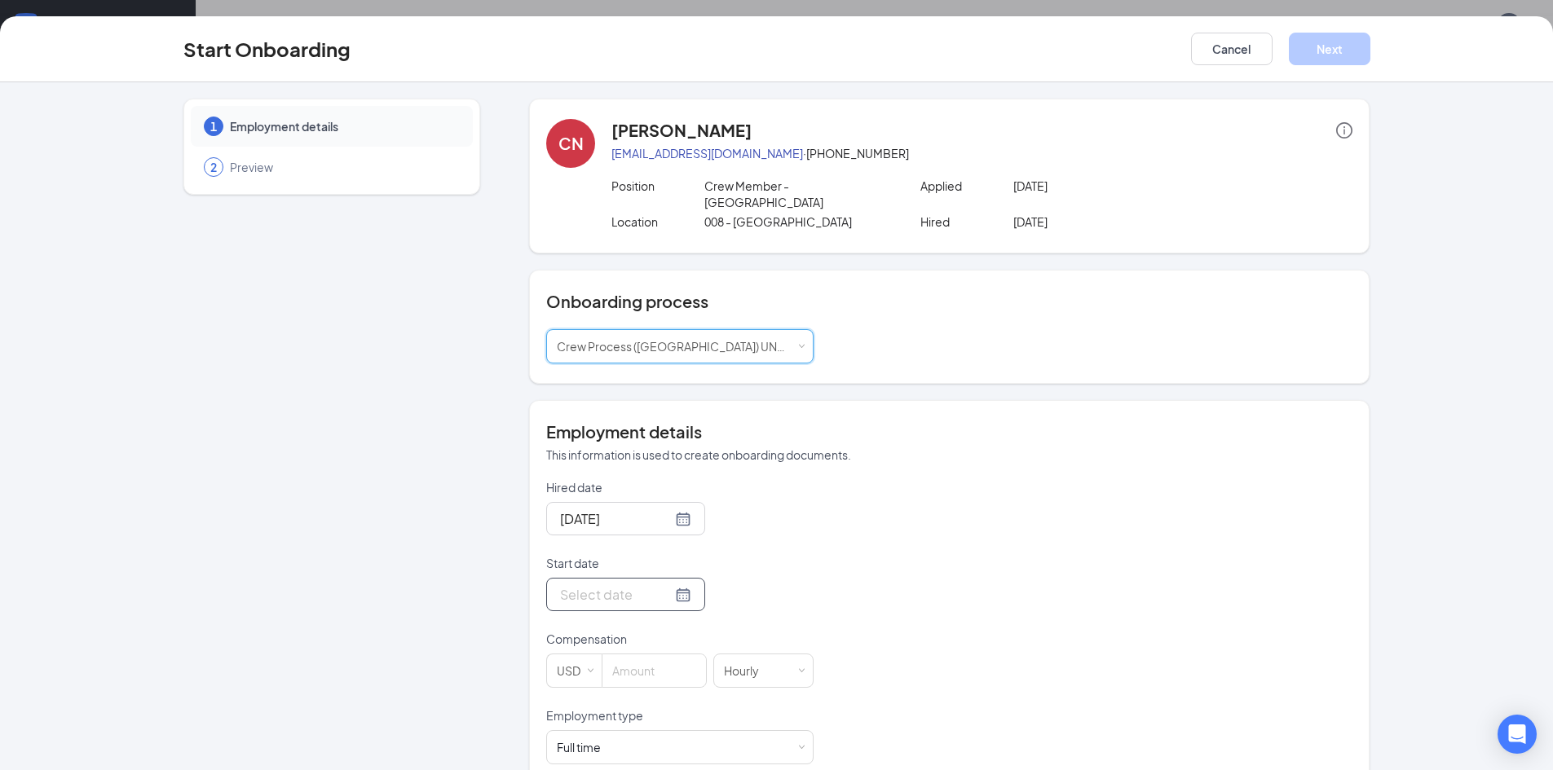
click at [664, 584] on div at bounding box center [625, 594] width 131 height 20
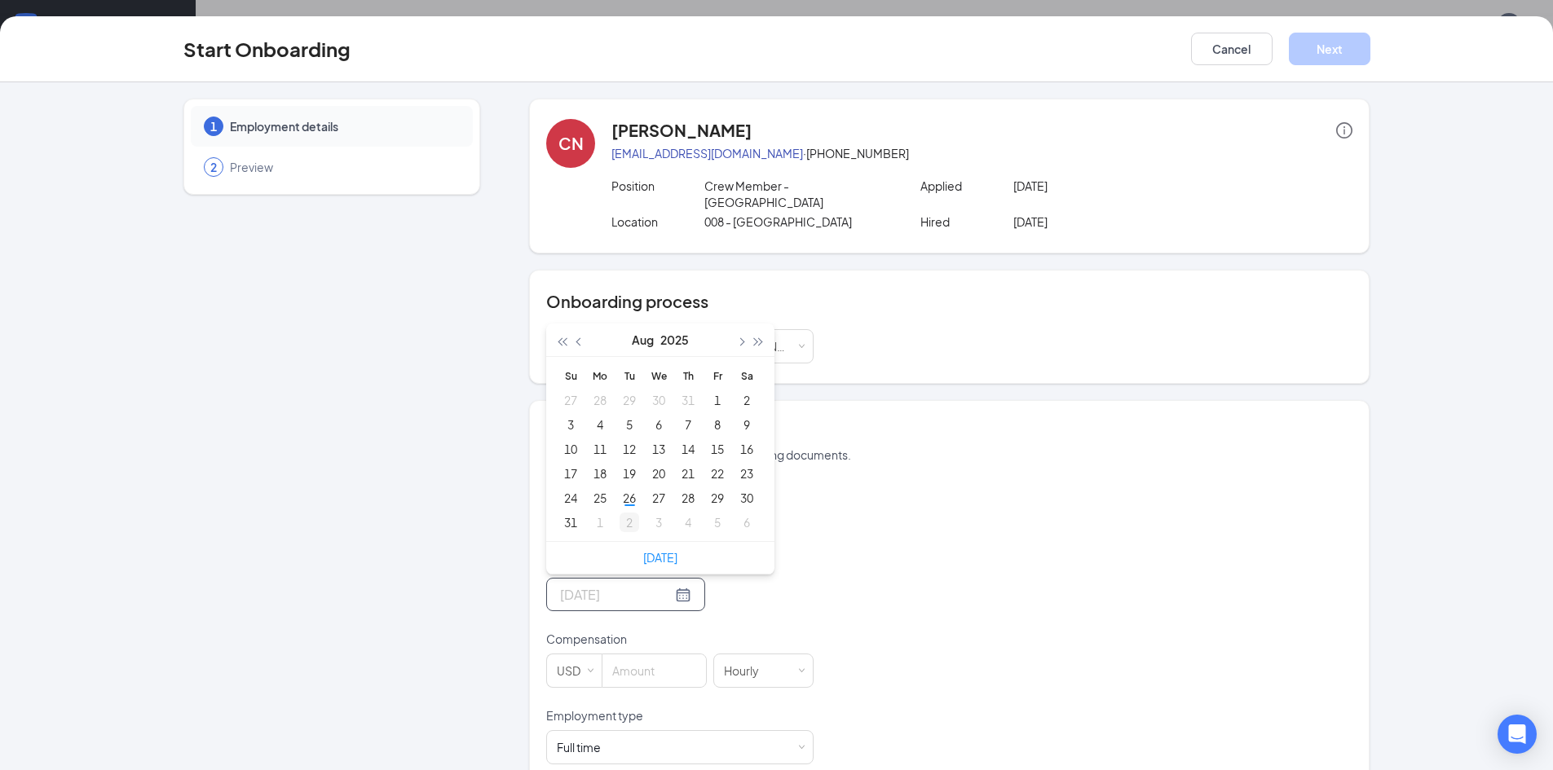
type input "[DATE]"
click at [623, 513] on div "2" at bounding box center [629, 523] width 20 height 20
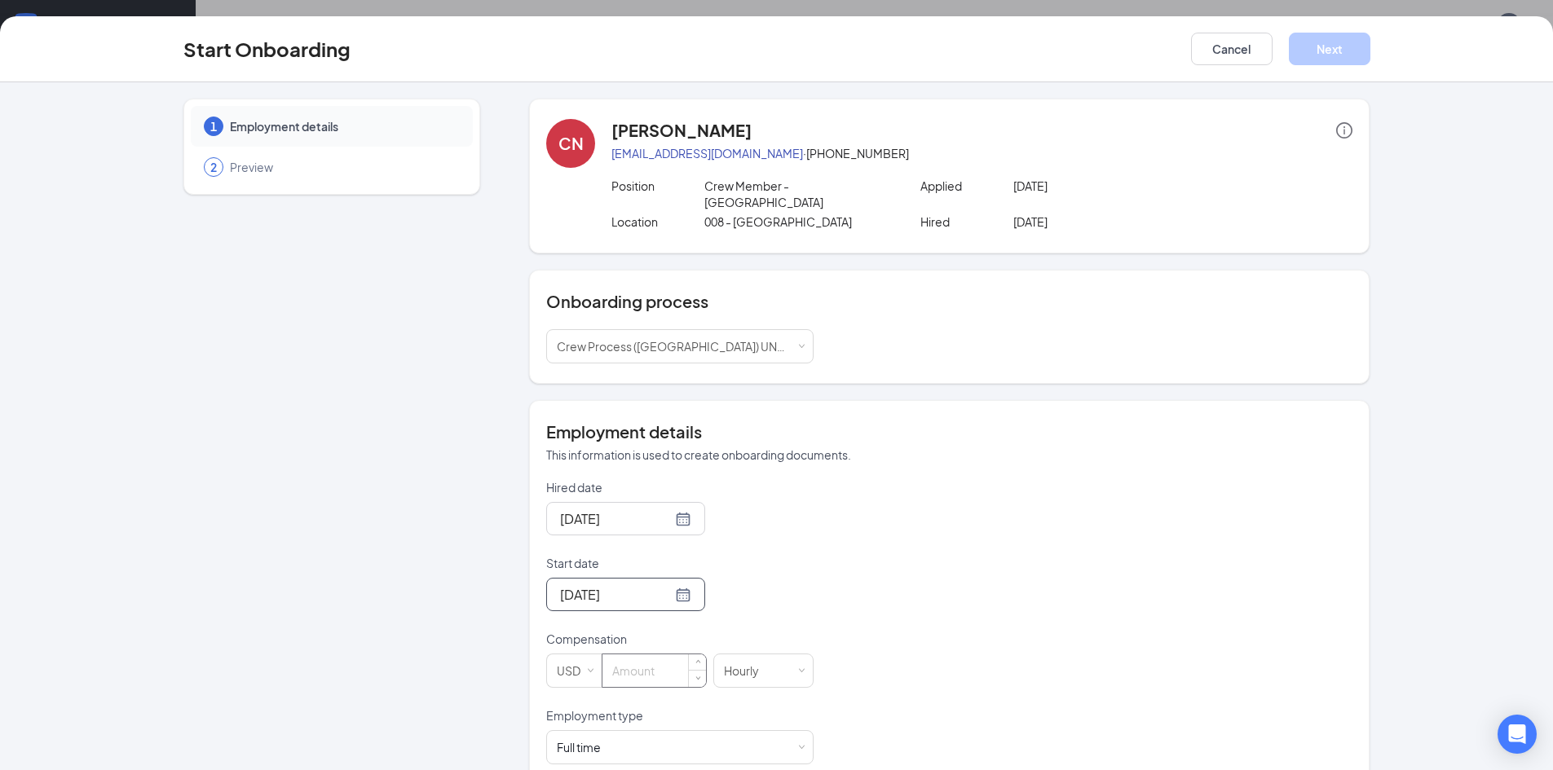
click at [638, 657] on input at bounding box center [654, 670] width 104 height 33
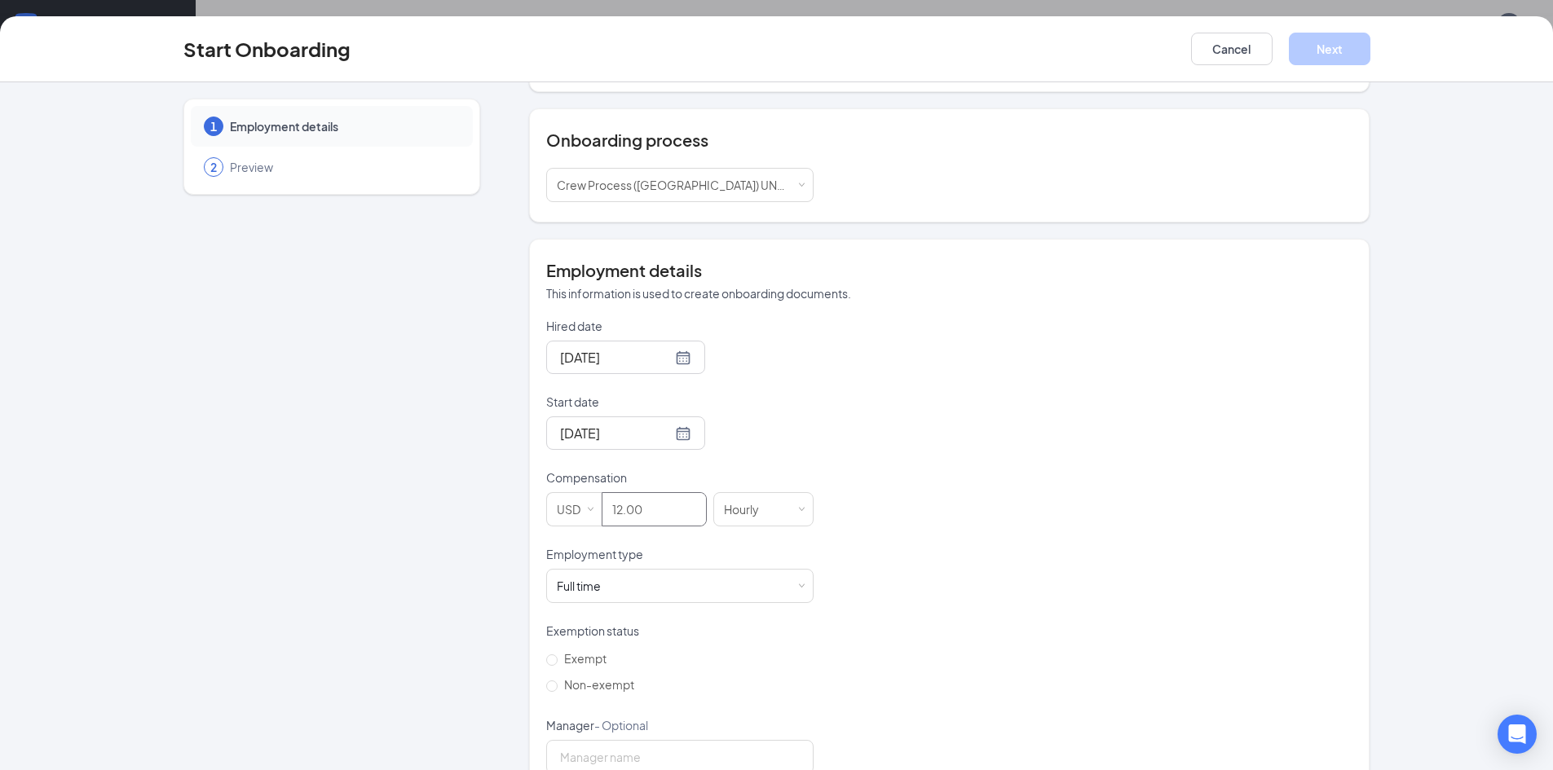
scroll to position [163, 0]
type input "12"
click at [720, 568] on div "Full time Works 30+ hours per week and is reasonably expected to work" at bounding box center [680, 584] width 246 height 33
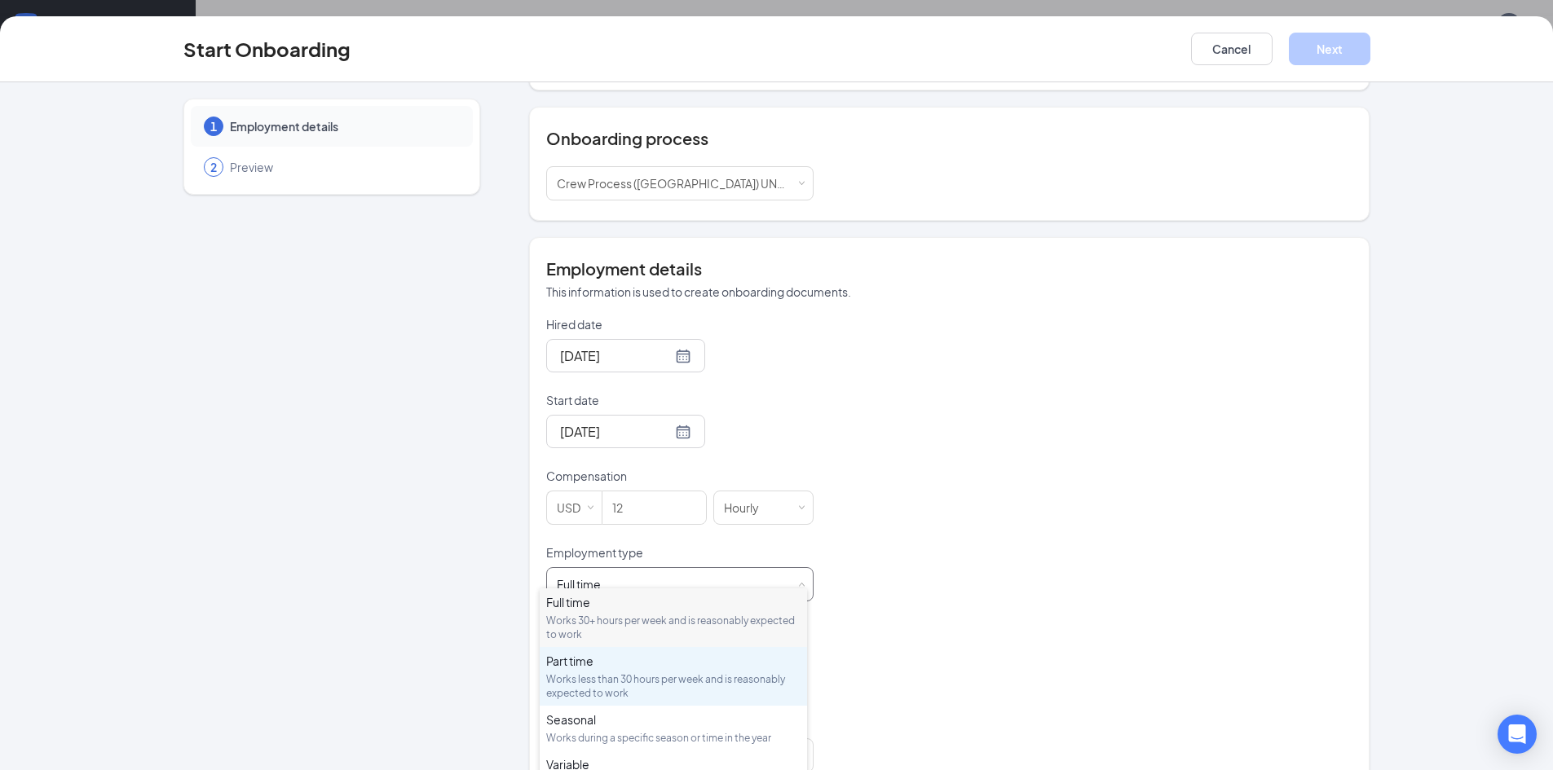
click at [658, 680] on div "Works less than 30 hours per week and is reasonably expected to work" at bounding box center [673, 686] width 254 height 28
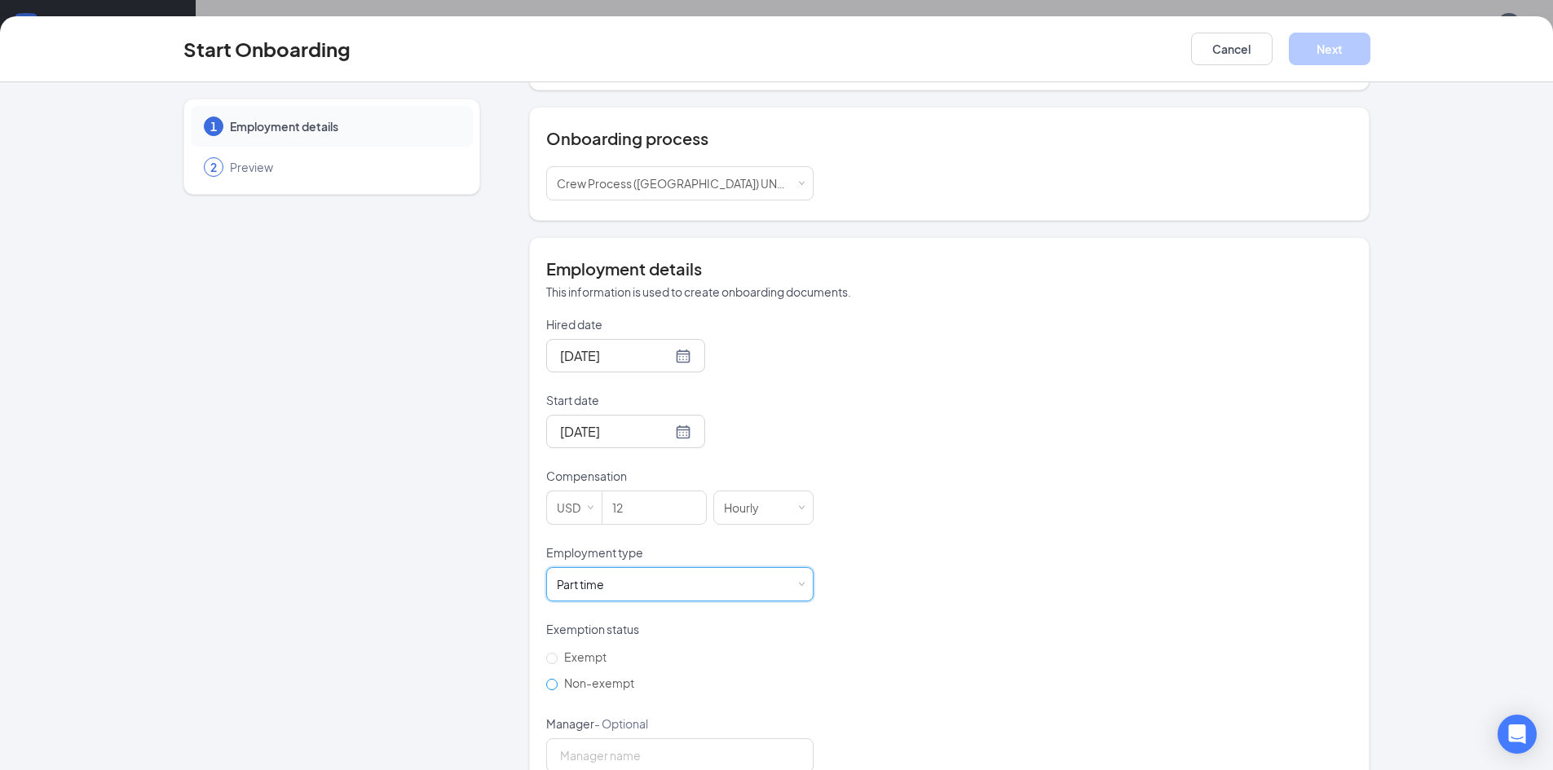
drag, startPoint x: 544, startPoint y: 669, endPoint x: 552, endPoint y: 671, distance: 8.3
click at [548, 679] on input "Non-exempt" at bounding box center [551, 684] width 11 height 11
radio input "true"
click at [1327, 42] on button "Next" at bounding box center [1328, 49] width 81 height 33
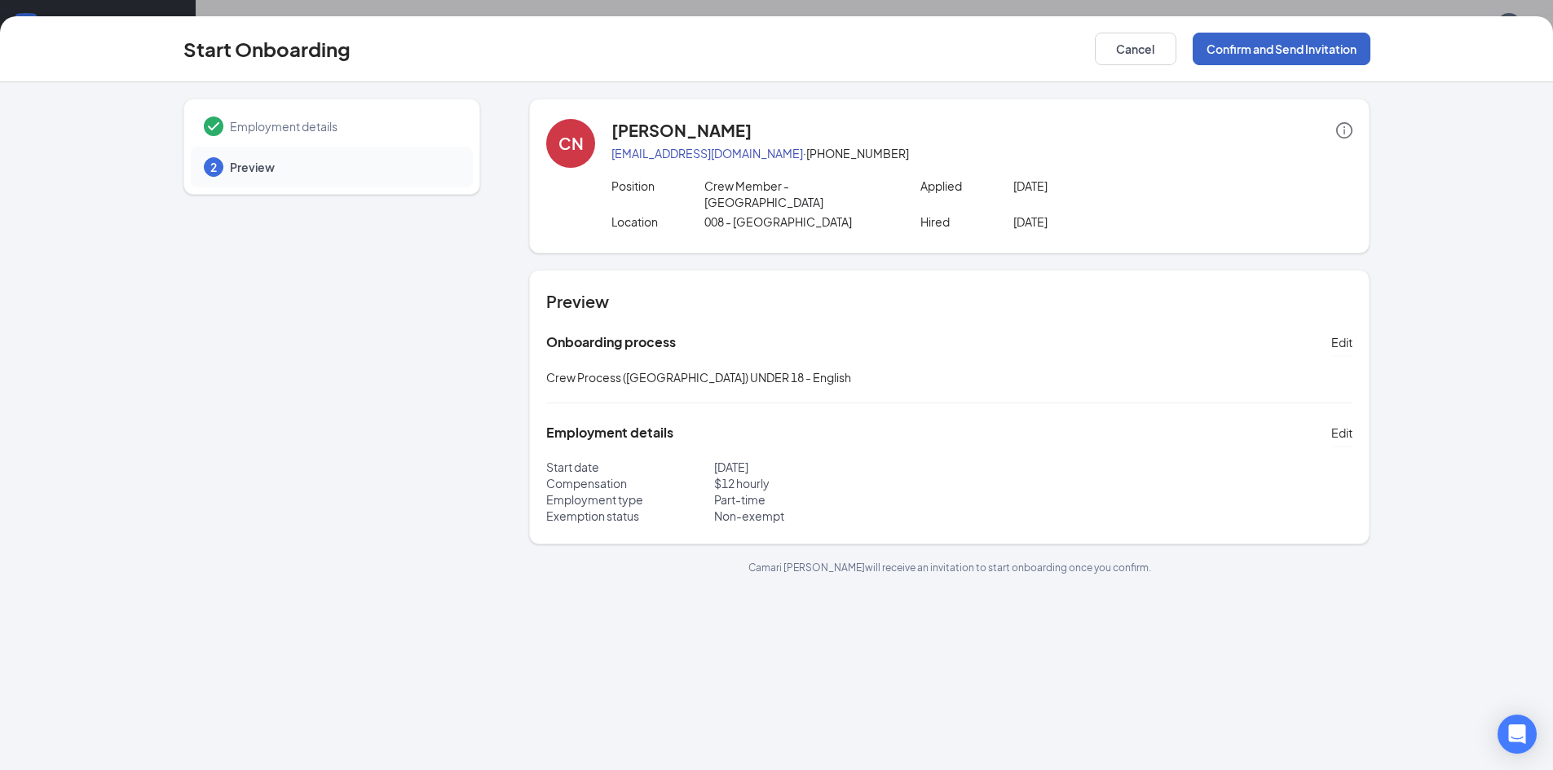
click at [1299, 48] on button "Confirm and Send Invitation" at bounding box center [1281, 49] width 178 height 33
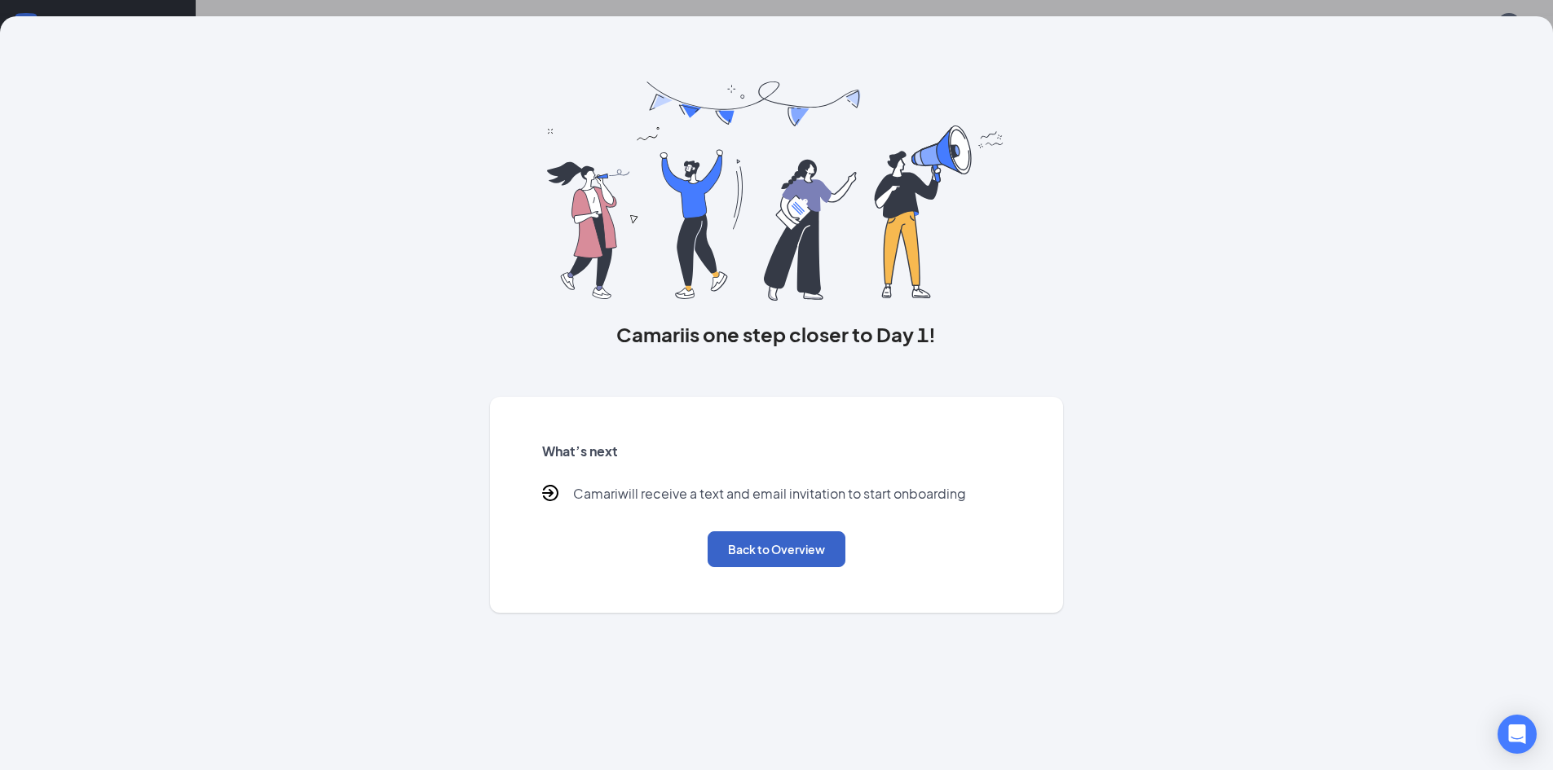
click at [733, 543] on button "Back to Overview" at bounding box center [776, 549] width 138 height 36
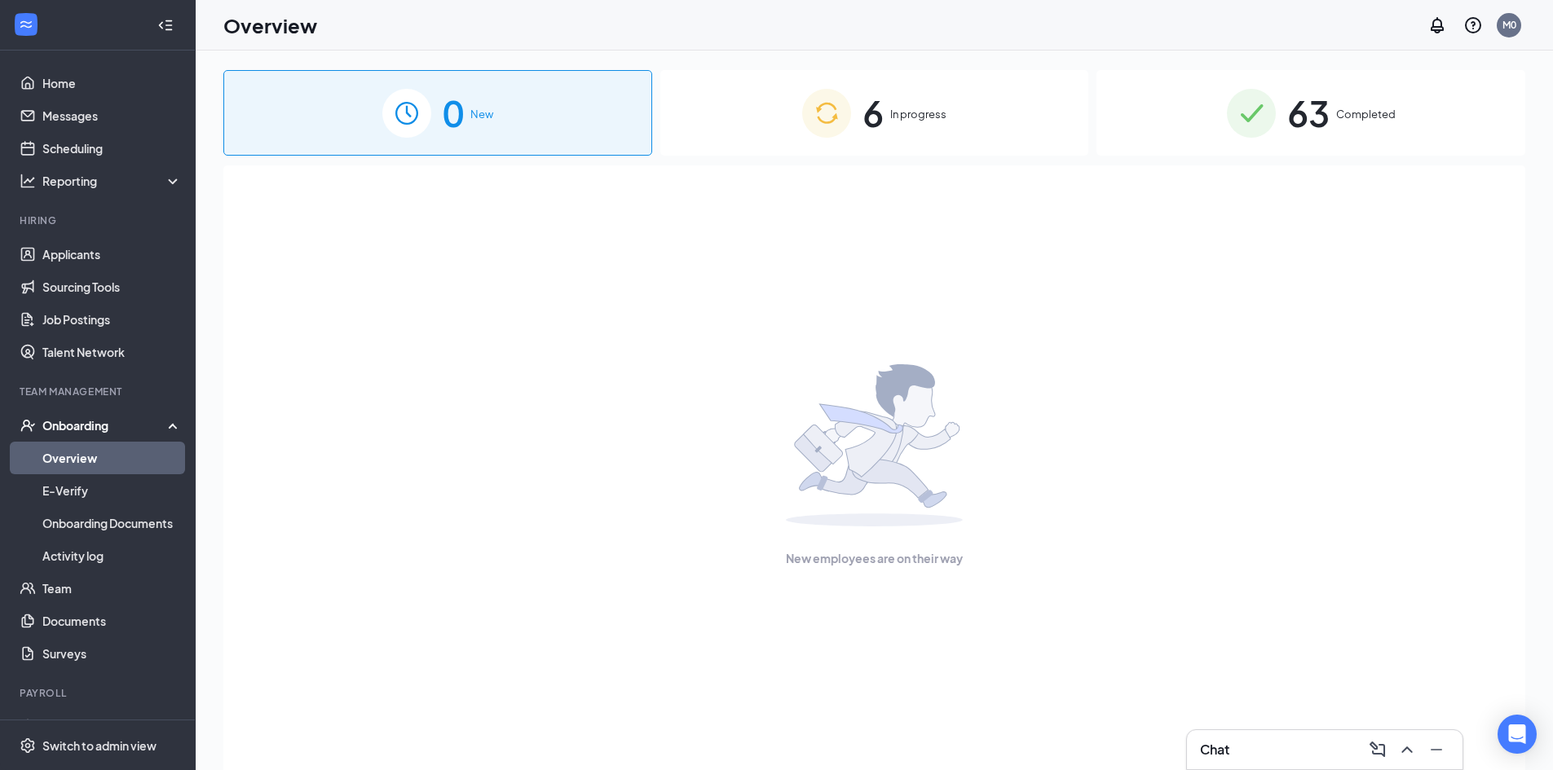
click at [883, 119] on span "6" at bounding box center [872, 113] width 21 height 56
